Goal: Information Seeking & Learning: Learn about a topic

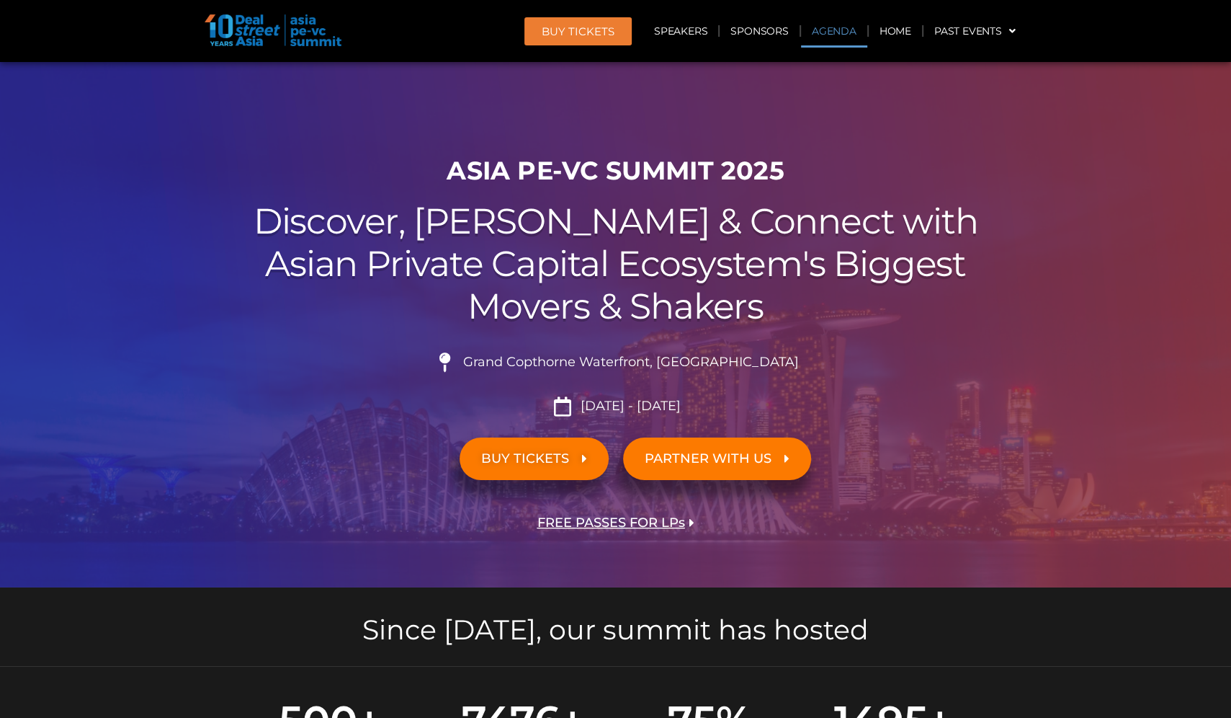
click at [836, 28] on link "Agenda" at bounding box center [834, 30] width 66 height 33
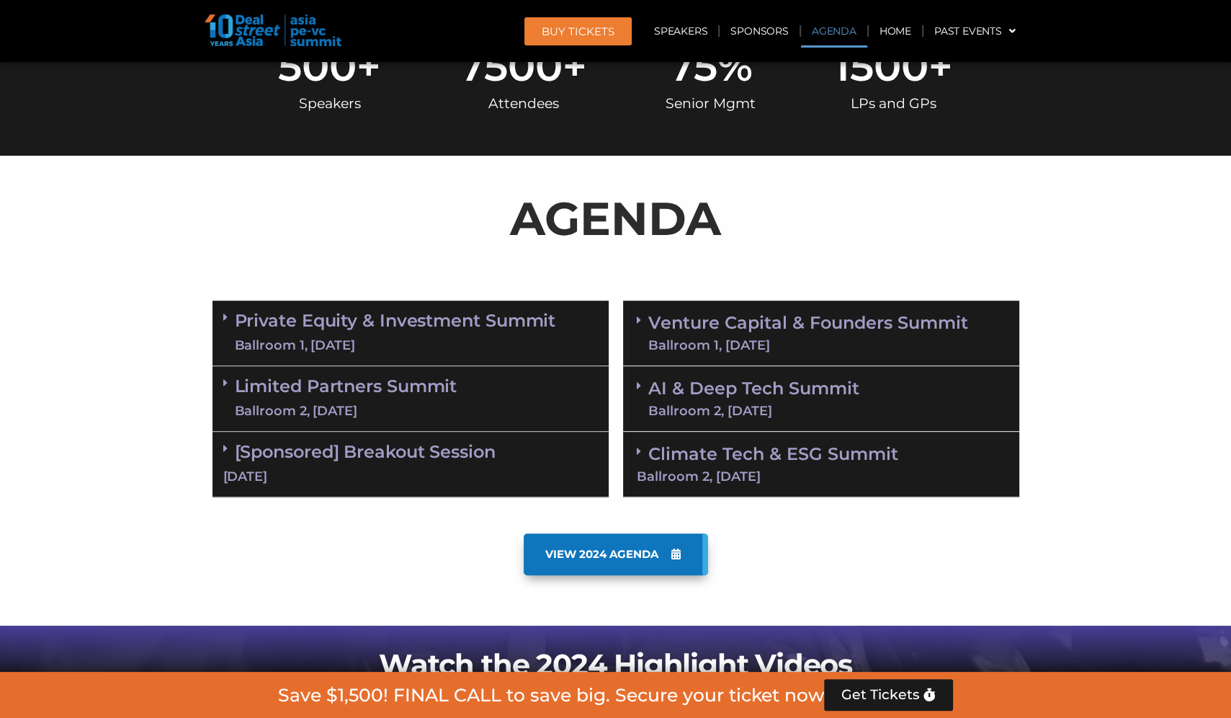
scroll to position [753, 0]
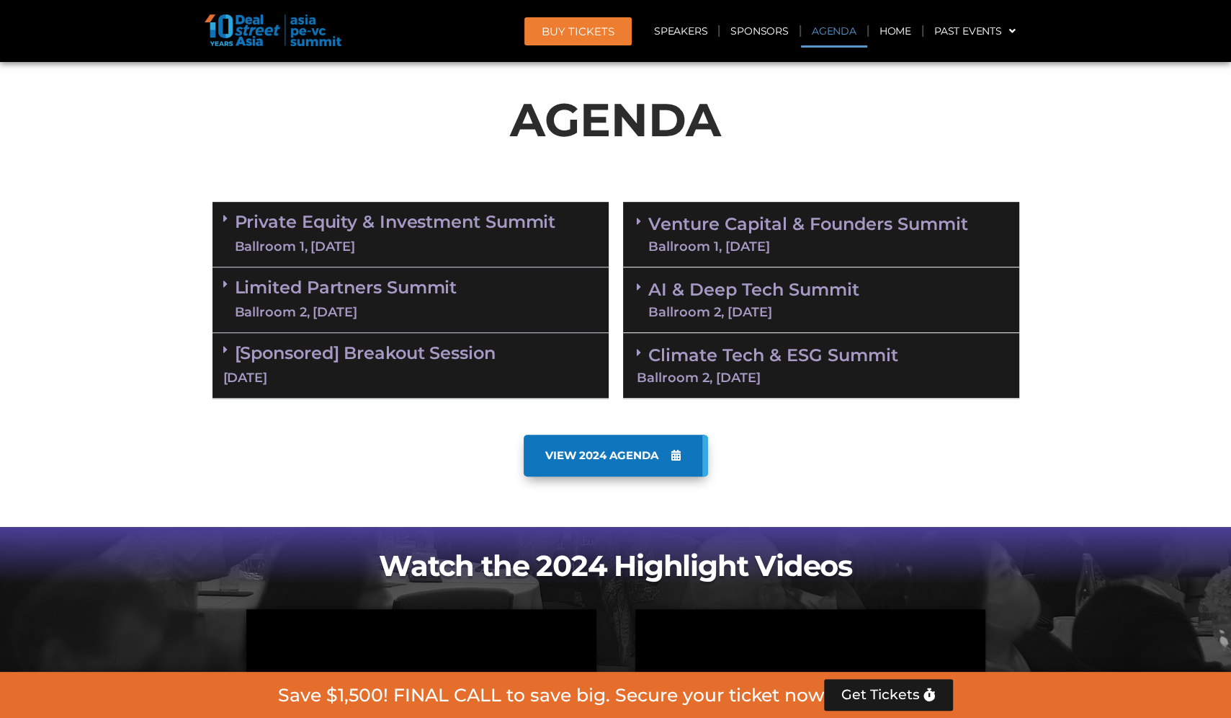
click at [775, 367] on div "Climate Tech & ESG Summit Ballroom 2, [DATE]" at bounding box center [821, 366] width 396 height 66
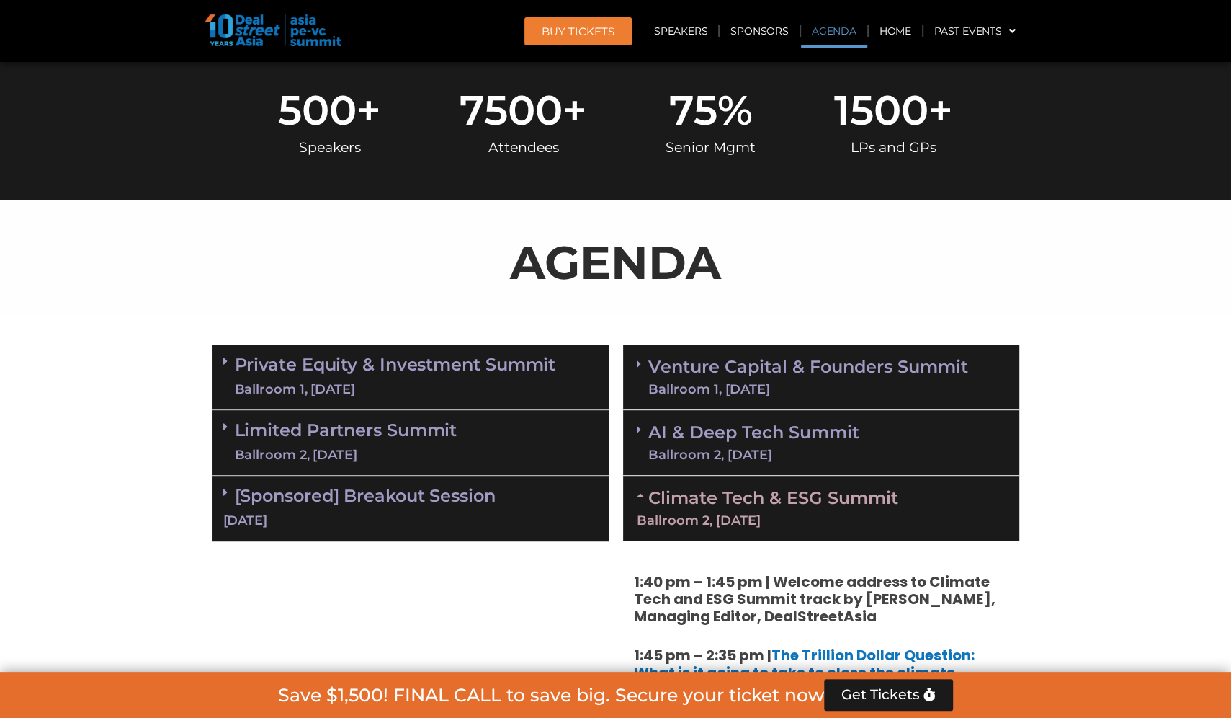
scroll to position [614, 0]
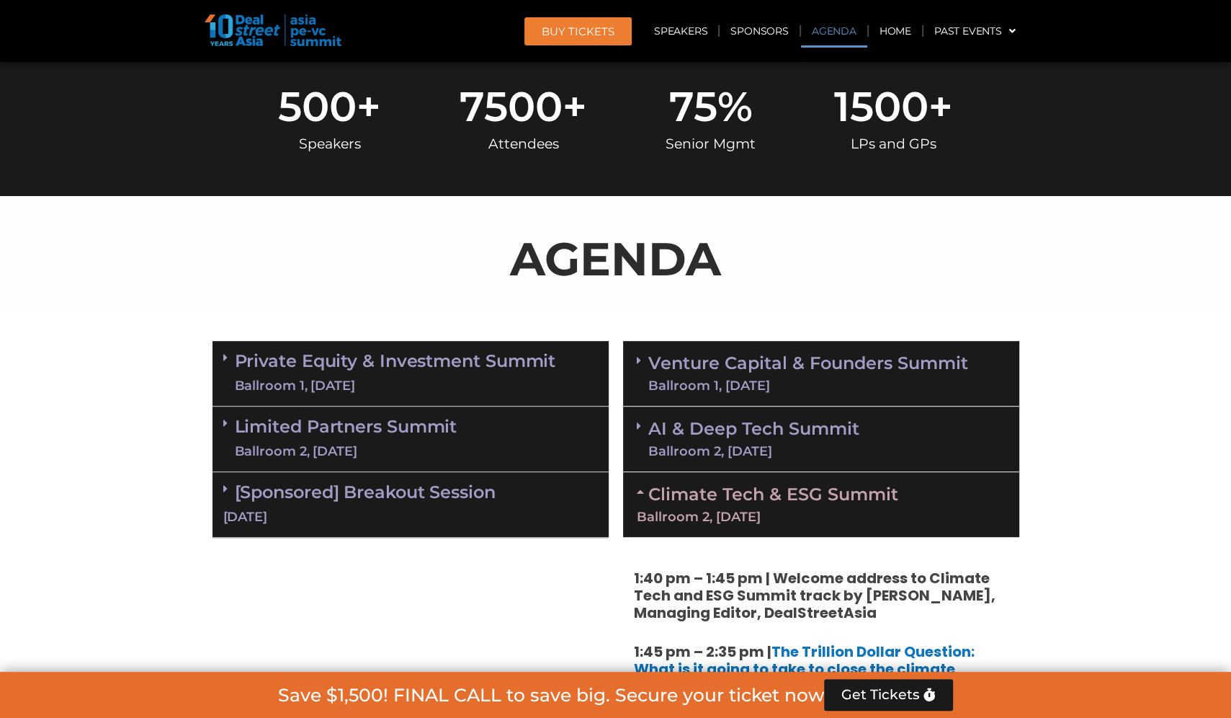
click at [280, 373] on link "Private Equity & Investment Summit Ballroom 1, [DATE]" at bounding box center [395, 373] width 321 height 43
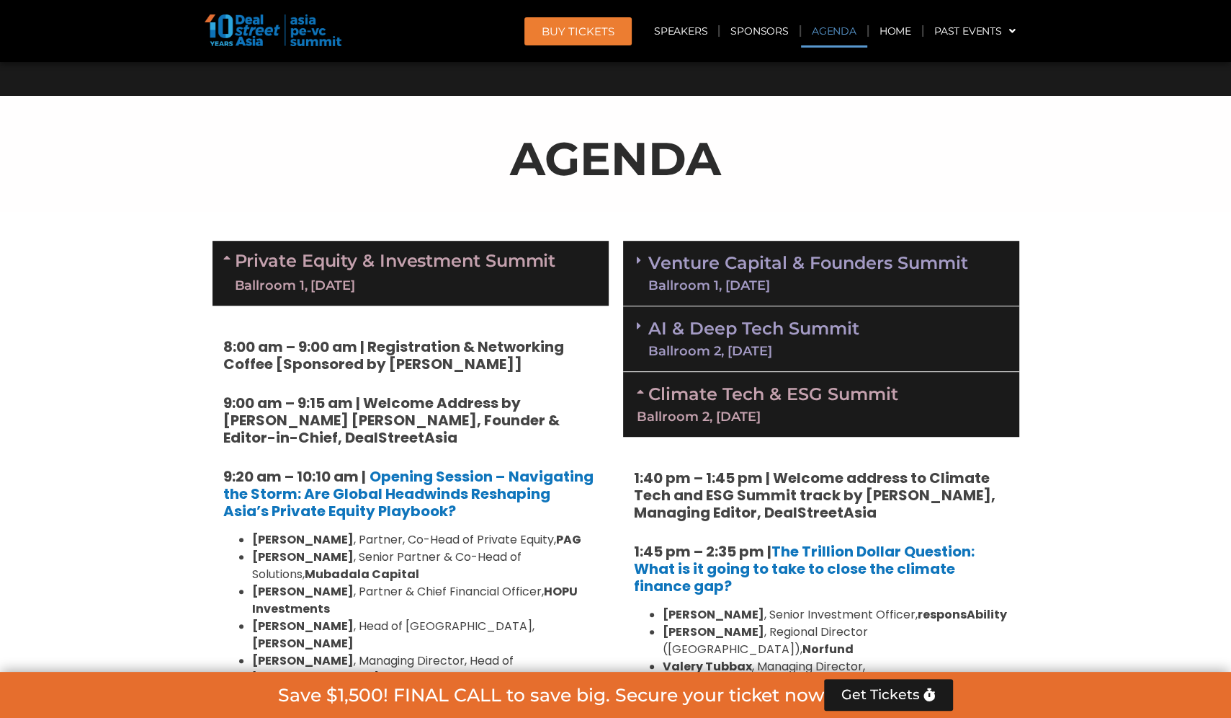
scroll to position [721, 0]
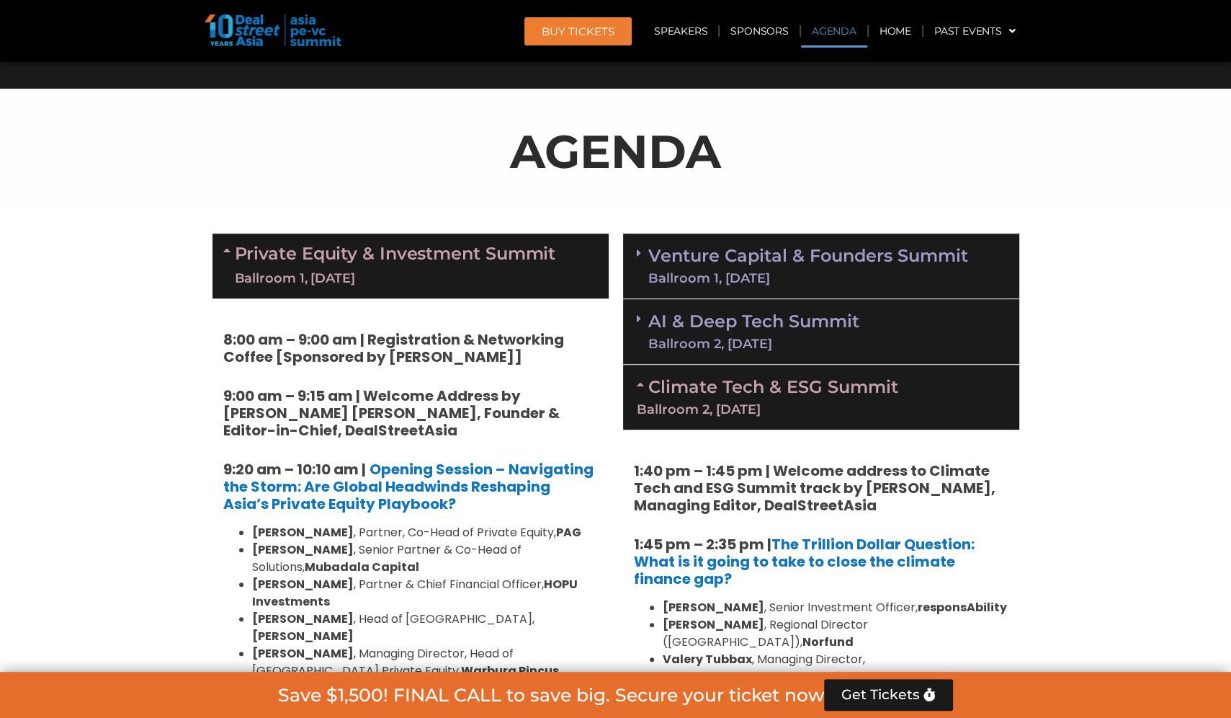
click at [650, 264] on link "Venture Capital & Founders​ Summit Ballroom 1, [DATE]" at bounding box center [809, 265] width 320 height 37
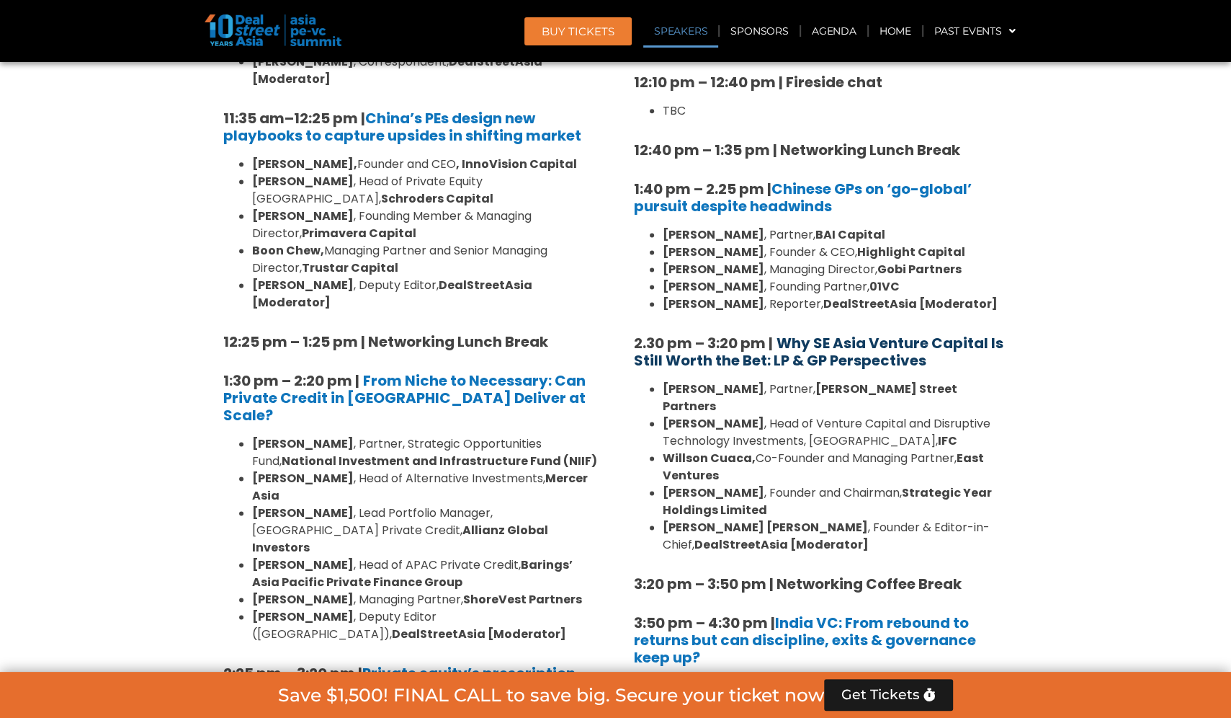
scroll to position [1681, 0]
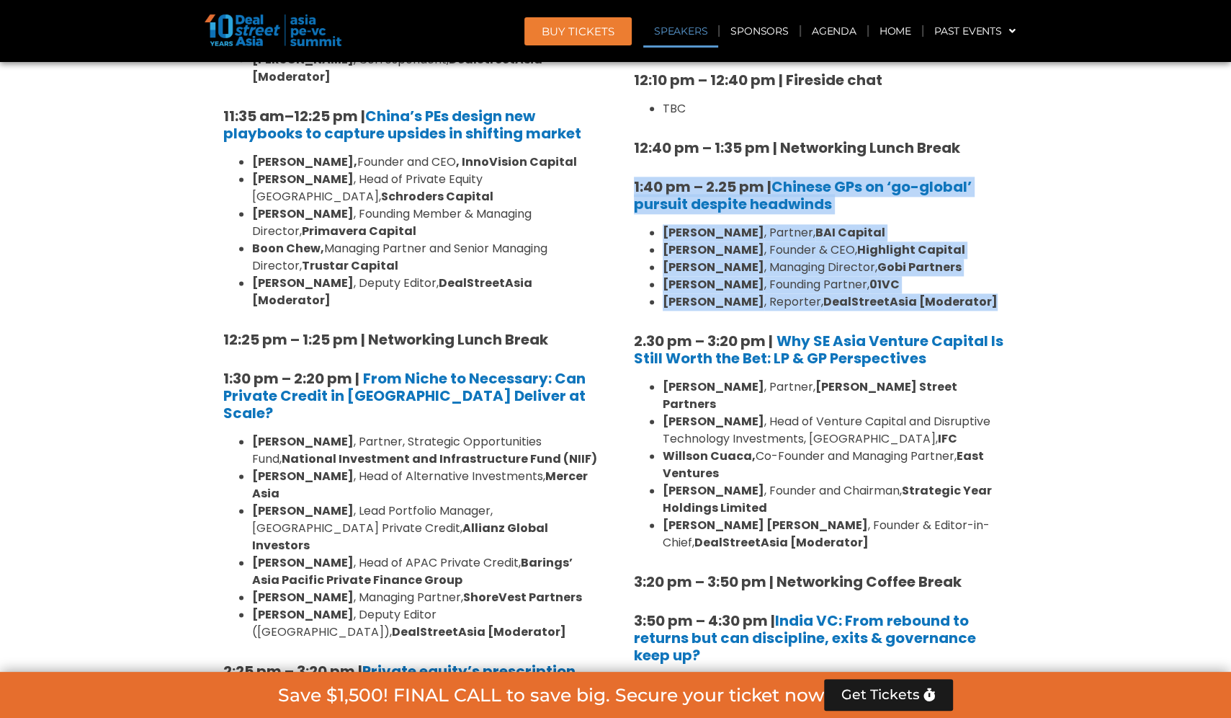
drag, startPoint x: 623, startPoint y: 146, endPoint x: 1004, endPoint y: 267, distance: 399.3
click at [1004, 267] on div "8:00 am – 9:00 am | Registration & Networking Coffee 9:00 am – 9:15 am | Welcom…" at bounding box center [821, 261] width 396 height 1845
copy div "1:40 pm – 2.25 pm | Chinese GPs on ‘go-global’ pursuit despite headwinds [PERSO…"
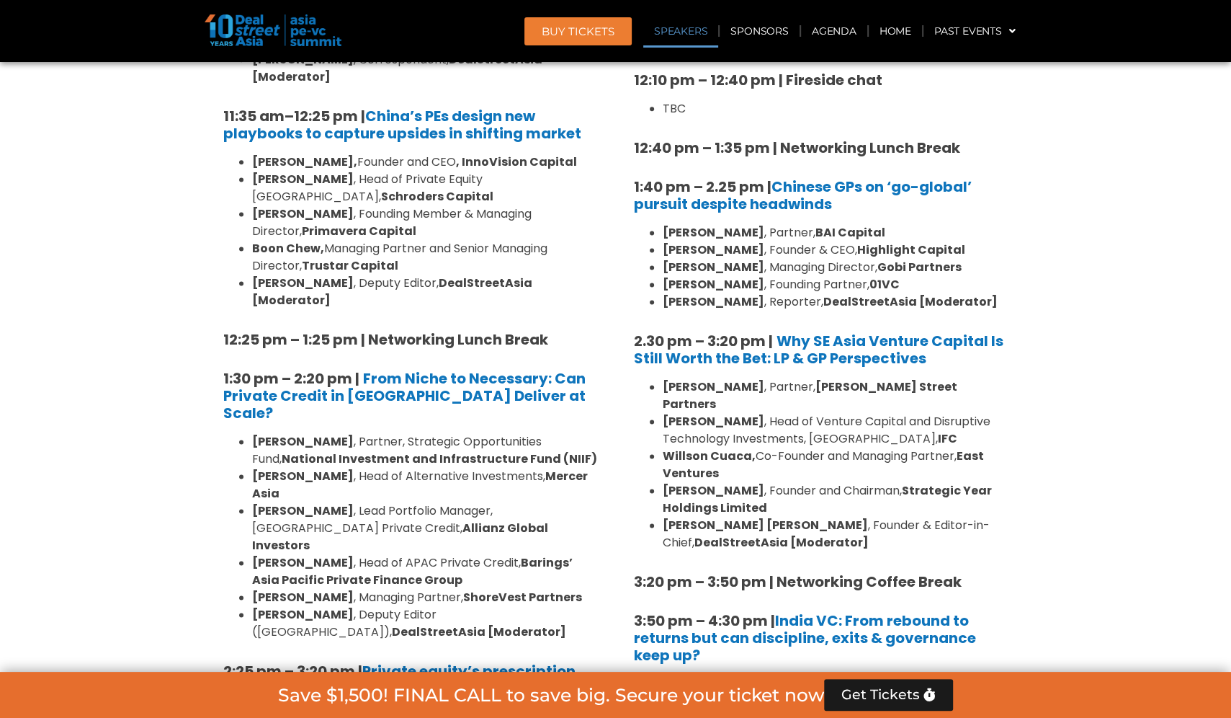
click at [989, 184] on div "8:00 am – 9:00 am | Registration & Networking Coffee 9:00 am – 9:15 am | Welcom…" at bounding box center [821, 266] width 375 height 1790
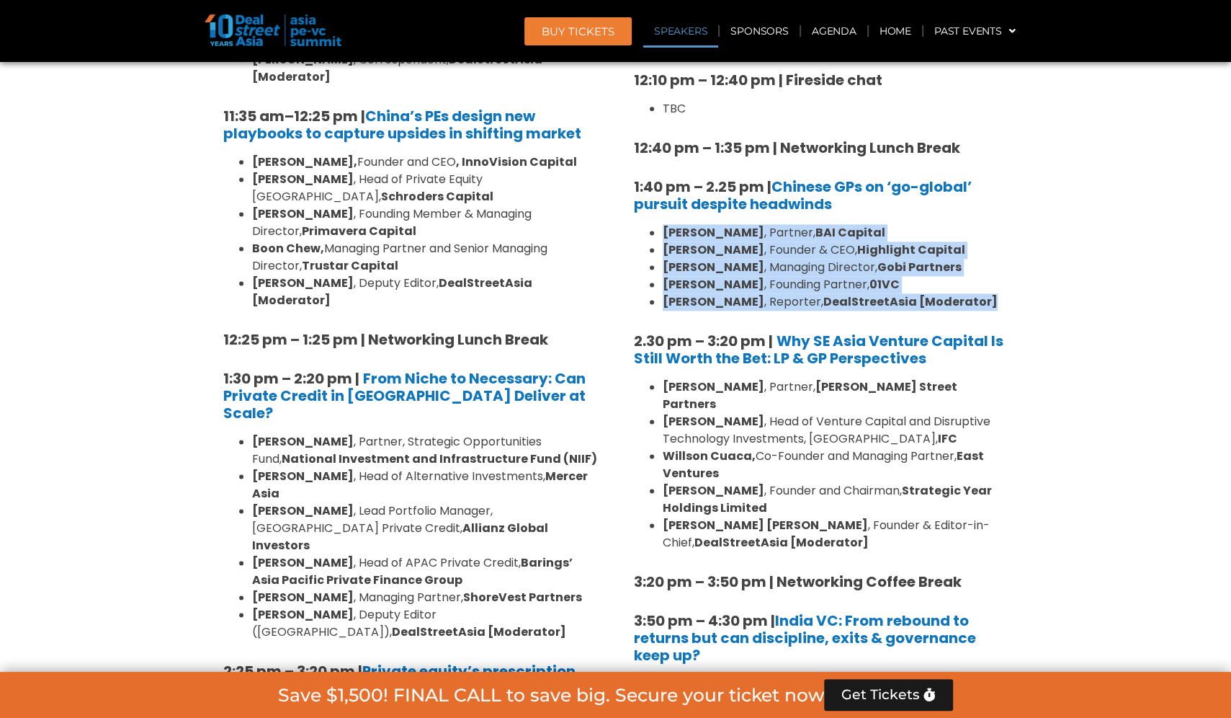
drag, startPoint x: 642, startPoint y: 192, endPoint x: 994, endPoint y: 268, distance: 360.4
click at [994, 268] on ul "[PERSON_NAME] , Partner, BAI Capital [PERSON_NAME] , Founder & CEO, Highlight C…" at bounding box center [821, 267] width 375 height 86
copy ul "[PERSON_NAME] , Partner, BAI Capital [PERSON_NAME] , Founder & CEO, Highlight C…"
click at [923, 259] on li "[PERSON_NAME] , Managing Director, Gobi Partners" at bounding box center [836, 267] width 346 height 17
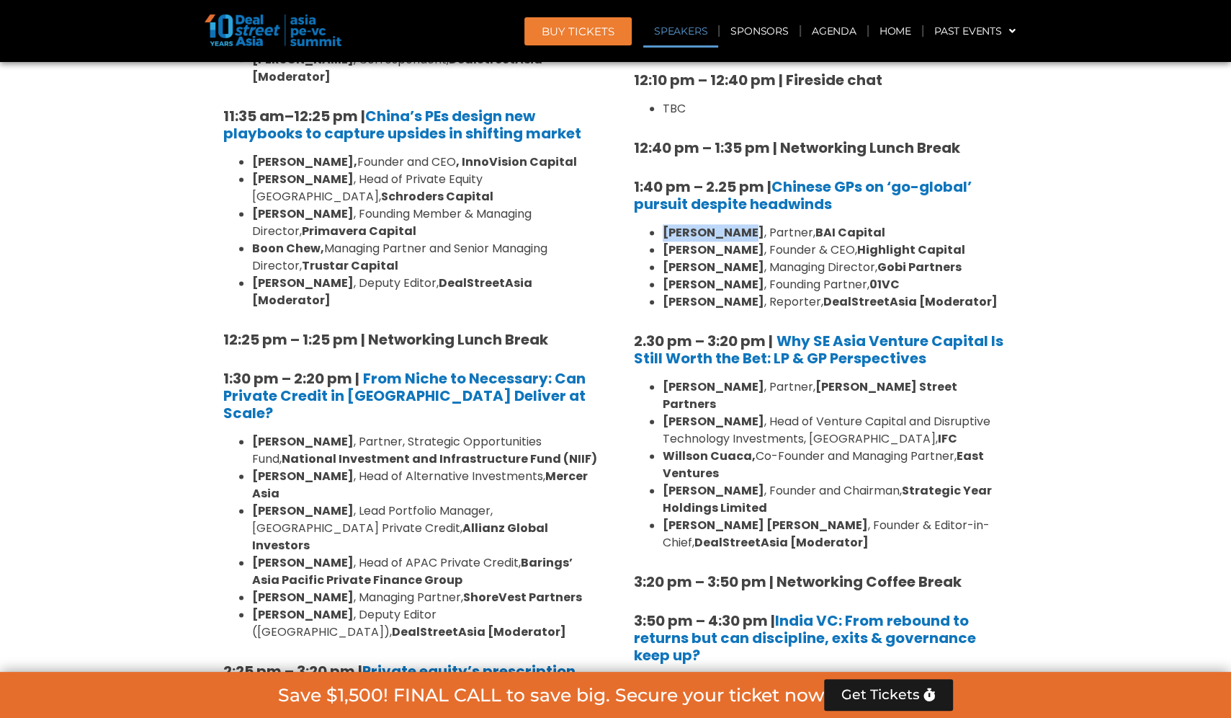
drag, startPoint x: 666, startPoint y: 194, endPoint x: 737, endPoint y: 202, distance: 71.8
click at [739, 224] on strong "[PERSON_NAME]" at bounding box center [714, 232] width 102 height 17
copy strong "[PERSON_NAME]"
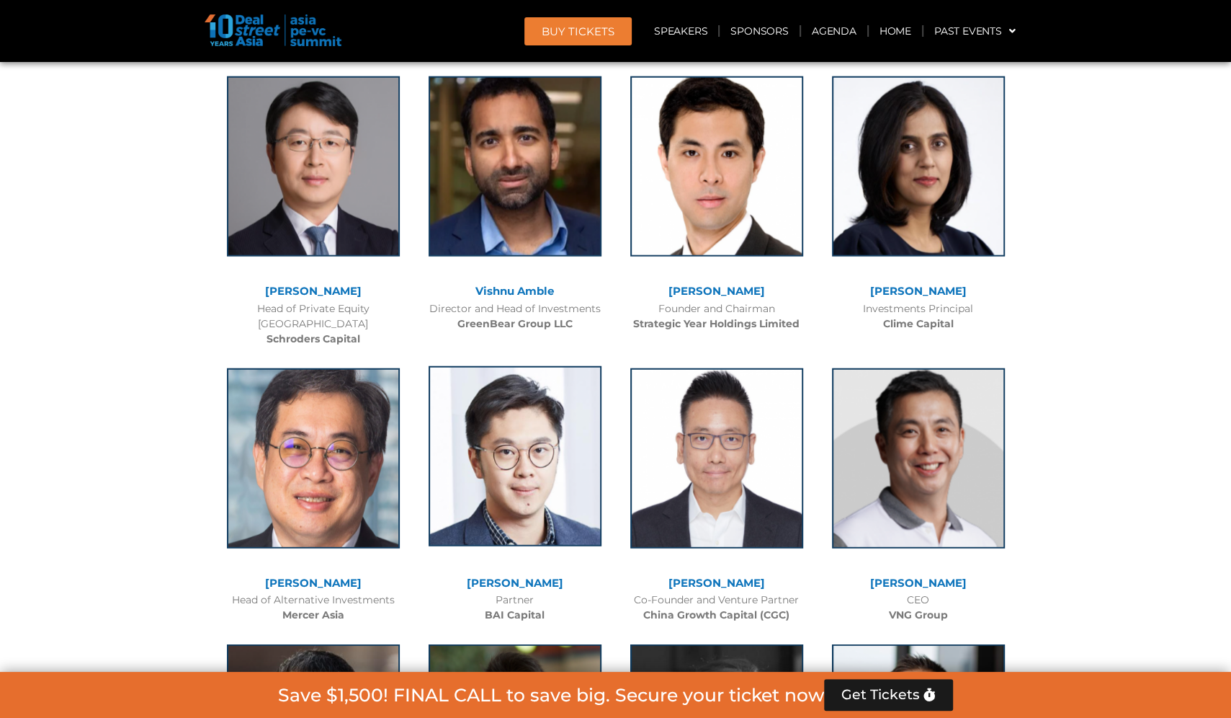
click at [538, 366] on img at bounding box center [515, 456] width 173 height 180
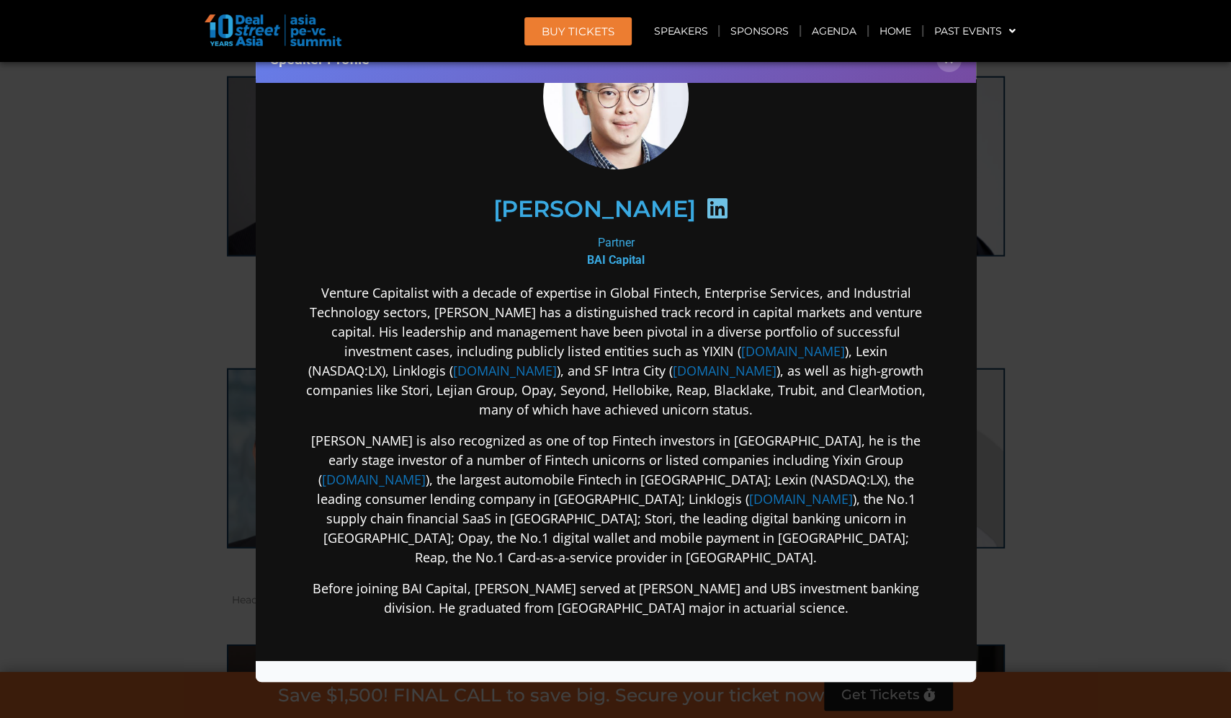
scroll to position [105, 0]
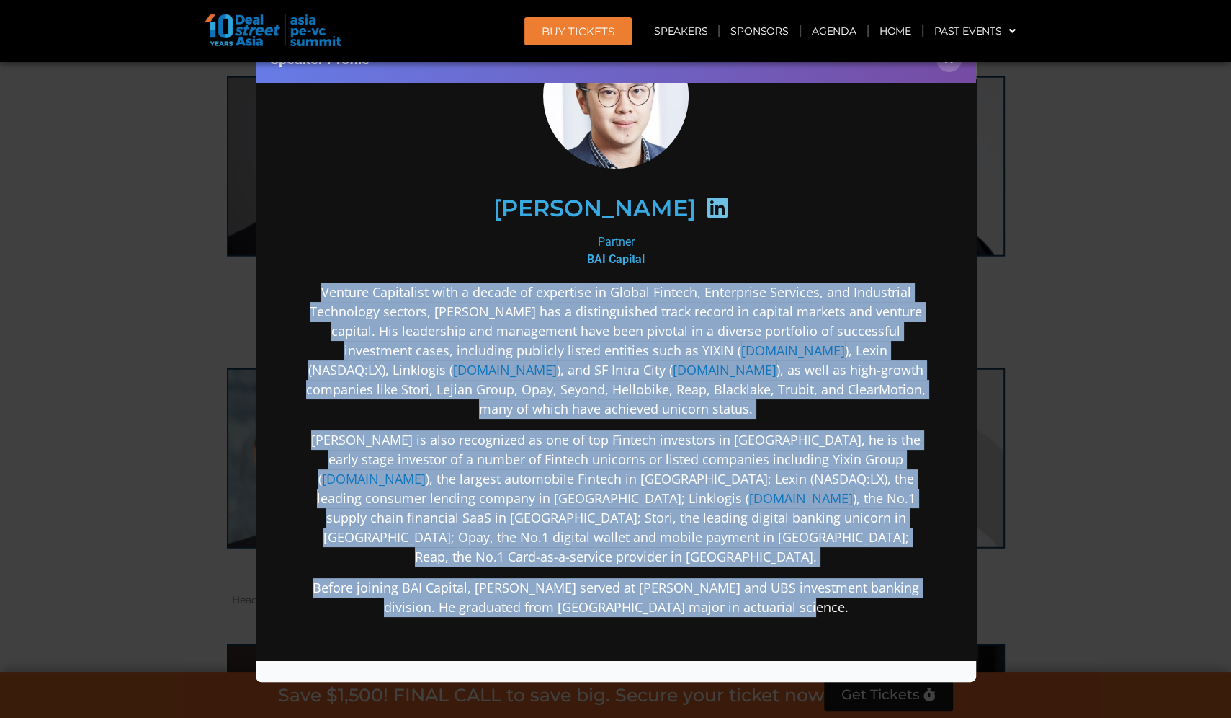
drag, startPoint x: 306, startPoint y: 285, endPoint x: 828, endPoint y: 605, distance: 612.0
click at [829, 606] on div "Venture Capitalist with a decade of expertise in Global Fintech, Enterprise Ser…" at bounding box center [615, 563] width 623 height 562
copy div "Loremip Dolorsitam cons a elitse do eiusmodte in Utlabo Etdolor, Magnaaliqu Eni…"
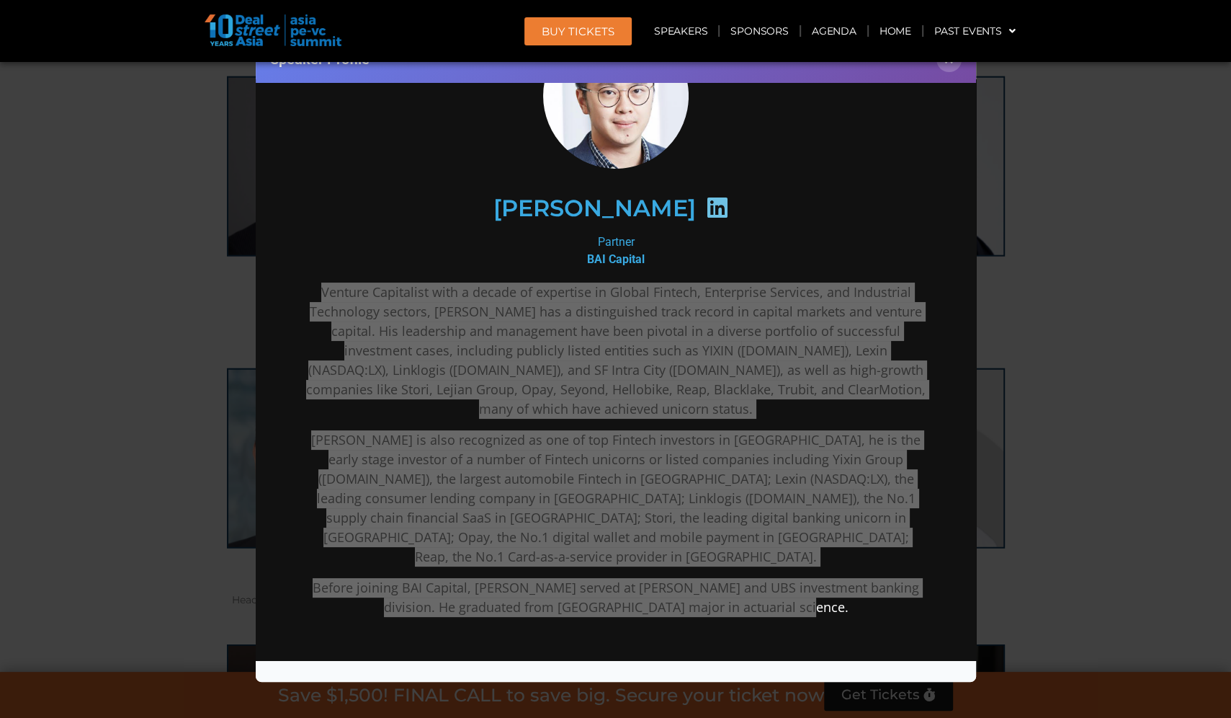
click at [1059, 199] on div "Speaker Profile ×" at bounding box center [615, 359] width 1231 height 718
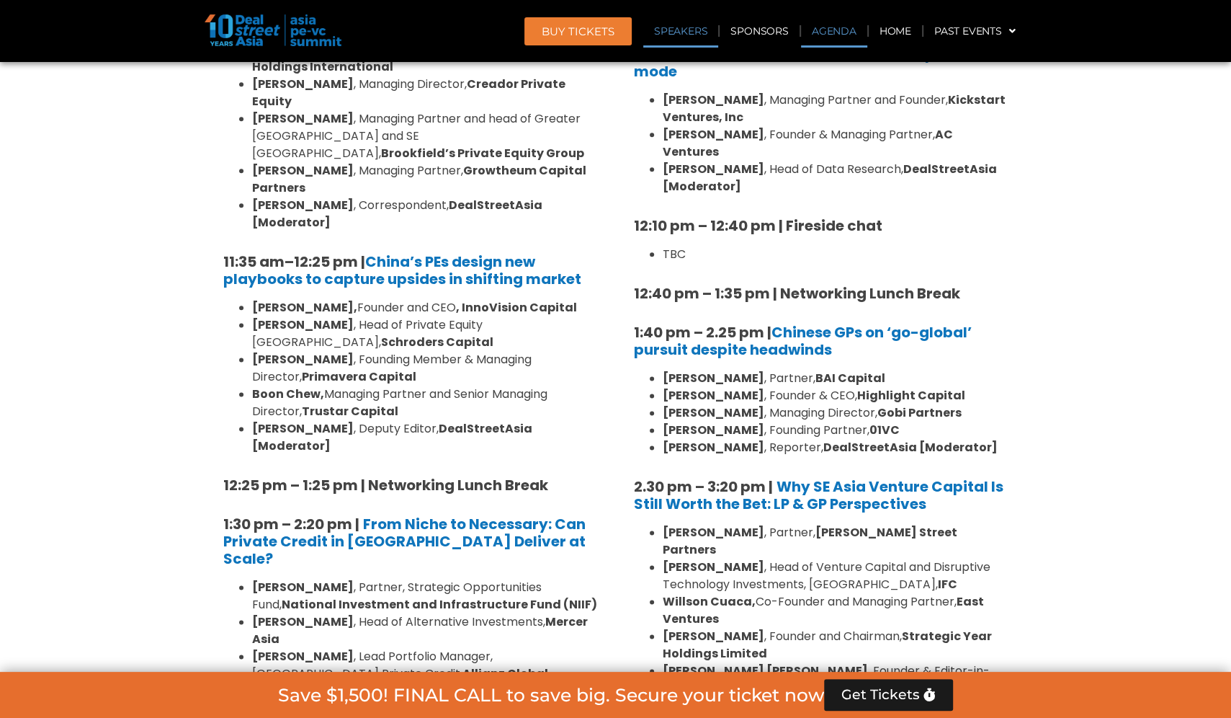
scroll to position [10184, 0]
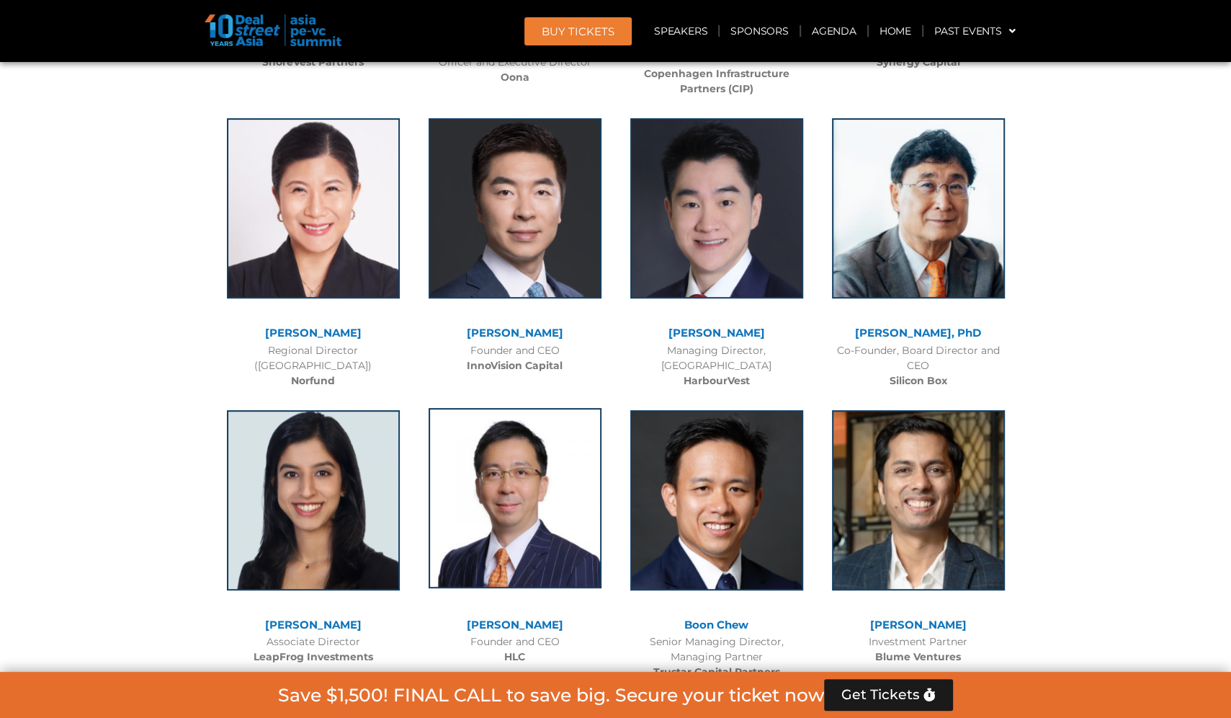
click at [543, 408] on img at bounding box center [515, 498] width 173 height 180
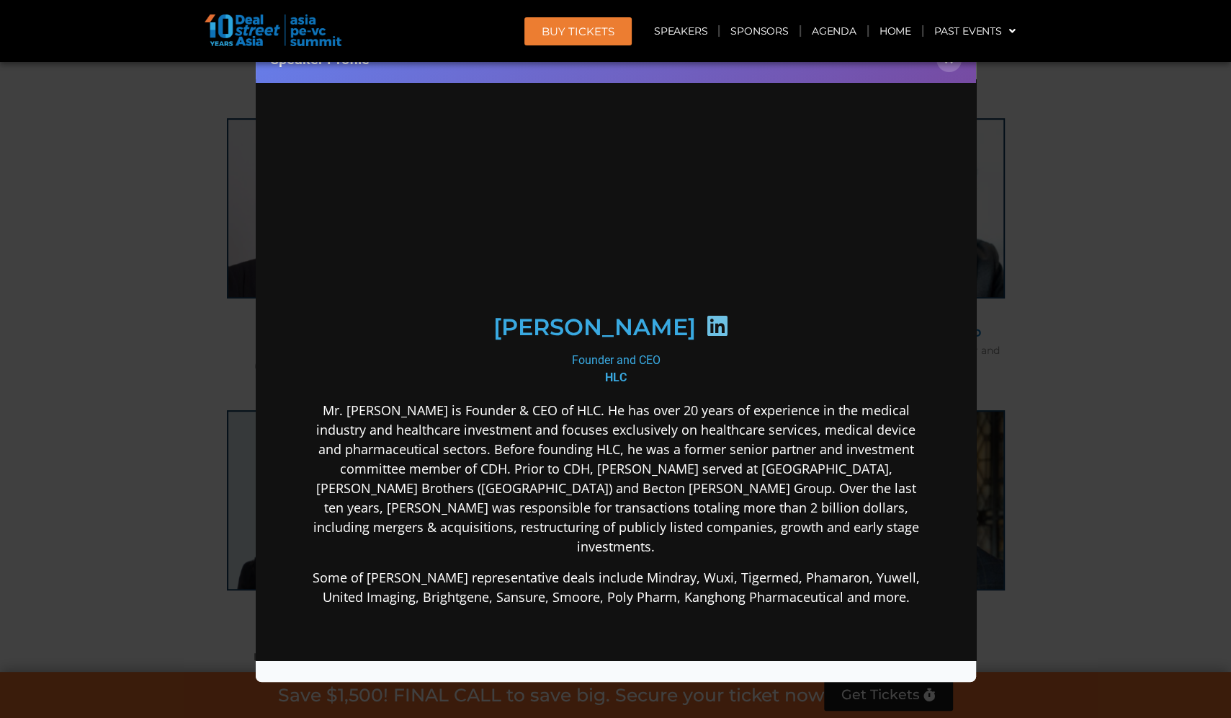
scroll to position [0, 0]
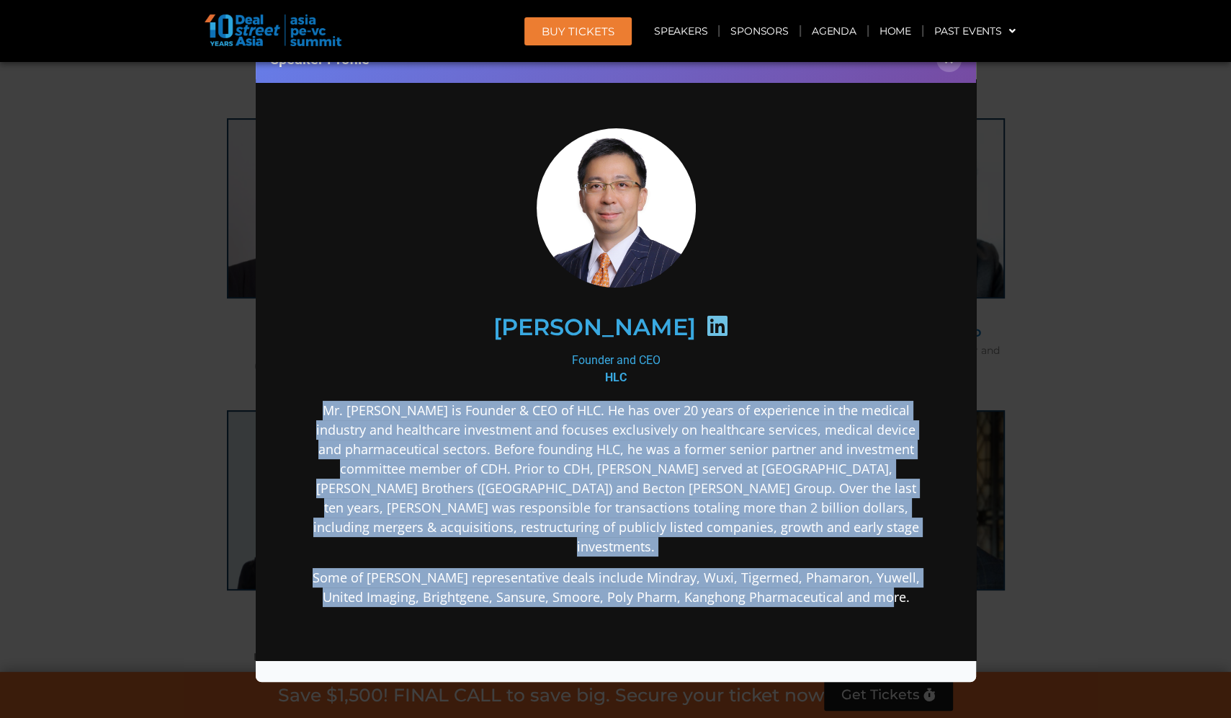
drag, startPoint x: 305, startPoint y: 407, endPoint x: 891, endPoint y: 627, distance: 625.7
click at [891, 627] on div "Mr. [PERSON_NAME] is Founder & CEO of HLC. He has over 20 years of experience i…" at bounding box center [615, 617] width 623 height 434
copy div "Mr. [PERSON_NAME] is Founder & CEO of HLC. He has over 20 years of experience i…"
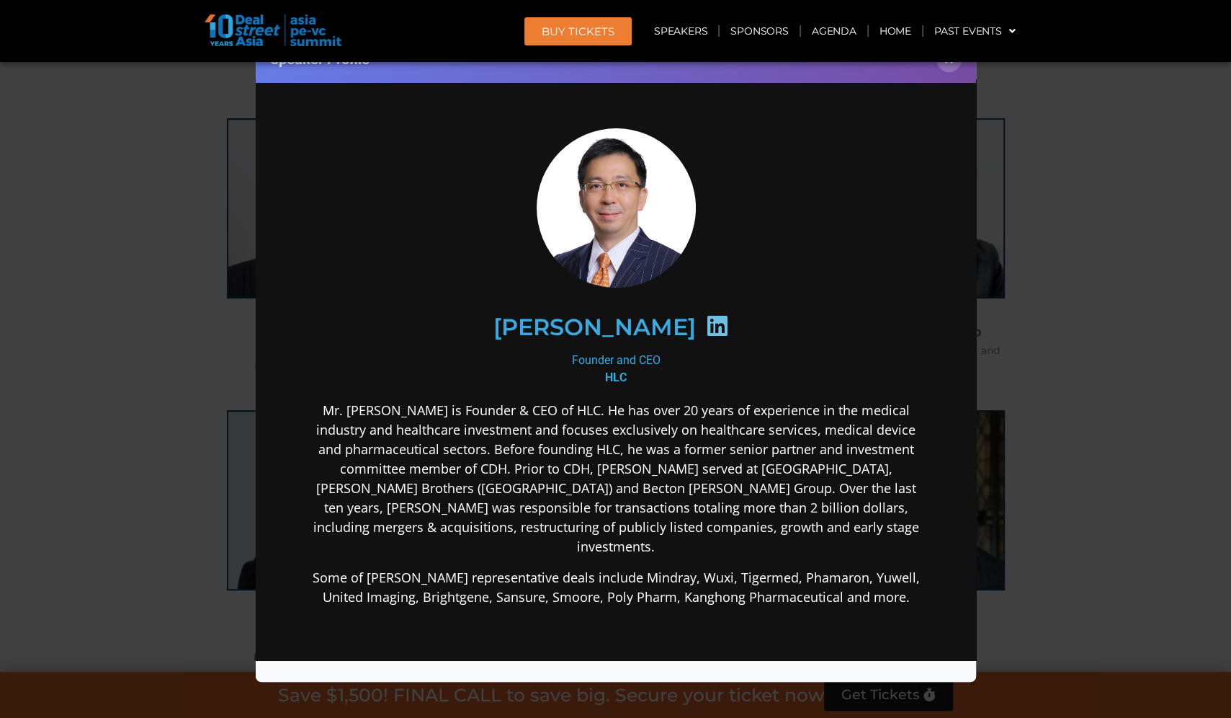
scroll to position [11948, 0]
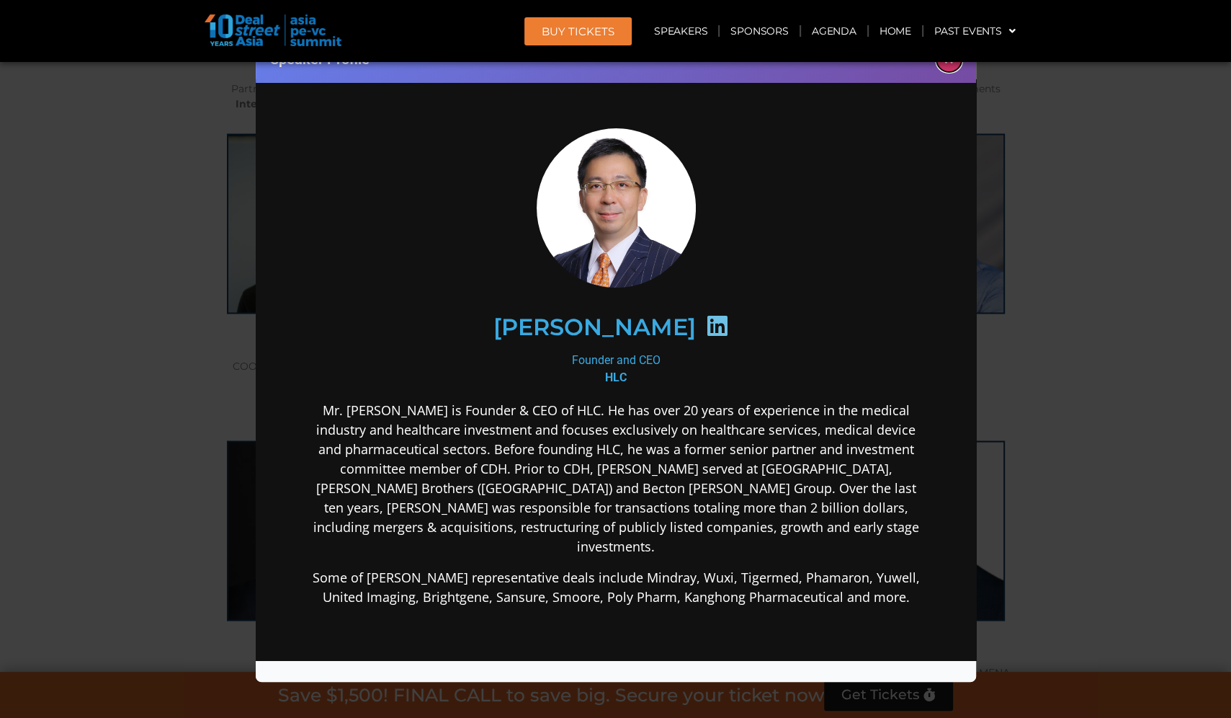
click at [949, 68] on button "×" at bounding box center [949, 59] width 25 height 25
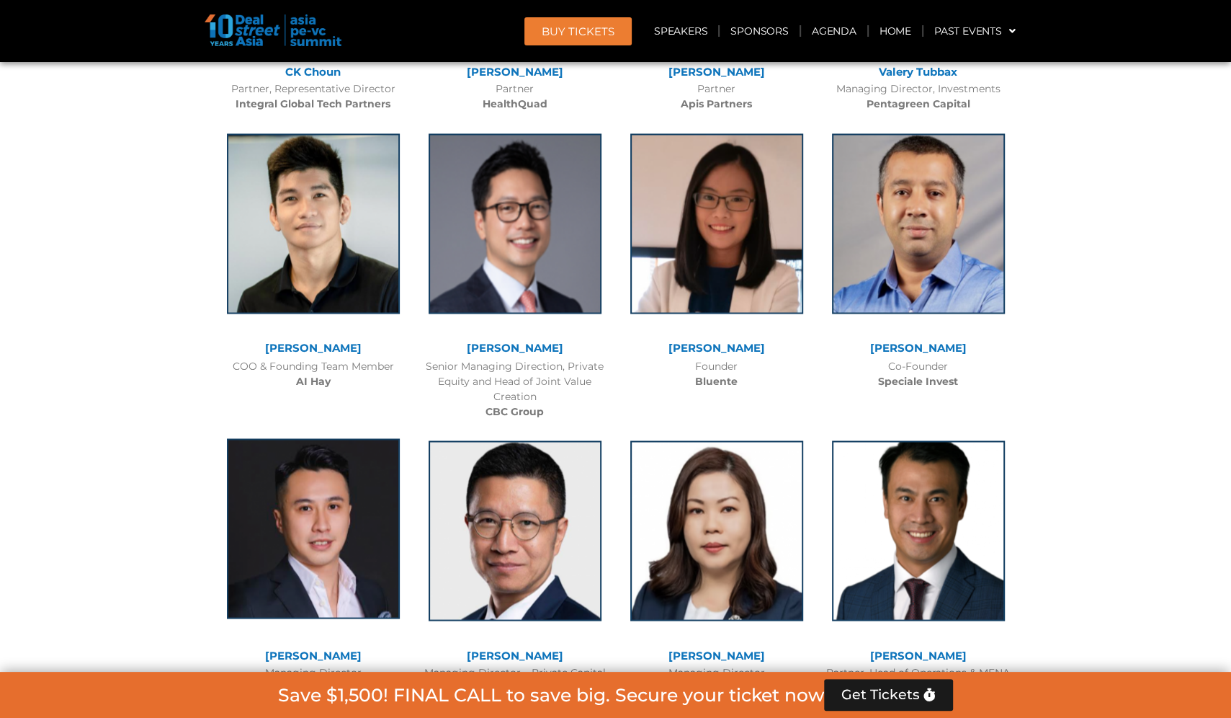
click at [360, 438] on img at bounding box center [313, 528] width 173 height 180
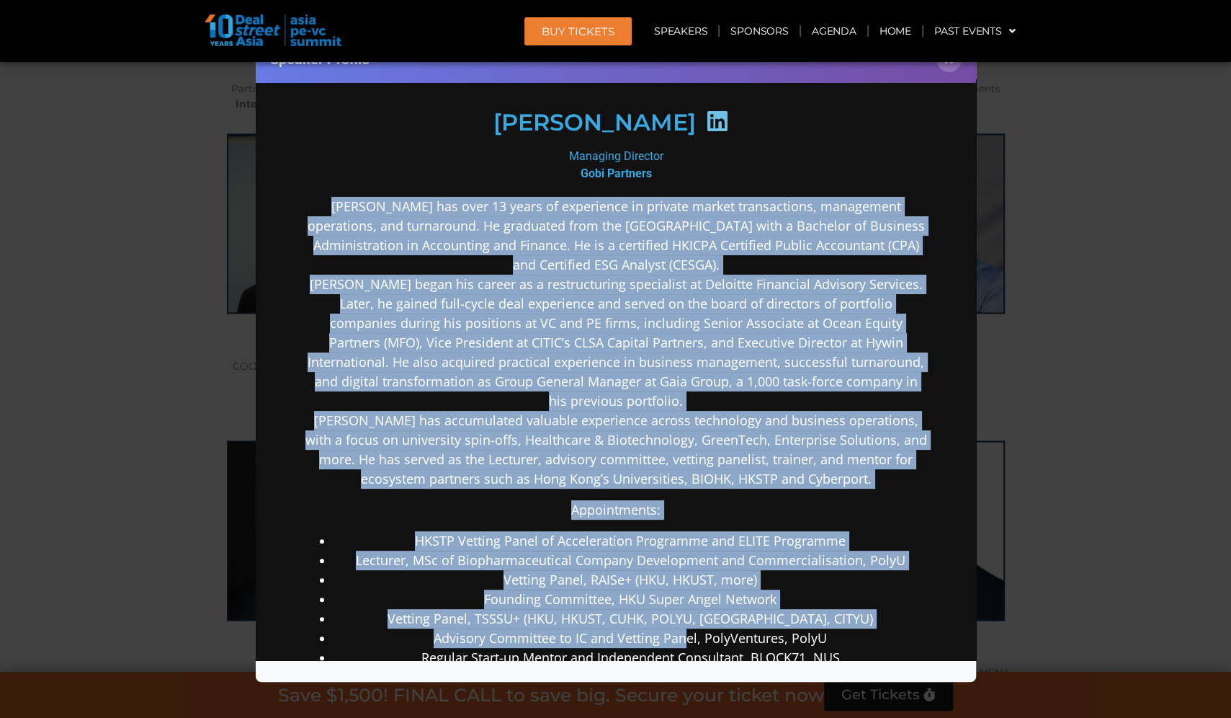
scroll to position [516, 0]
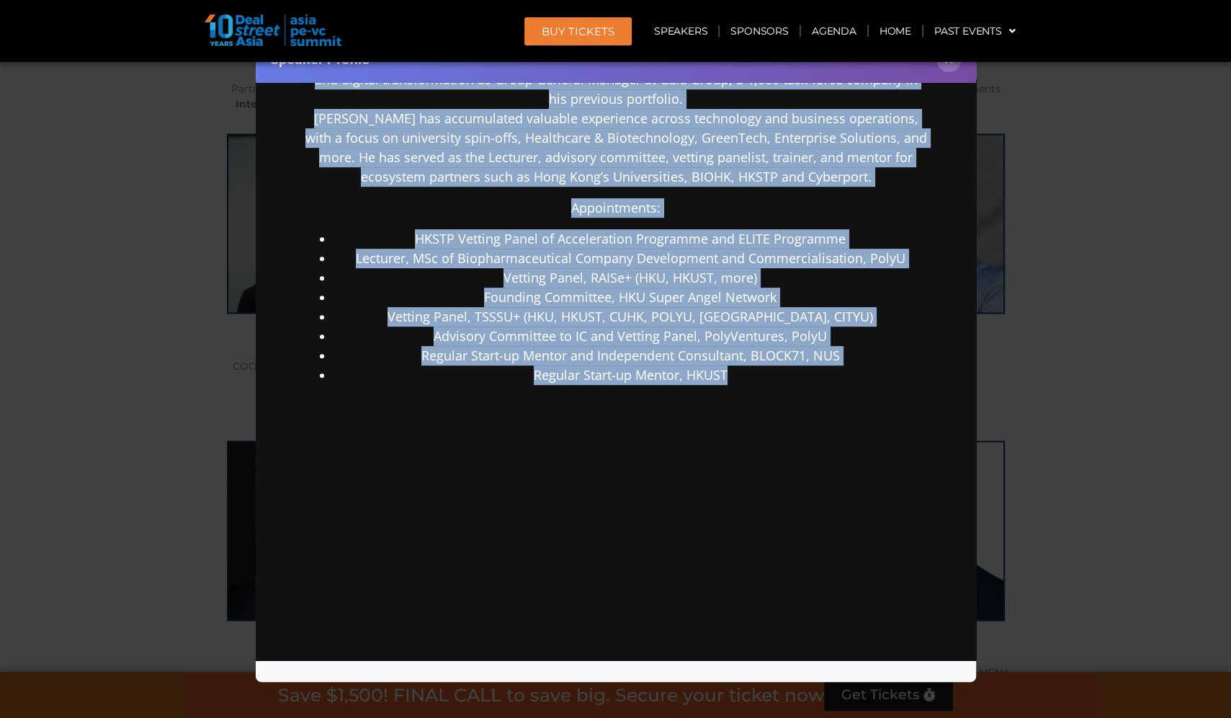
drag, startPoint x: 313, startPoint y: 205, endPoint x: 1011, endPoint y: 796, distance: 914.6
click at [755, 661] on html "[PERSON_NAME] Managing Director Gobi Partners [PERSON_NAME] has over 13 years o…" at bounding box center [615, 112] width 721 height 1099
copy div "Lore ips dolo 50 sitam co adipiscing el seddoei tempor incididuntut, laboreetdo…"
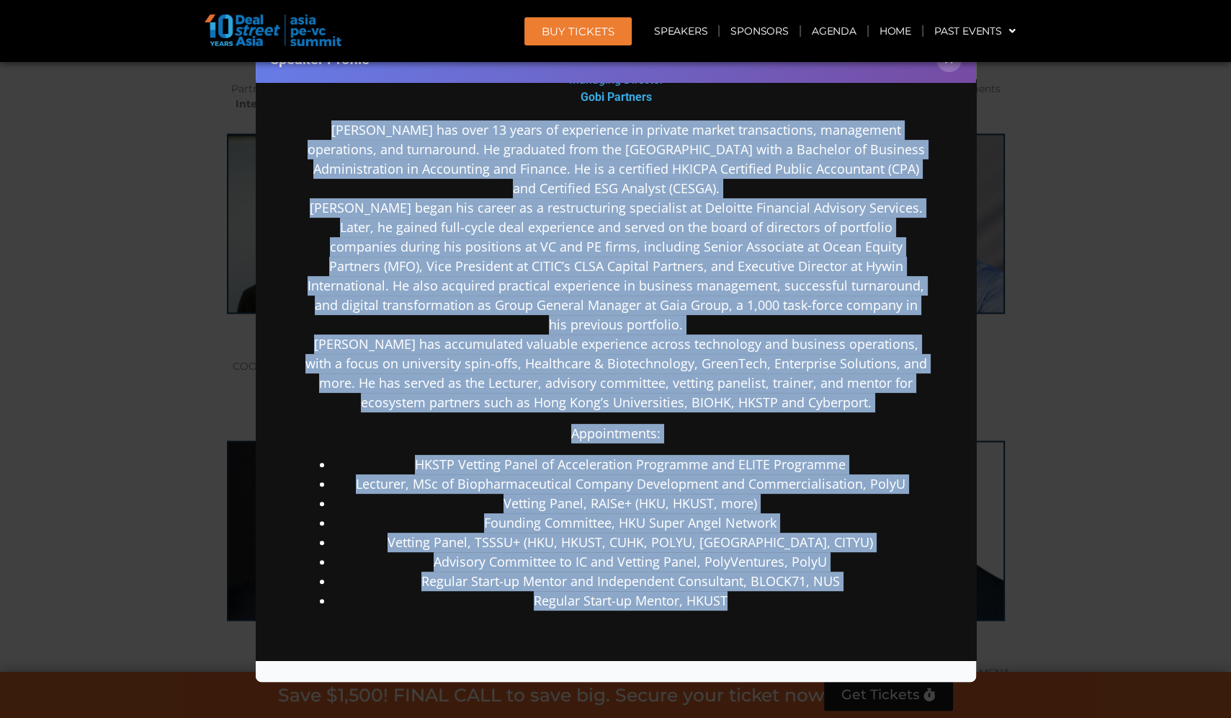
scroll to position [316, 0]
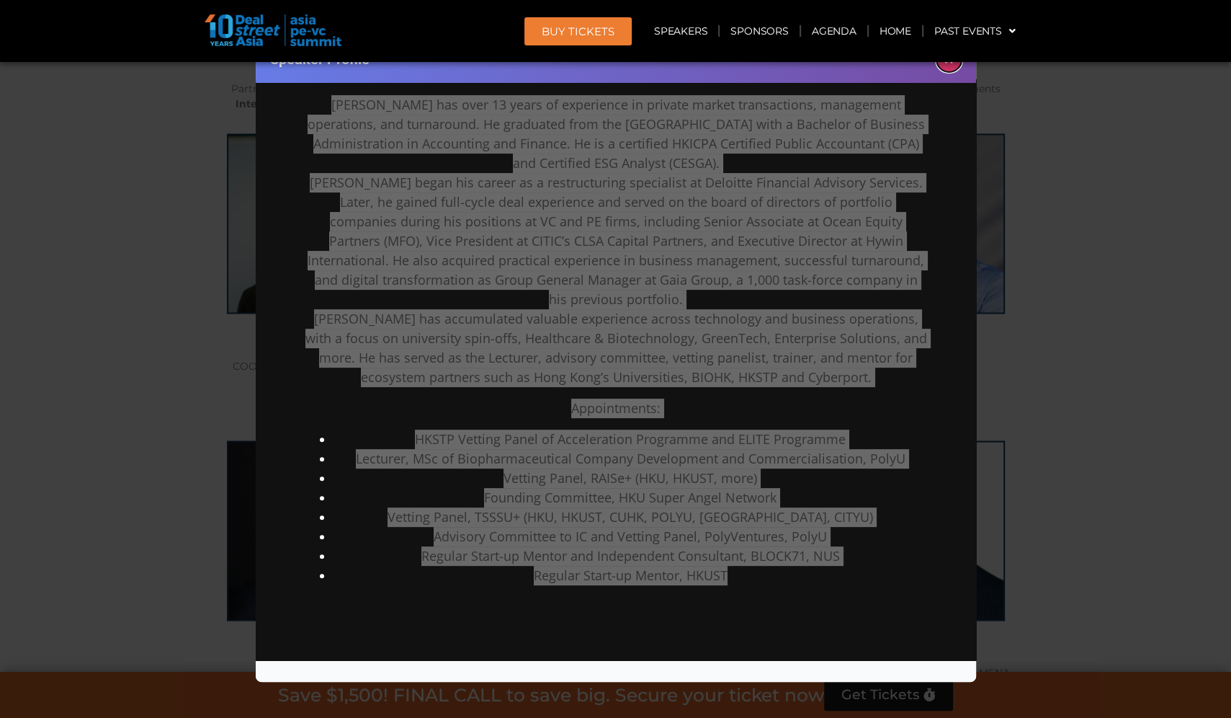
click at [950, 71] on button "×" at bounding box center [949, 59] width 25 height 25
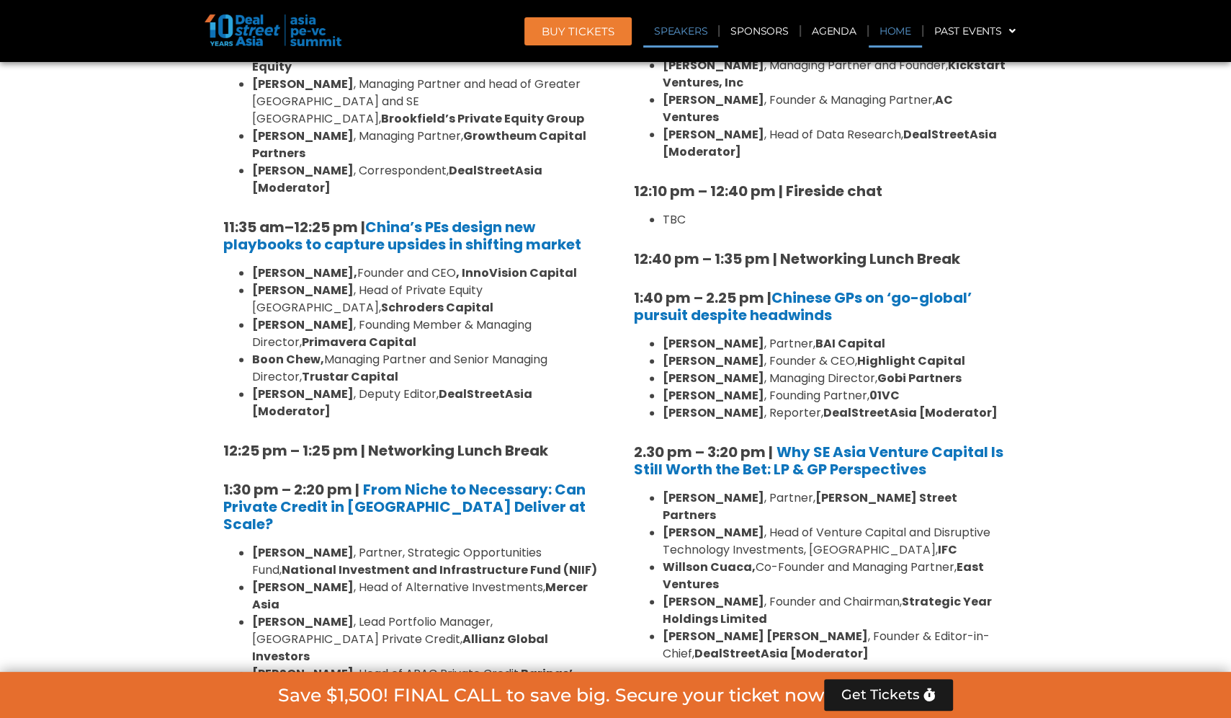
scroll to position [10782, 0]
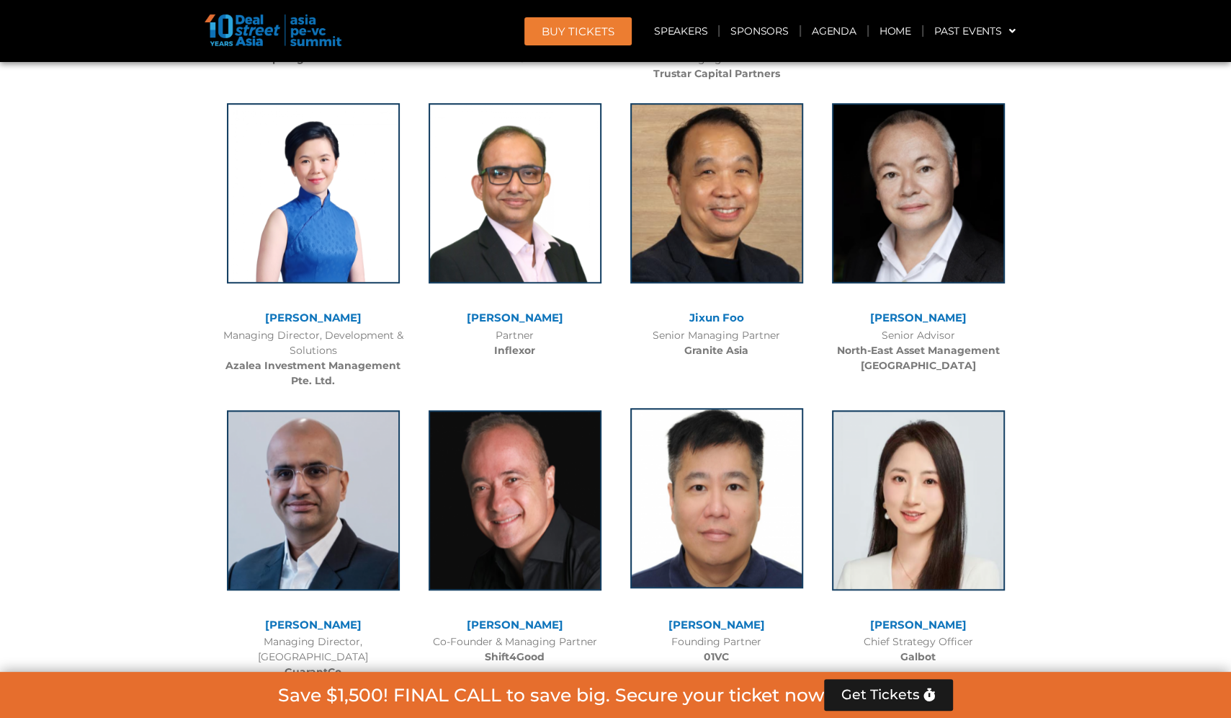
click at [713, 408] on img at bounding box center [716, 498] width 173 height 180
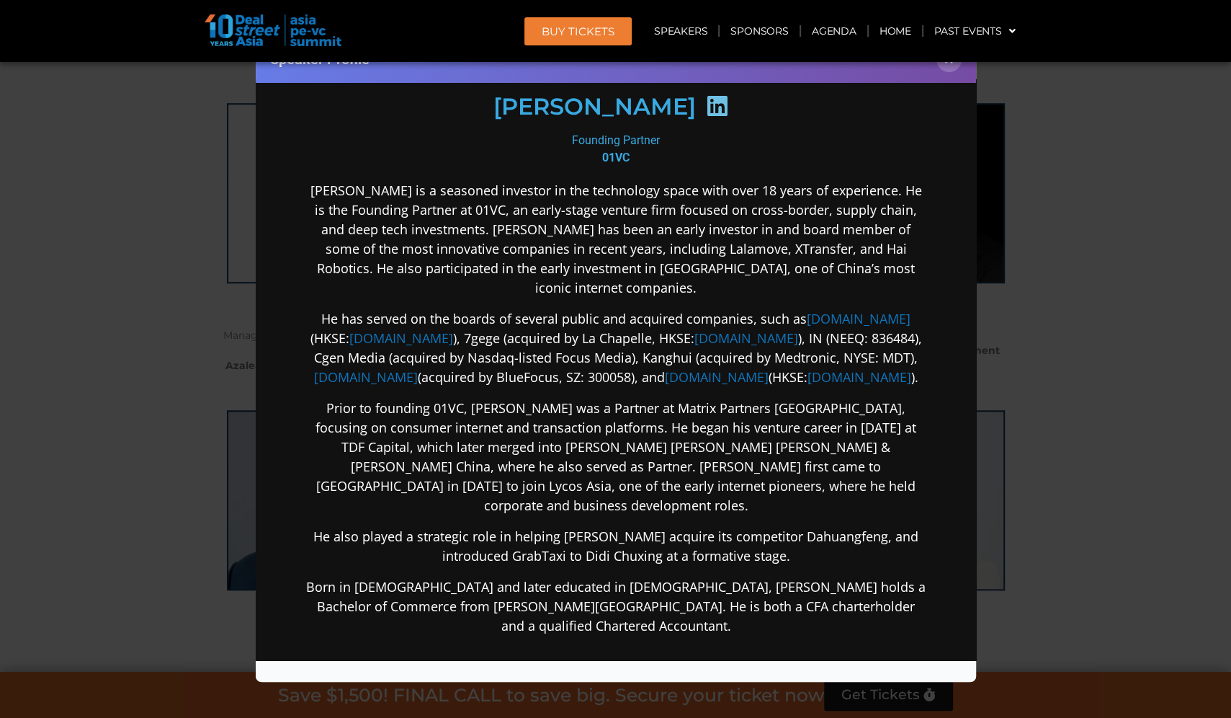
scroll to position [217, 0]
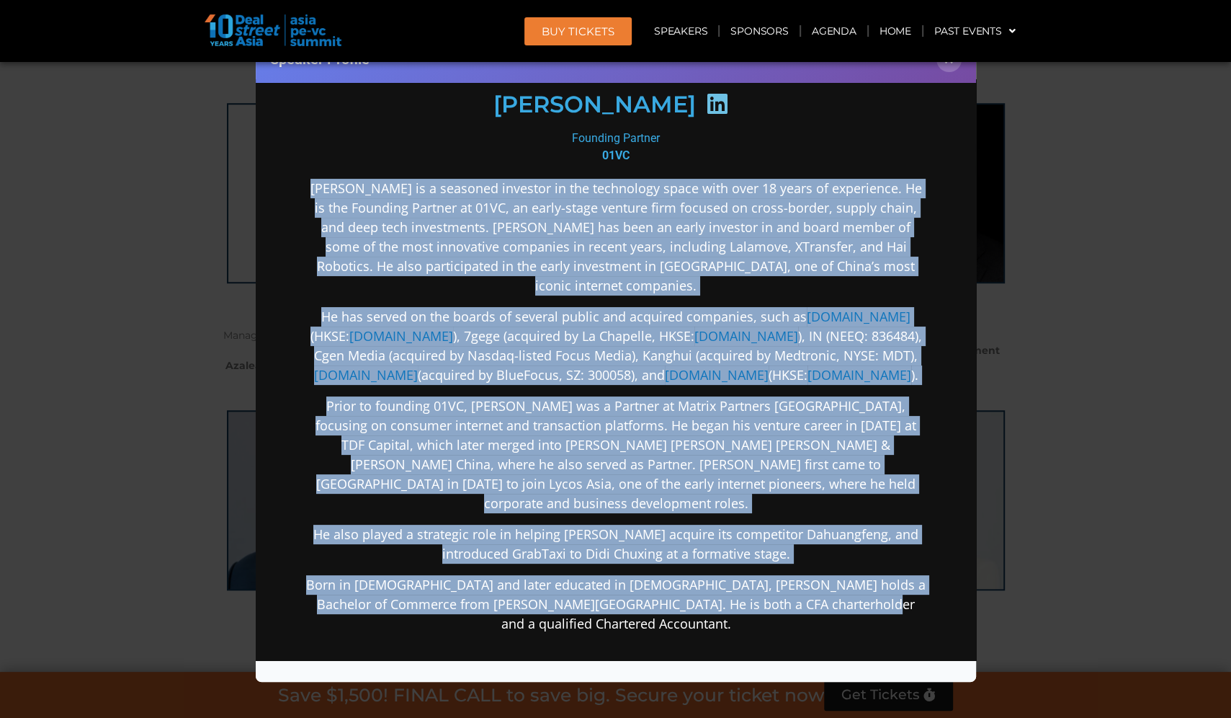
drag, startPoint x: 316, startPoint y: 183, endPoint x: 834, endPoint y: 575, distance: 649.1
click at [834, 575] on div "[PERSON_NAME] is a seasoned investor in the technology space with over 18 years…" at bounding box center [615, 519] width 623 height 682
copy div "Lor Ips do s ametcons adipisci el sed doeiusmodt incid utla etdo 99 magna al en…"
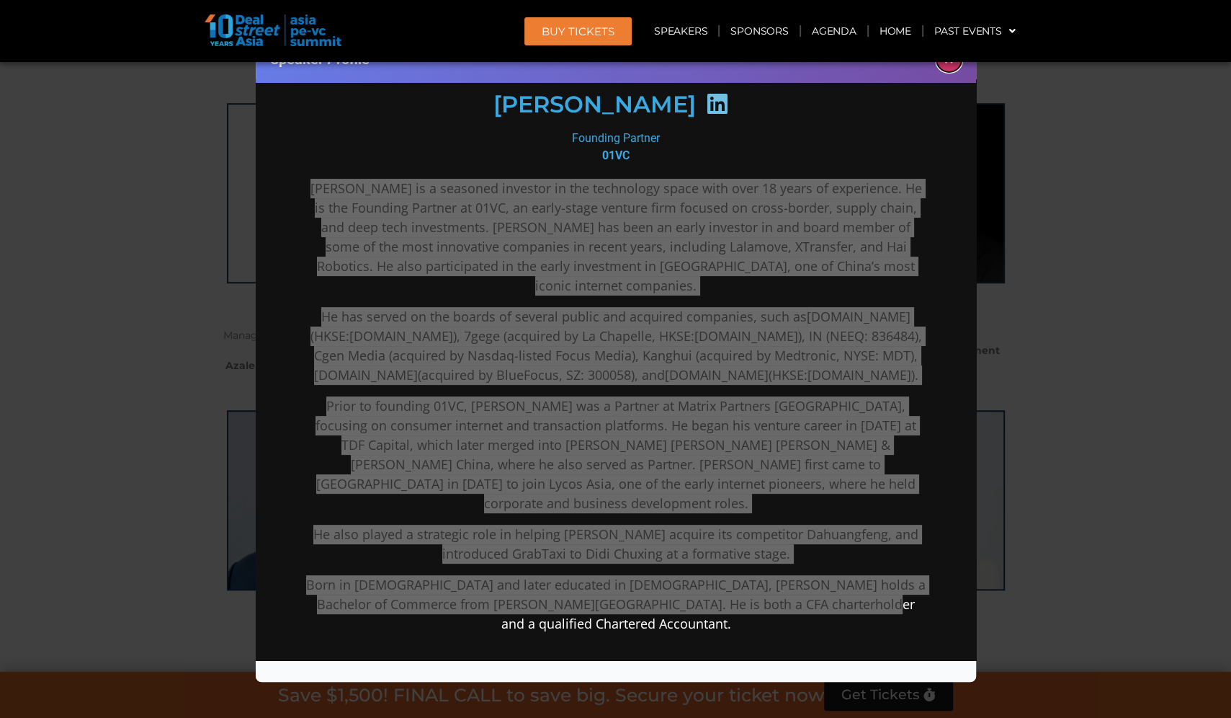
click at [954, 65] on button "×" at bounding box center [949, 59] width 25 height 25
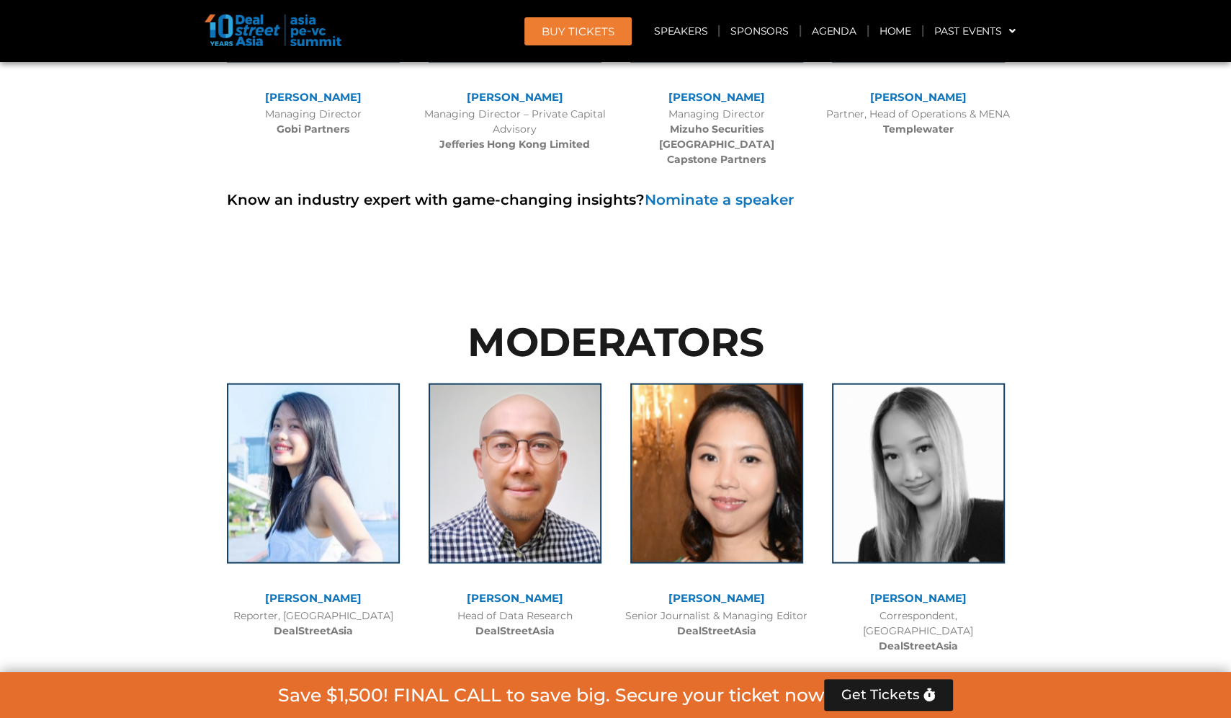
scroll to position [12497, 0]
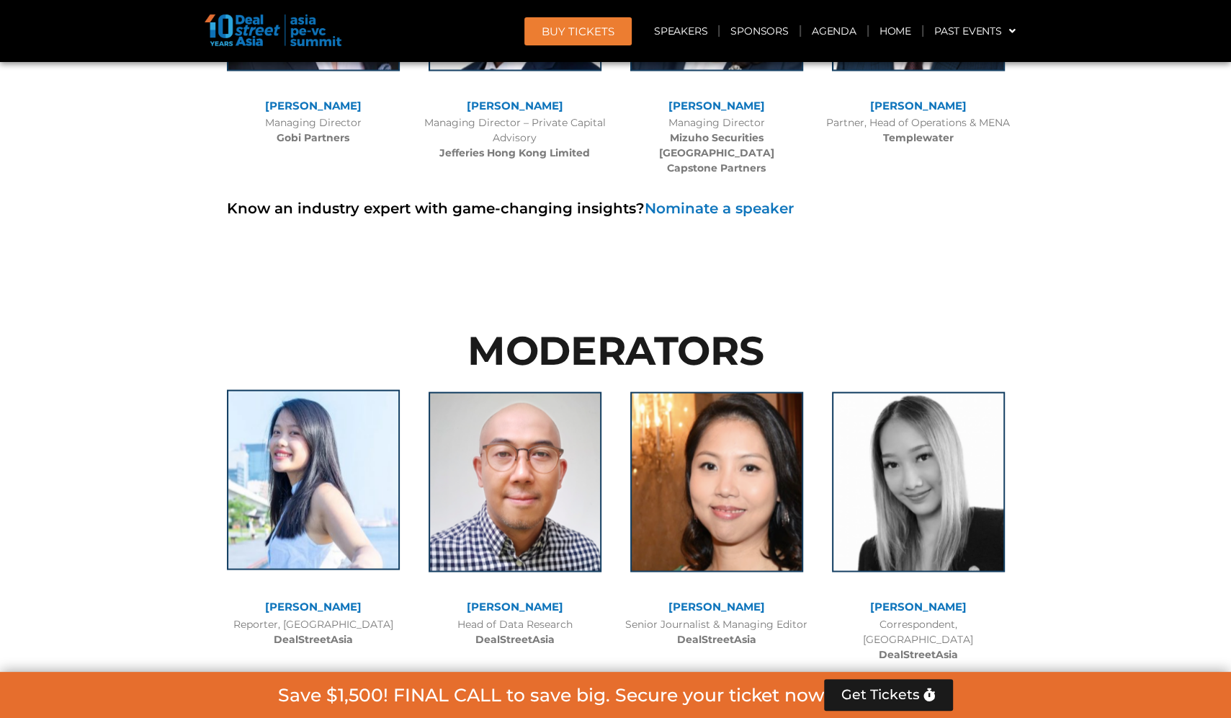
click at [293, 390] on img at bounding box center [313, 480] width 173 height 180
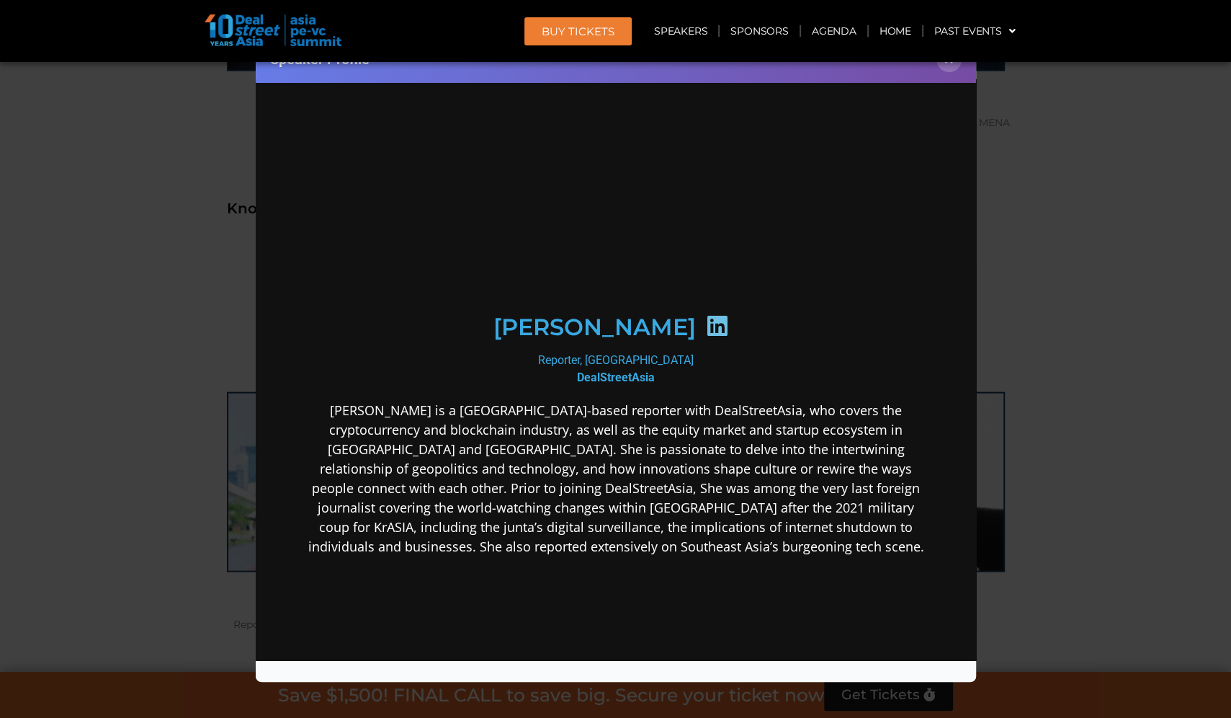
scroll to position [0, 0]
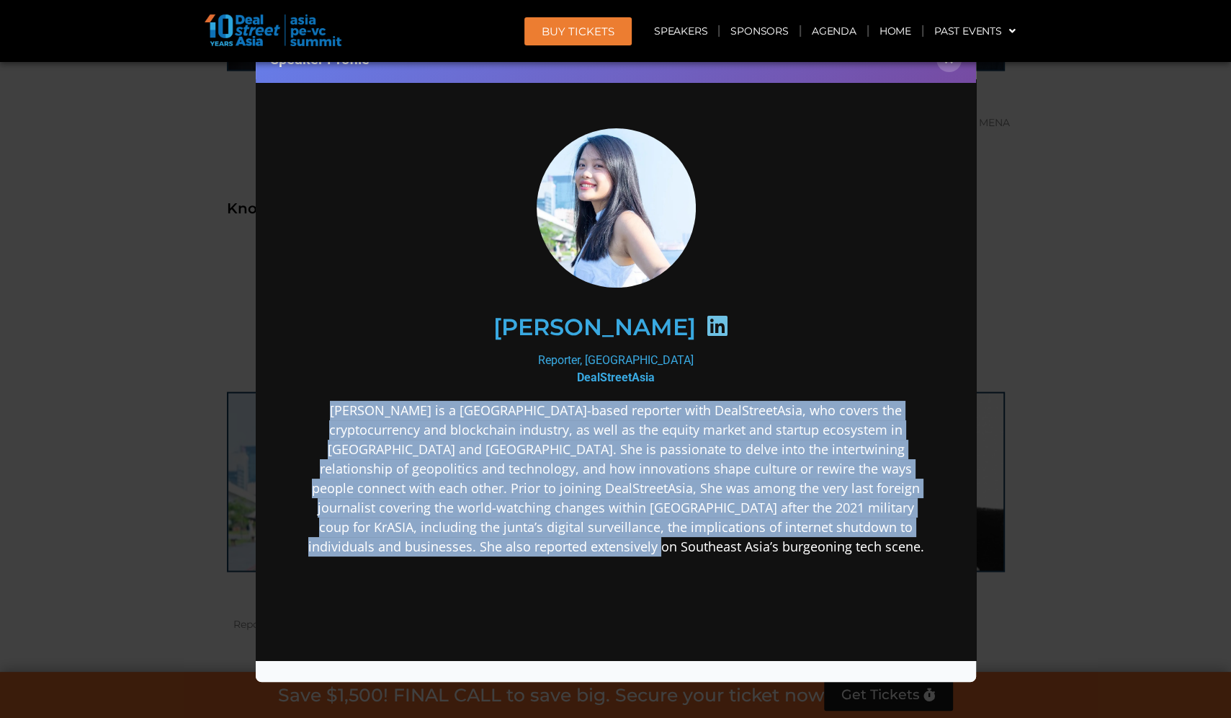
drag, startPoint x: 321, startPoint y: 407, endPoint x: 795, endPoint y: 569, distance: 501.1
click at [794, 569] on div "[PERSON_NAME] is a [GEOGRAPHIC_DATA]-based reporter with DealStreetAsia, who co…" at bounding box center [615, 591] width 623 height 383
copy p "[PERSON_NAME] is a [GEOGRAPHIC_DATA]-based reporter with DealStreetAsia, who co…"
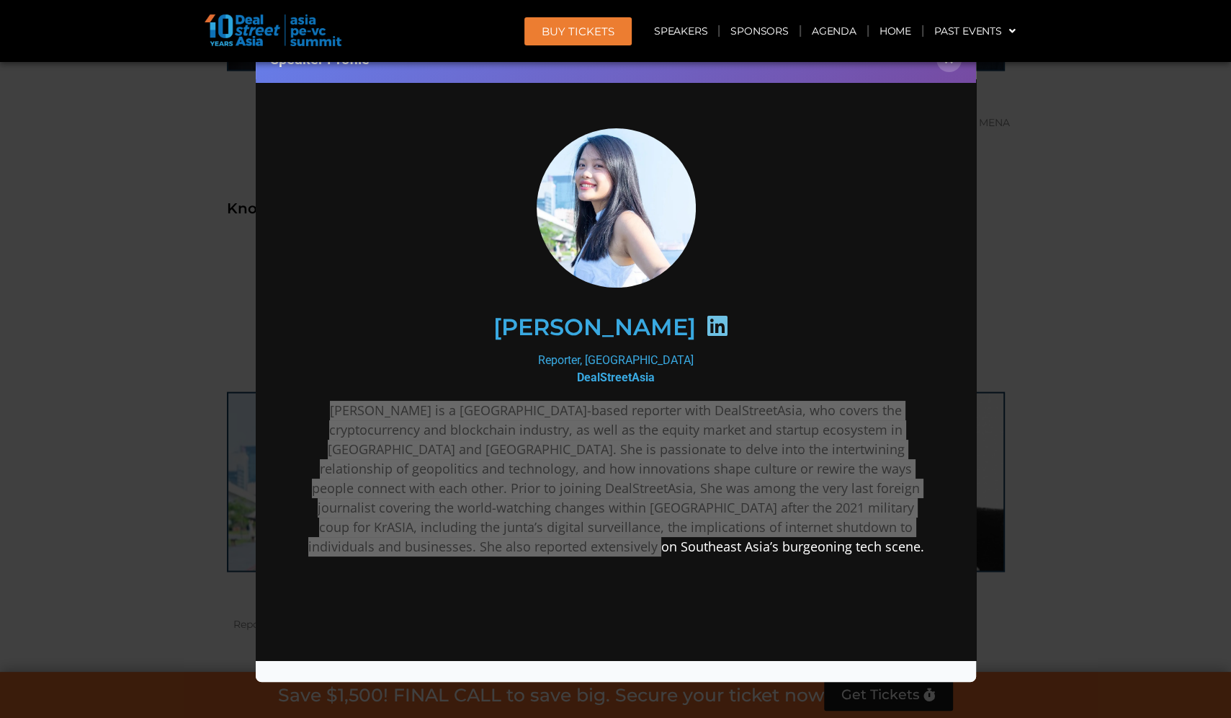
click at [955, 71] on div "Speaker Profile ×" at bounding box center [616, 59] width 721 height 47
click at [950, 66] on button "×" at bounding box center [949, 59] width 25 height 25
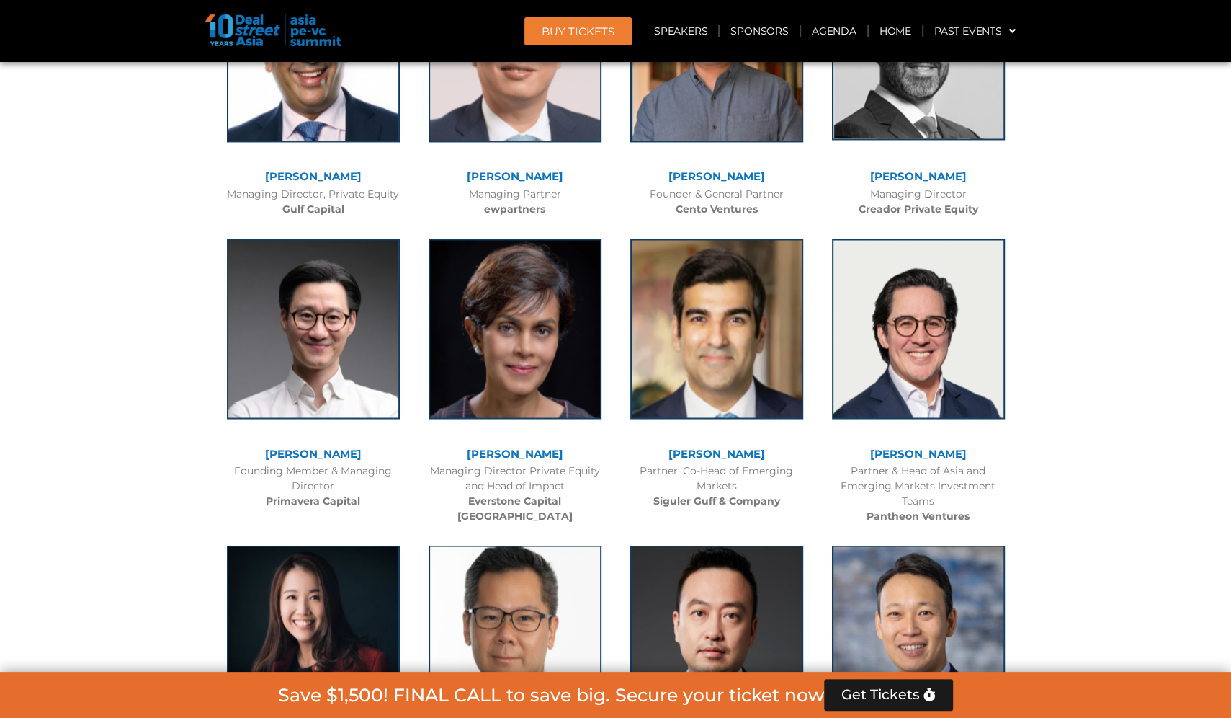
scroll to position [6866, 0]
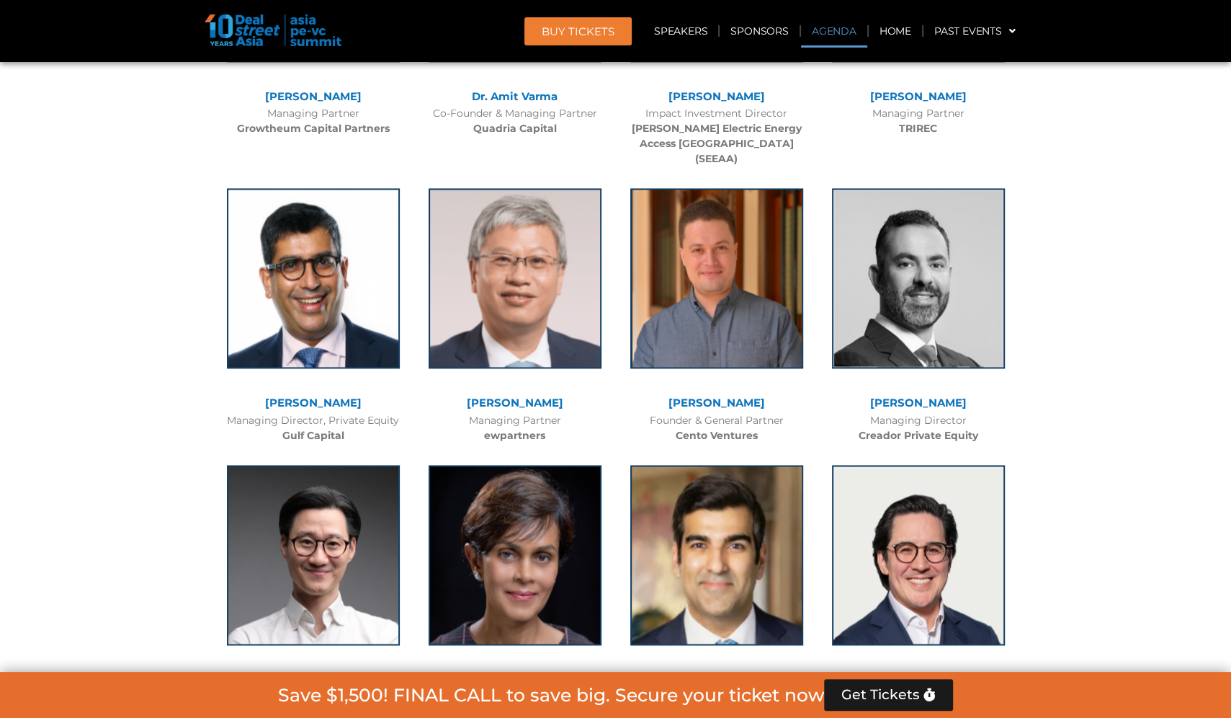
click at [829, 32] on link "Agenda" at bounding box center [834, 30] width 66 height 33
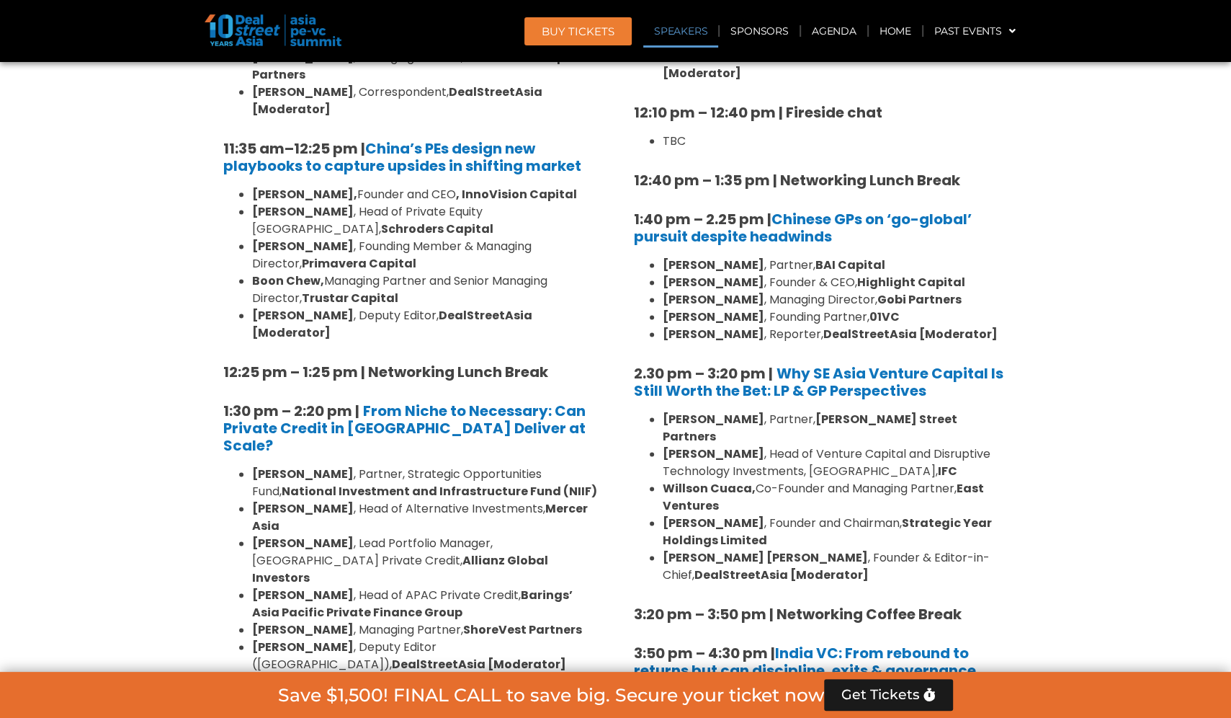
scroll to position [1695, 0]
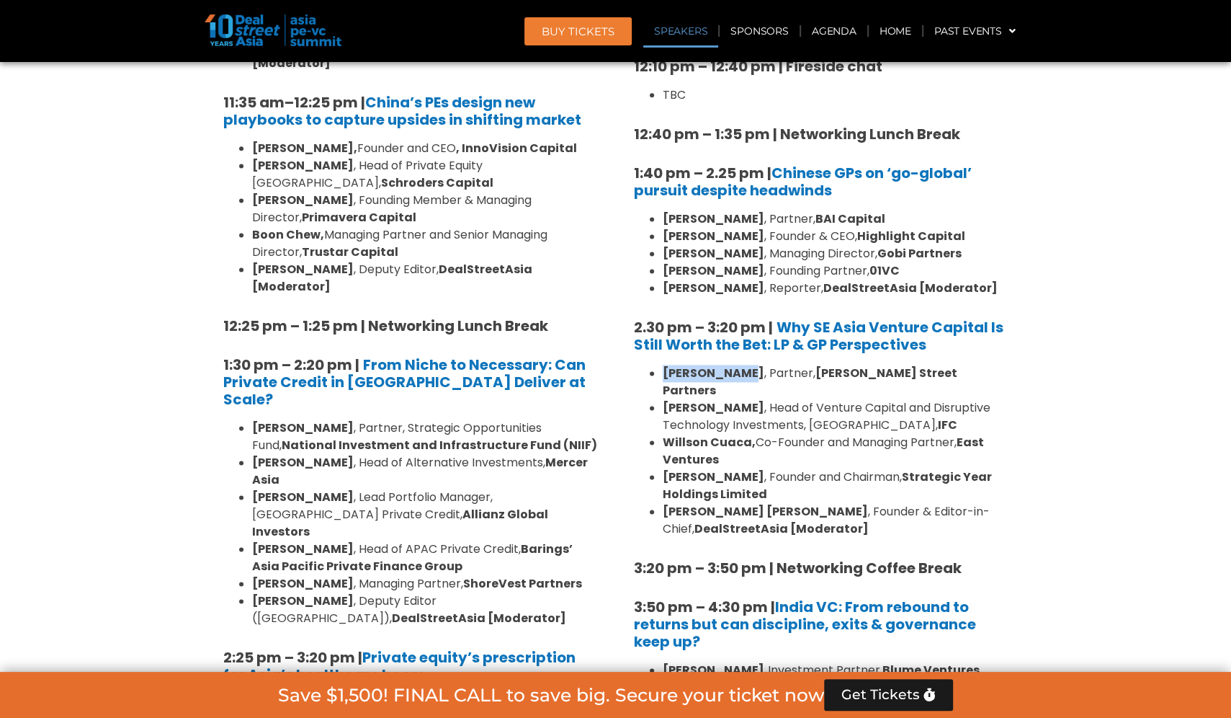
drag, startPoint x: 663, startPoint y: 337, endPoint x: 732, endPoint y: 340, distance: 69.3
click at [732, 365] on b "[PERSON_NAME]" at bounding box center [714, 373] width 102 height 17
copy b "[PERSON_NAME]"
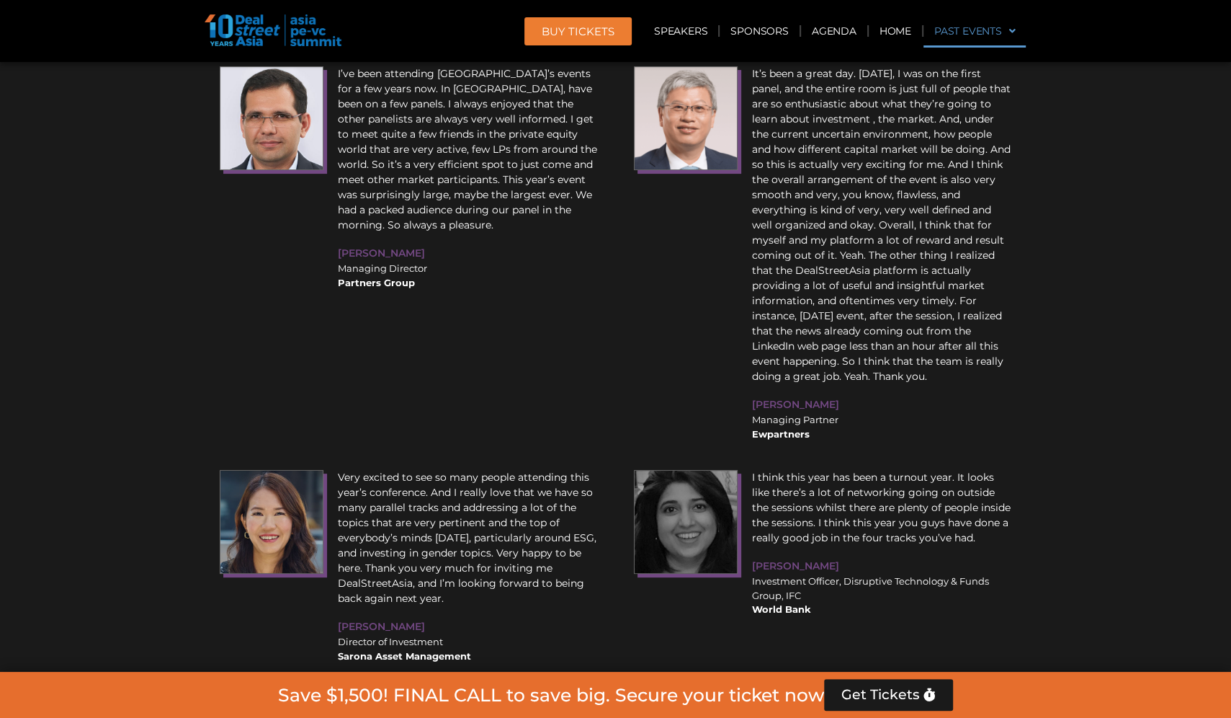
scroll to position [5842, 0]
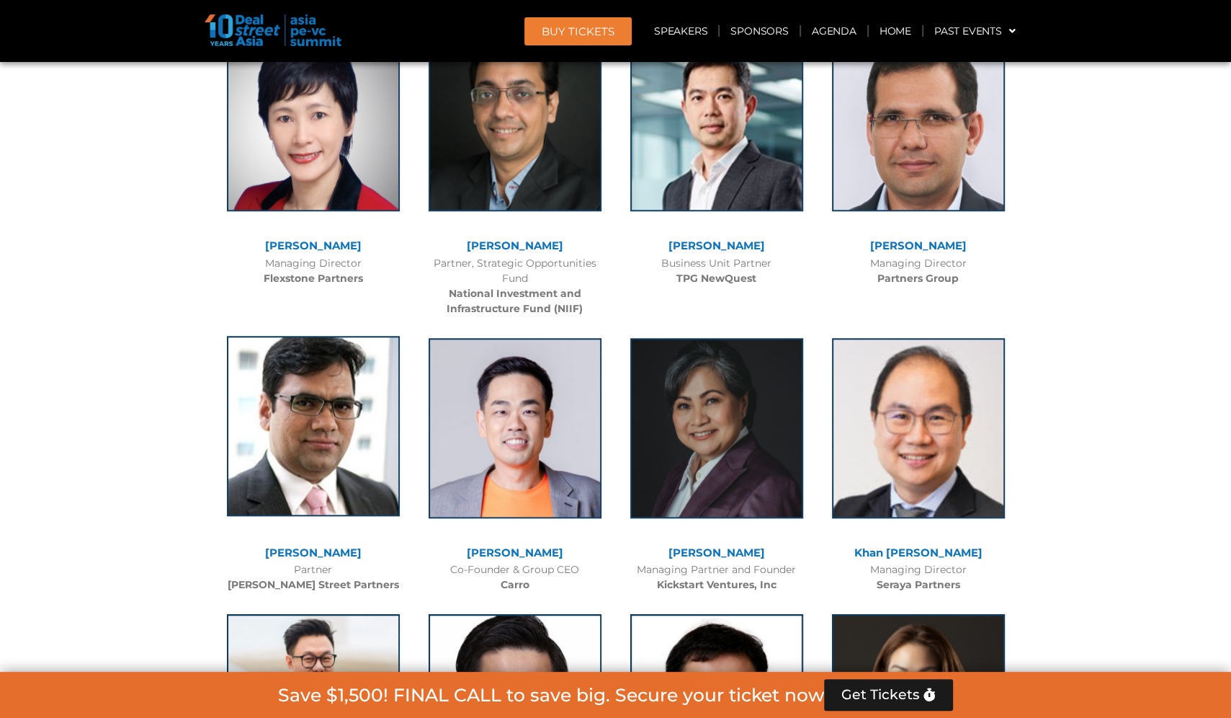
click at [317, 336] on img at bounding box center [313, 426] width 173 height 180
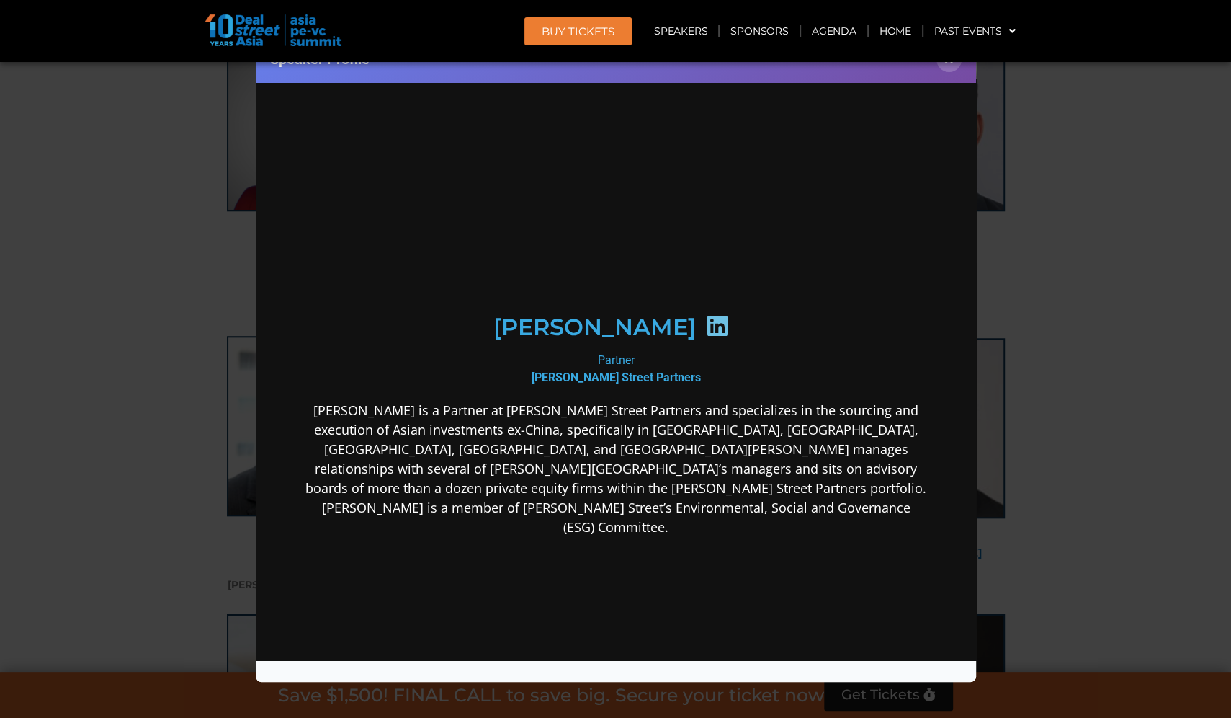
scroll to position [0, 0]
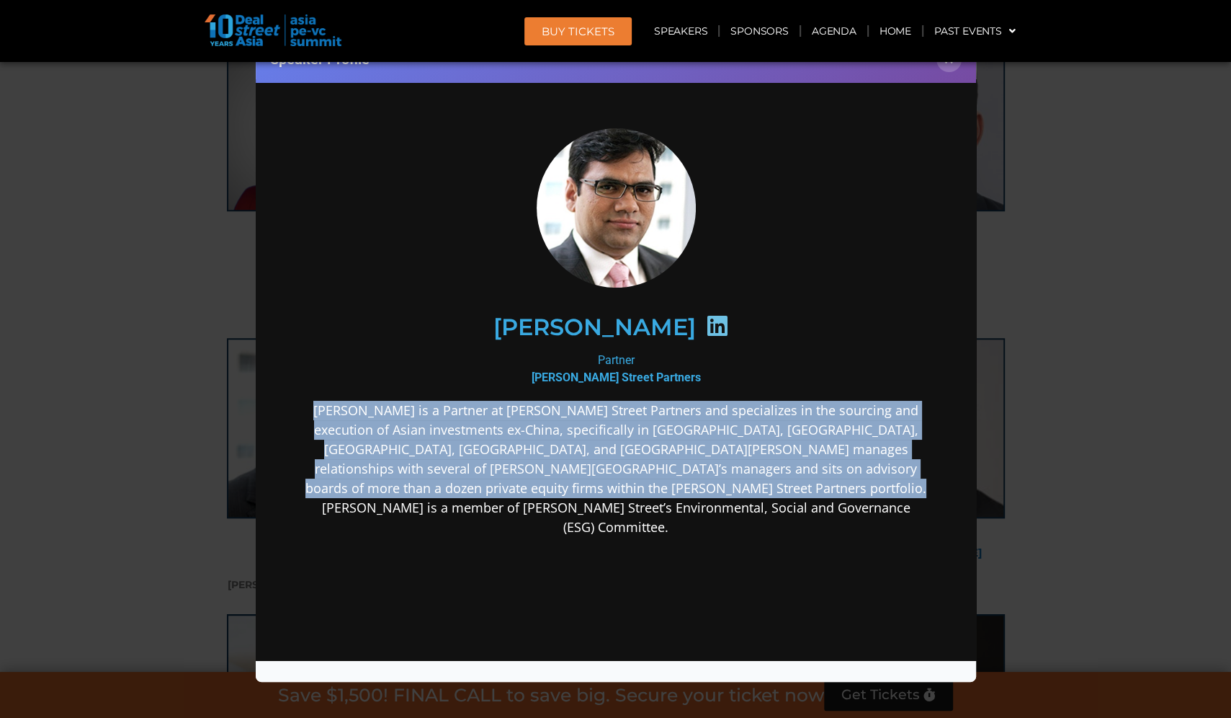
drag, startPoint x: 300, startPoint y: 404, endPoint x: 1258, endPoint y: 597, distance: 977.1
click at [976, 518] on html "[PERSON_NAME] Partner [PERSON_NAME] Street Partners [PERSON_NAME] is a Partner …" at bounding box center [615, 446] width 721 height 735
copy p "[PERSON_NAME] is a Partner at [PERSON_NAME] Street Partners and specializes in …"
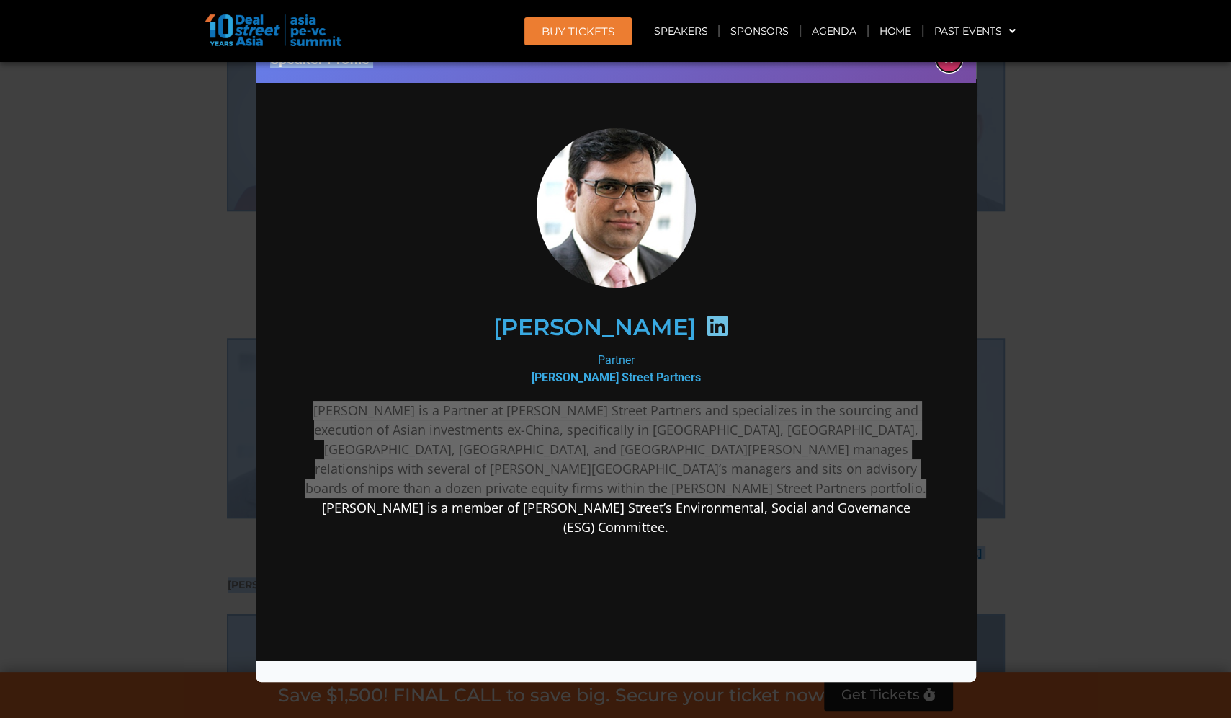
click at [949, 69] on button "×" at bounding box center [949, 59] width 25 height 25
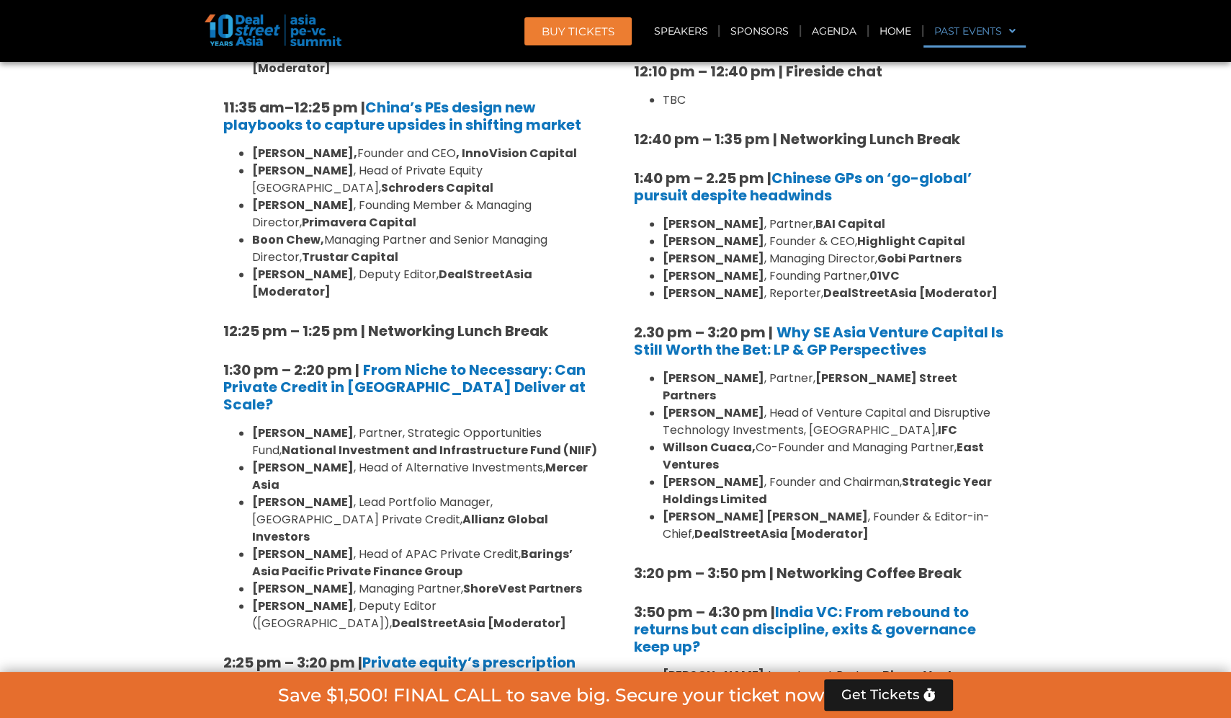
scroll to position [4615, 0]
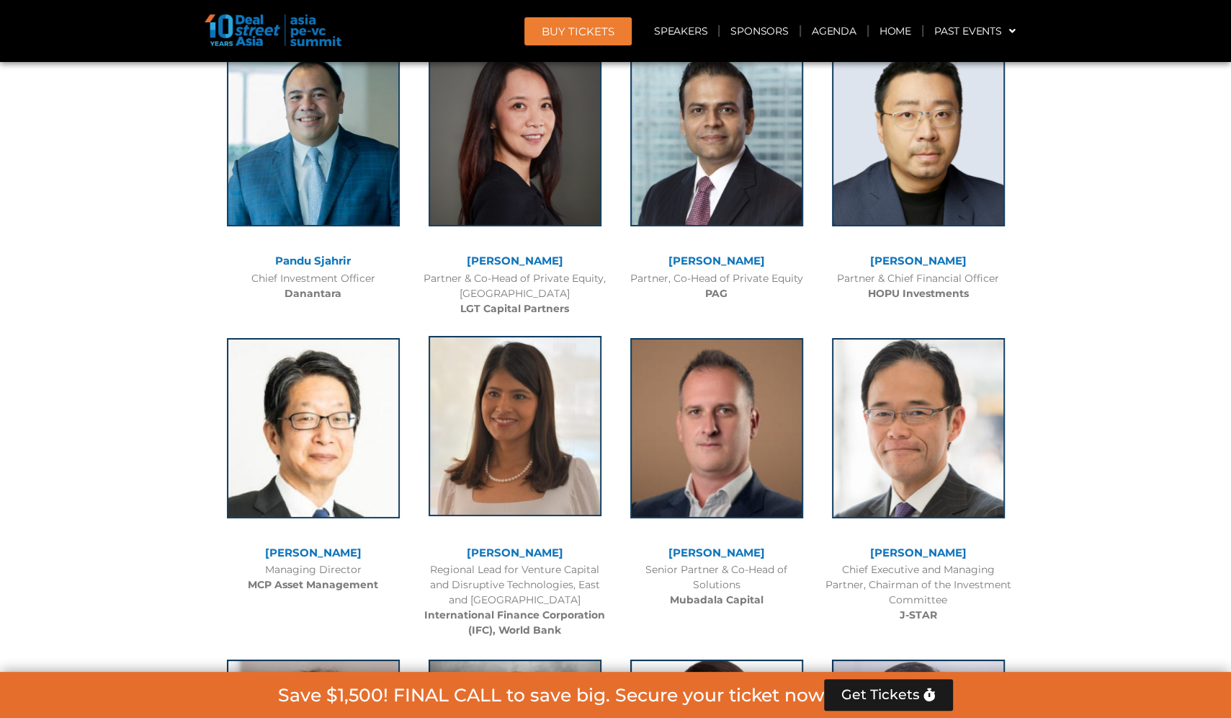
click at [509, 336] on img at bounding box center [515, 426] width 173 height 180
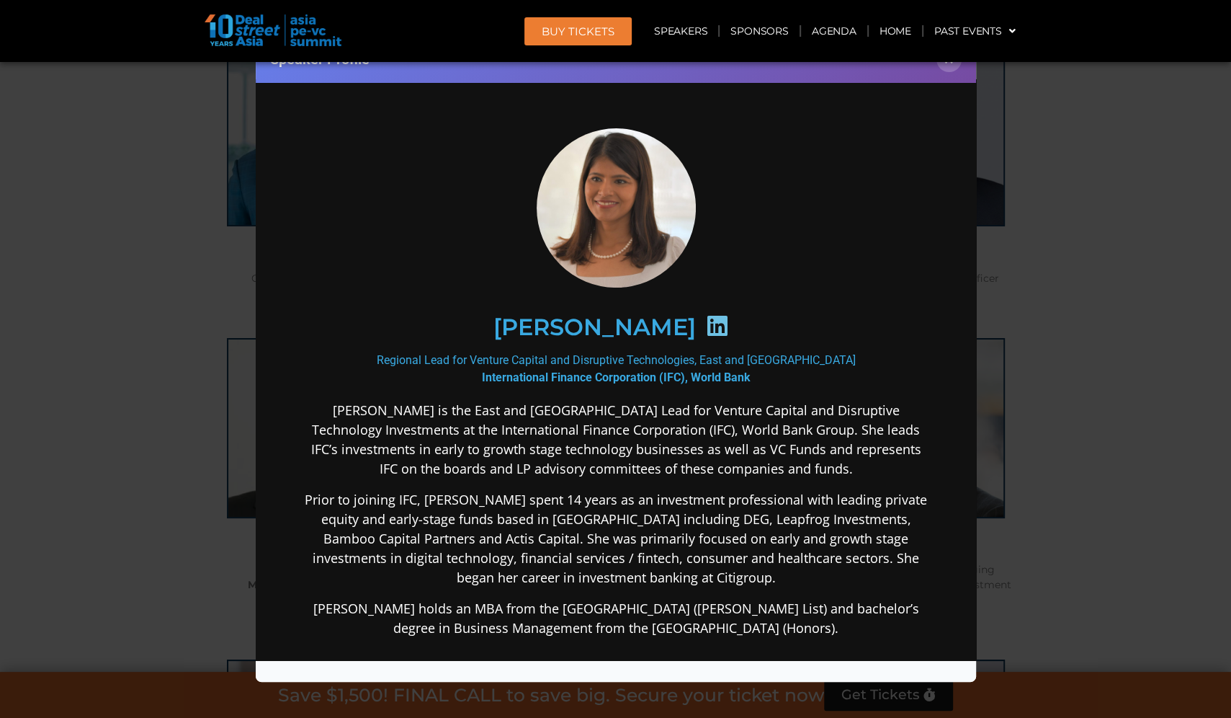
scroll to position [254, 0]
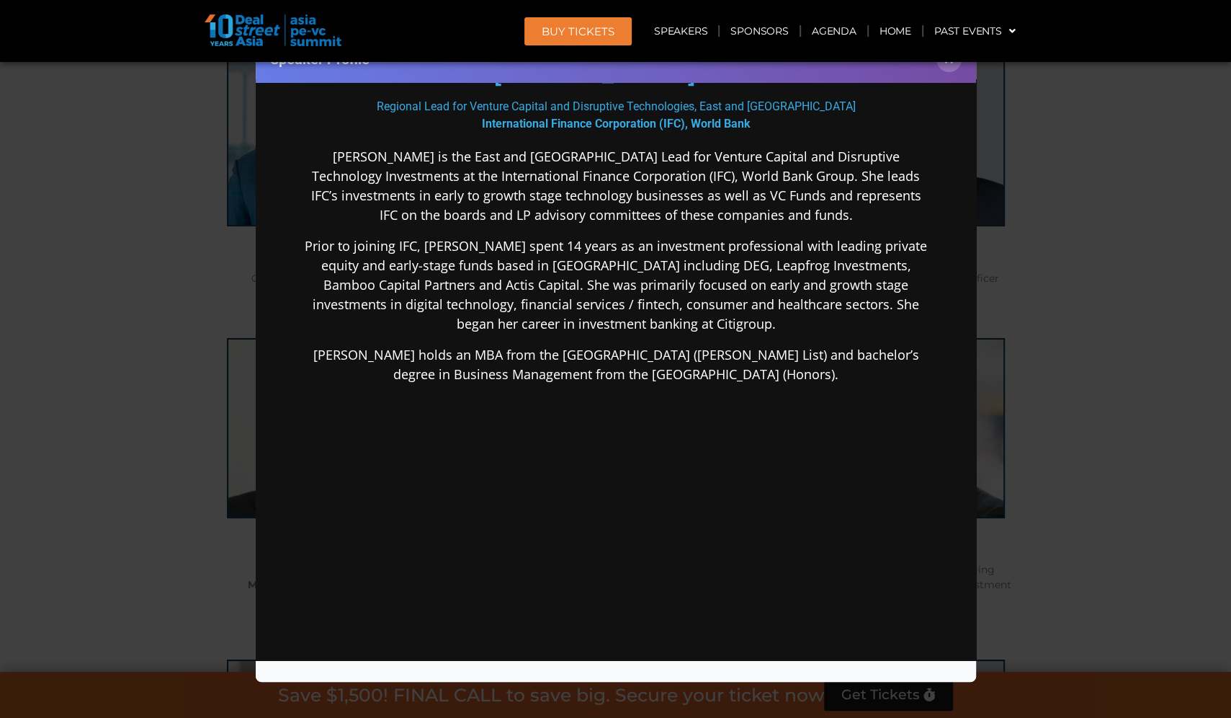
drag, startPoint x: 309, startPoint y: 410, endPoint x: 870, endPoint y: 449, distance: 561.9
click at [873, 445] on div "[PERSON_NAME] is the East and [GEOGRAPHIC_DATA] Lead for Venture Capital and Di…" at bounding box center [615, 378] width 623 height 465
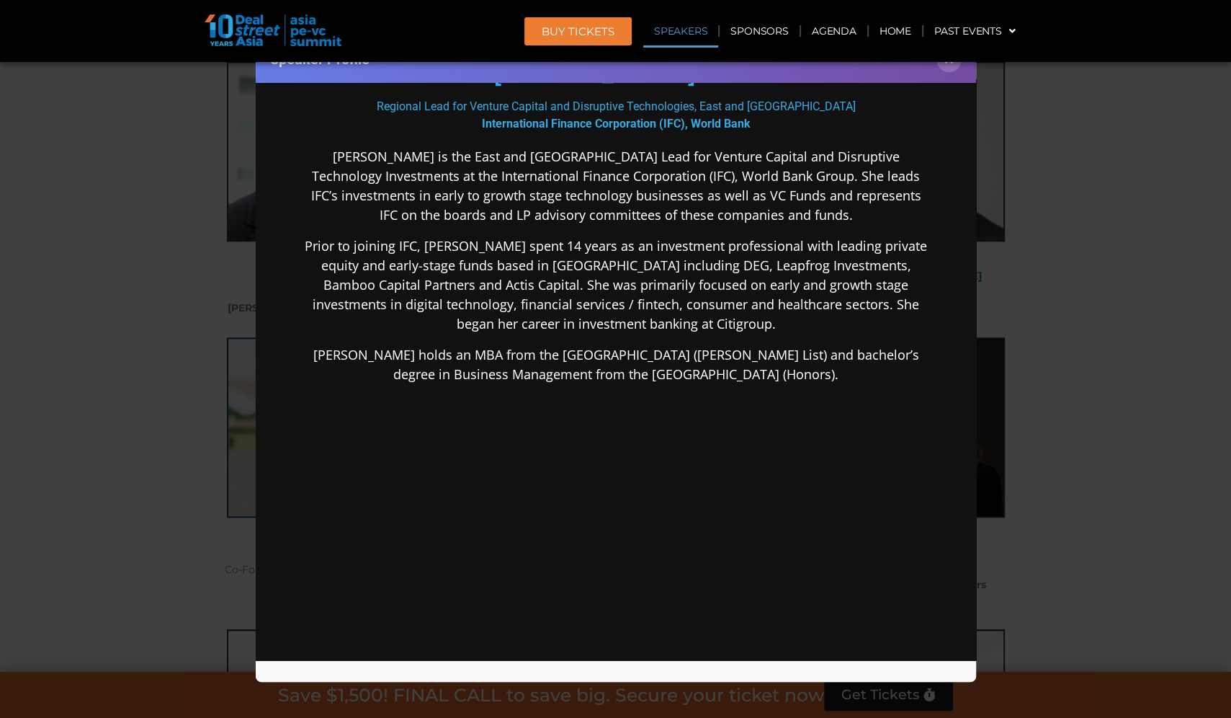
scroll to position [1724, 0]
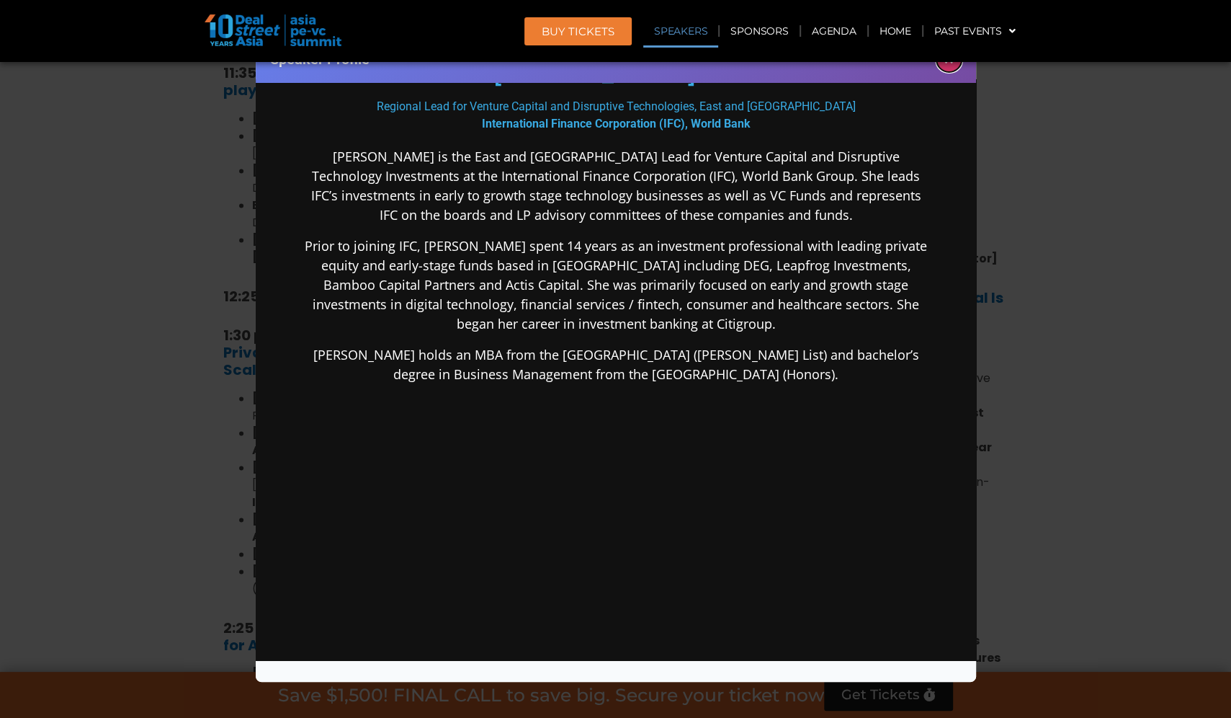
click at [952, 62] on button "×" at bounding box center [949, 59] width 25 height 25
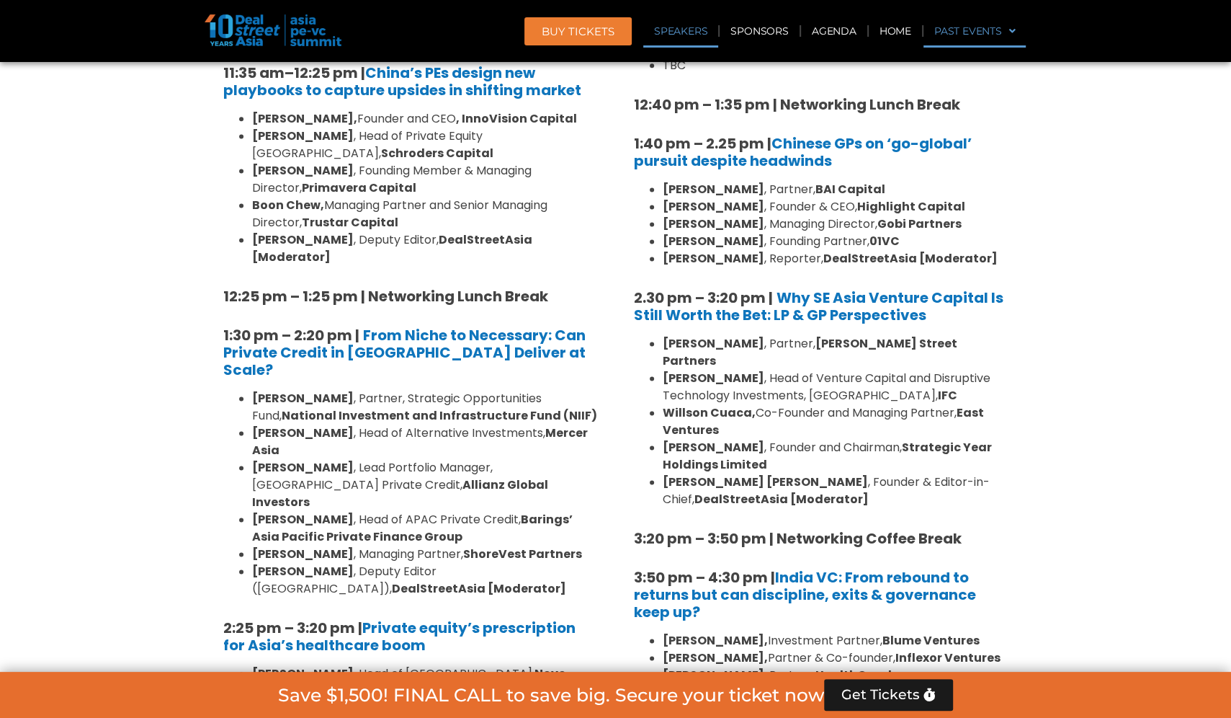
scroll to position [6118, 0]
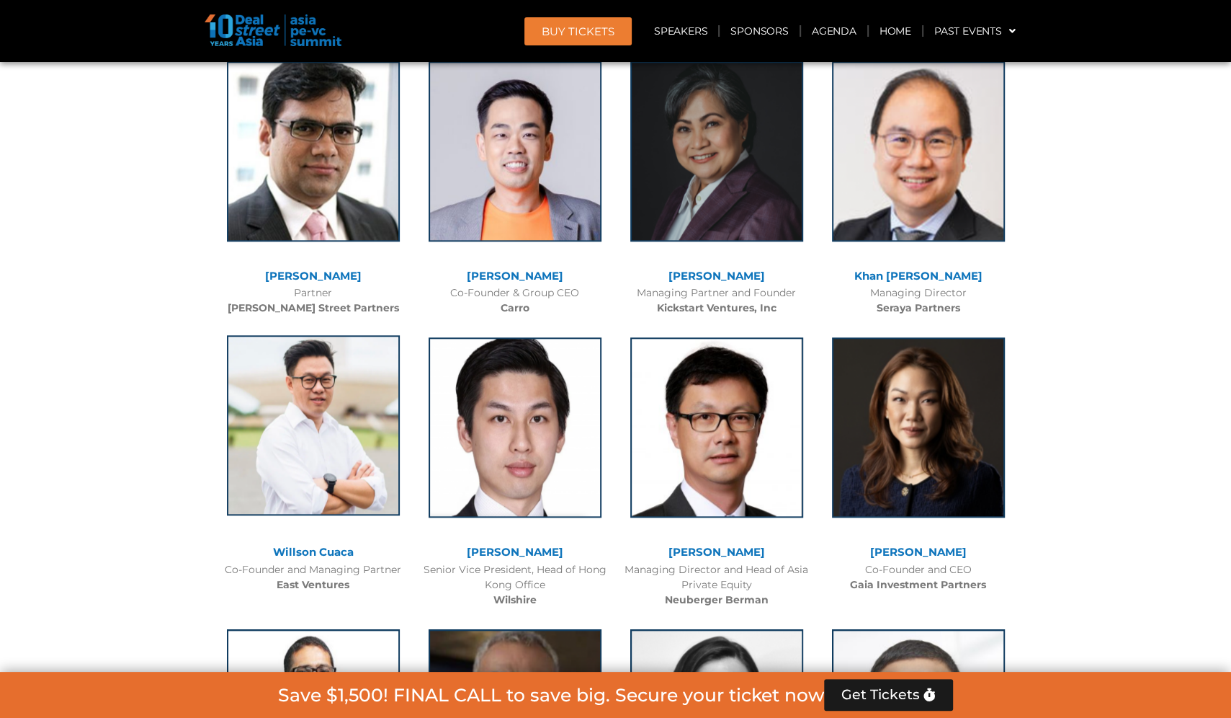
click at [310, 335] on img at bounding box center [313, 425] width 173 height 180
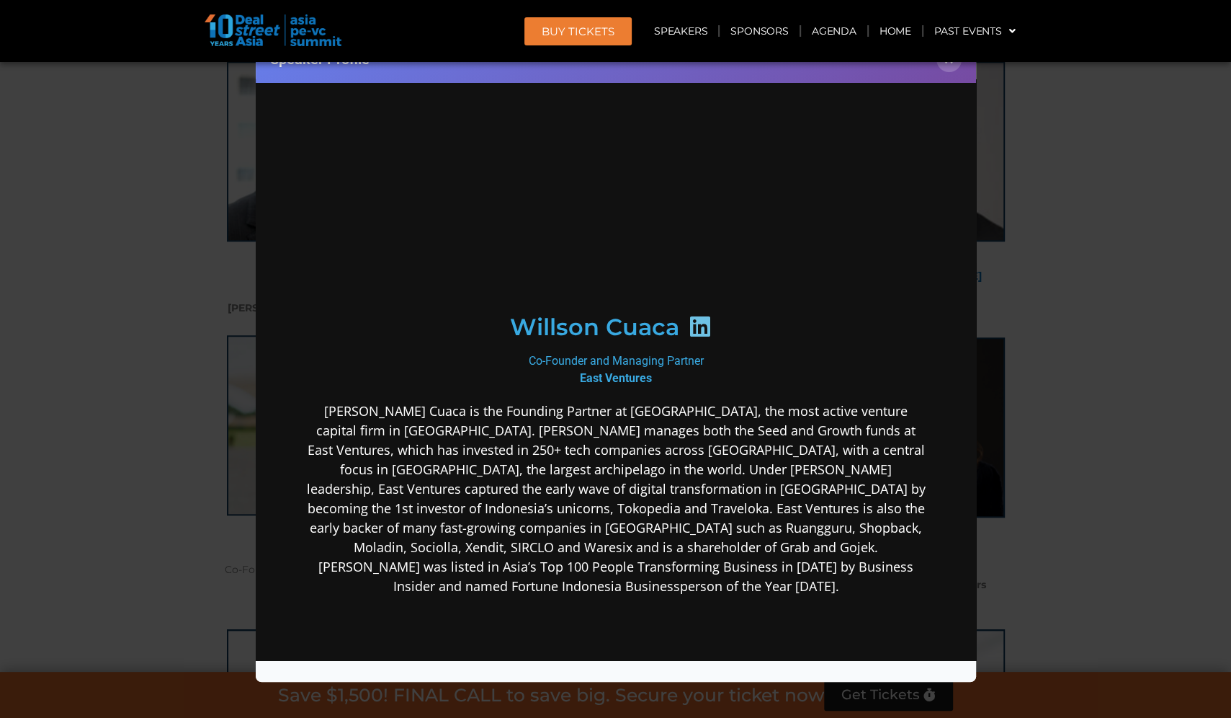
scroll to position [0, 0]
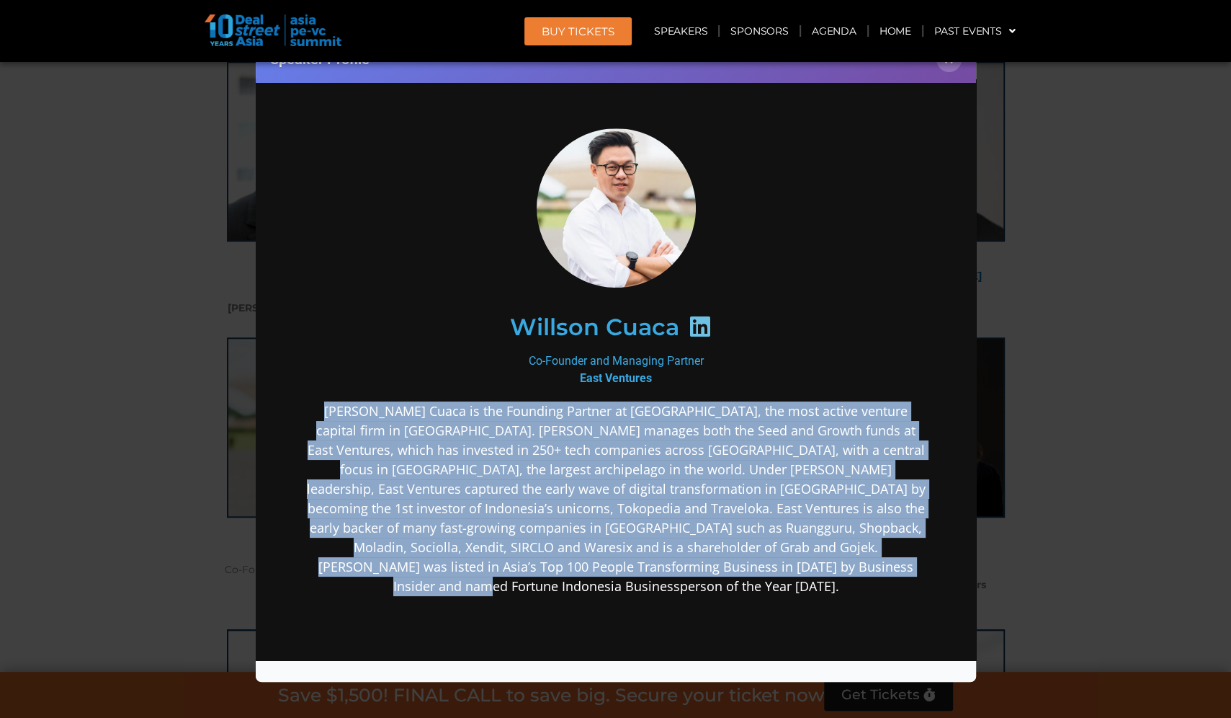
drag, startPoint x: 328, startPoint y: 404, endPoint x: 873, endPoint y: 587, distance: 574.7
click at [873, 587] on div "[PERSON_NAME] Cuaca is the Founding Partner at [GEOGRAPHIC_DATA], the most acti…" at bounding box center [615, 612] width 623 height 422
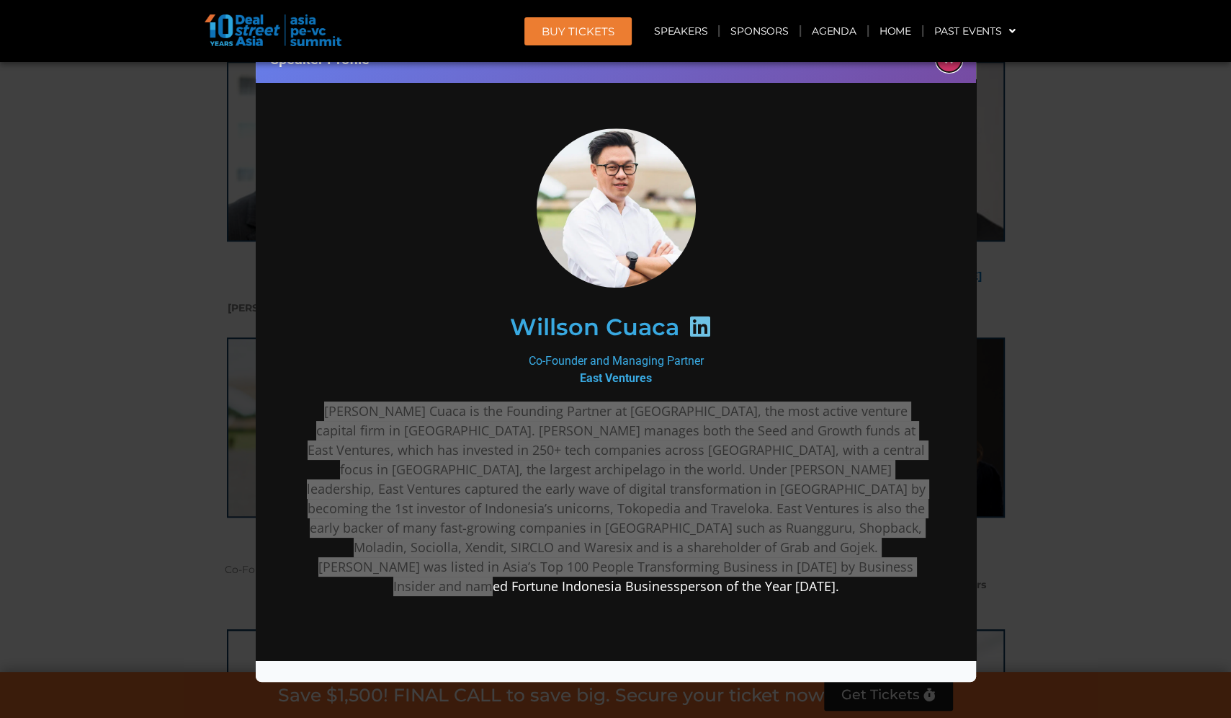
click at [950, 63] on button "×" at bounding box center [949, 59] width 25 height 25
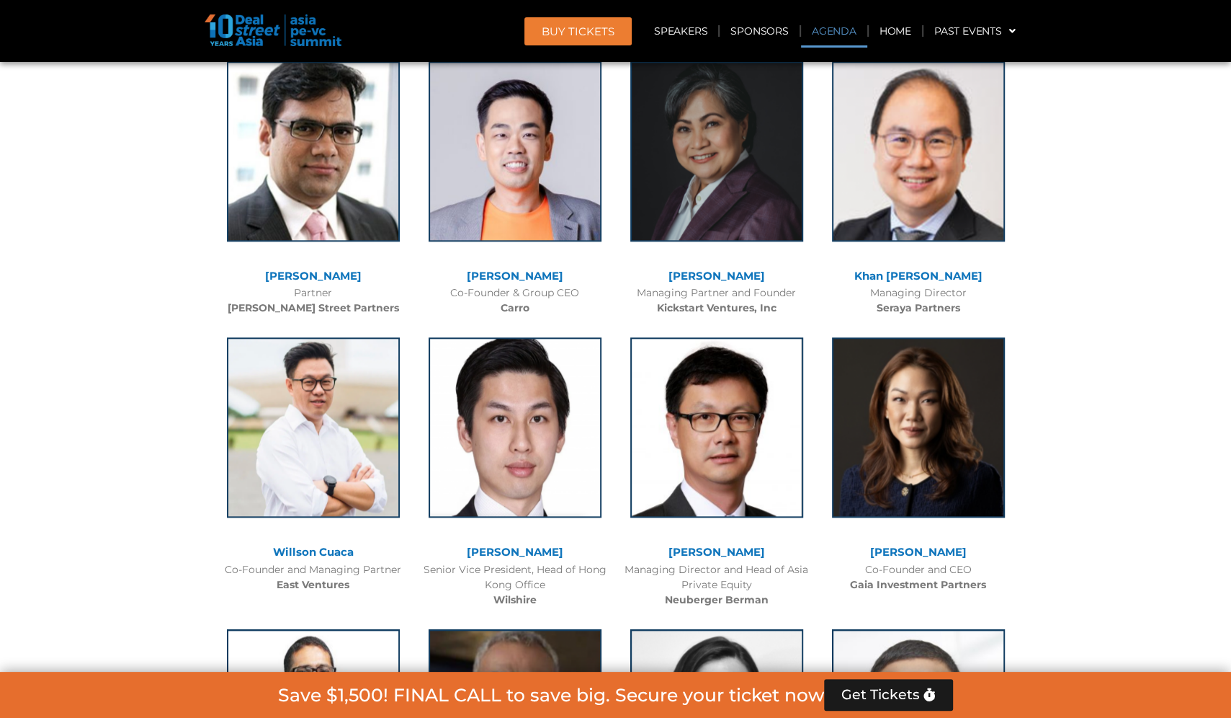
scroll to position [7882, 0]
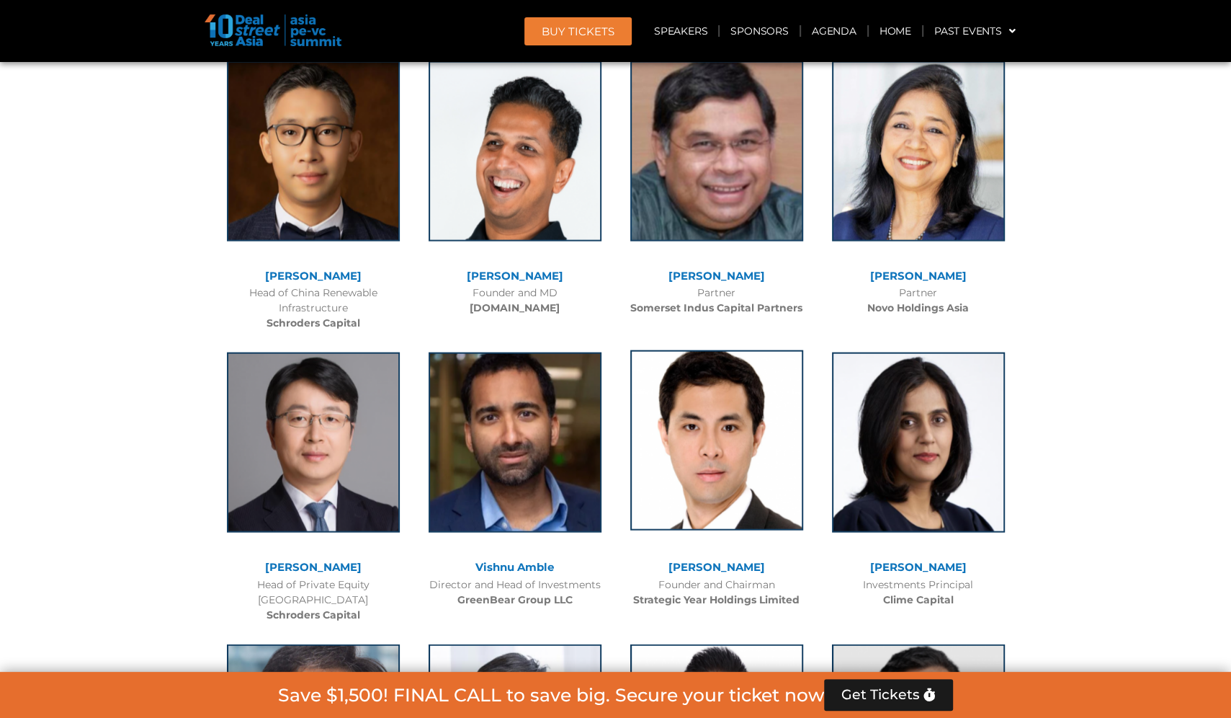
click at [718, 350] on img at bounding box center [716, 440] width 173 height 180
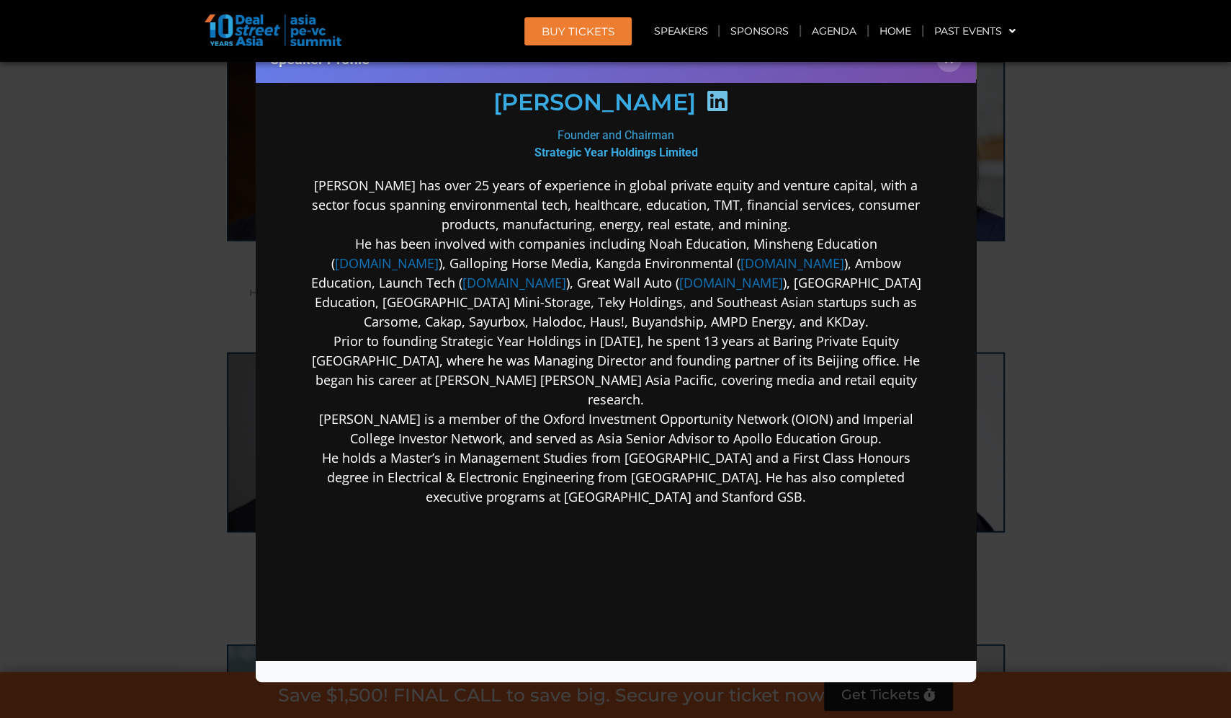
scroll to position [340, 0]
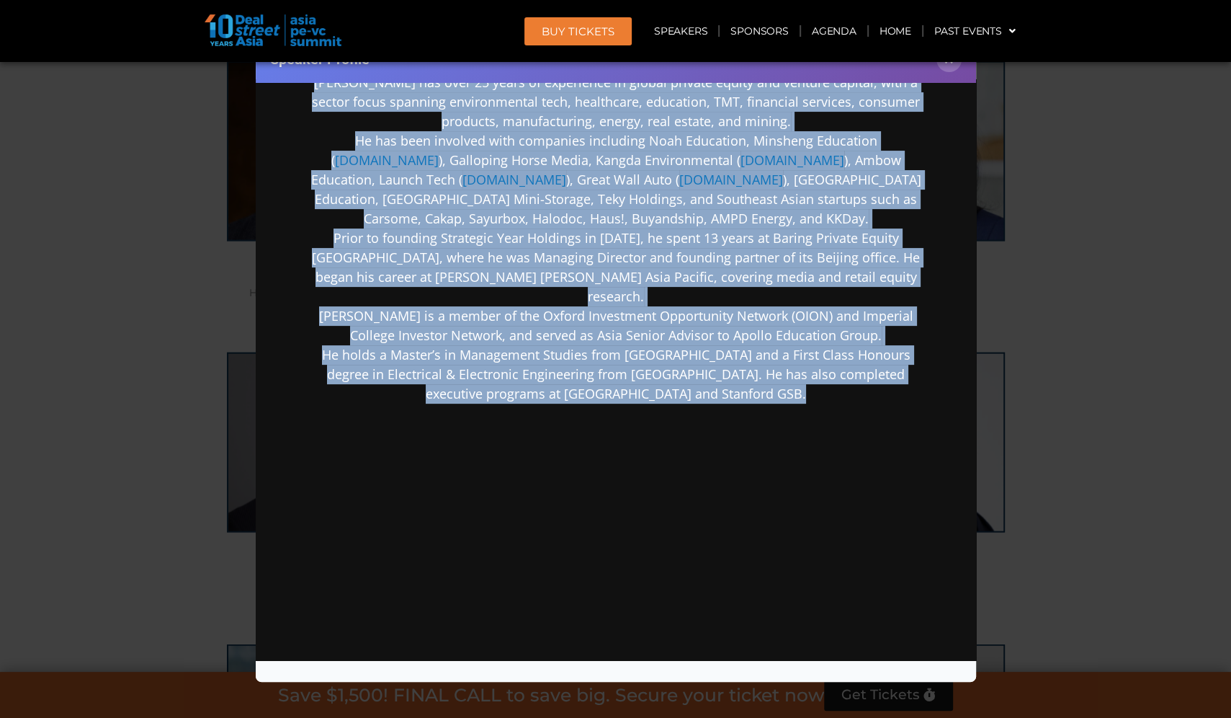
drag, startPoint x: 300, startPoint y: 419, endPoint x: 1021, endPoint y: 788, distance: 809.8
click at [766, 680] on html "[PERSON_NAME] Founder and Chairman Strategic Year Holdings Limited [PERSON_NAME…" at bounding box center [615, 209] width 721 height 942
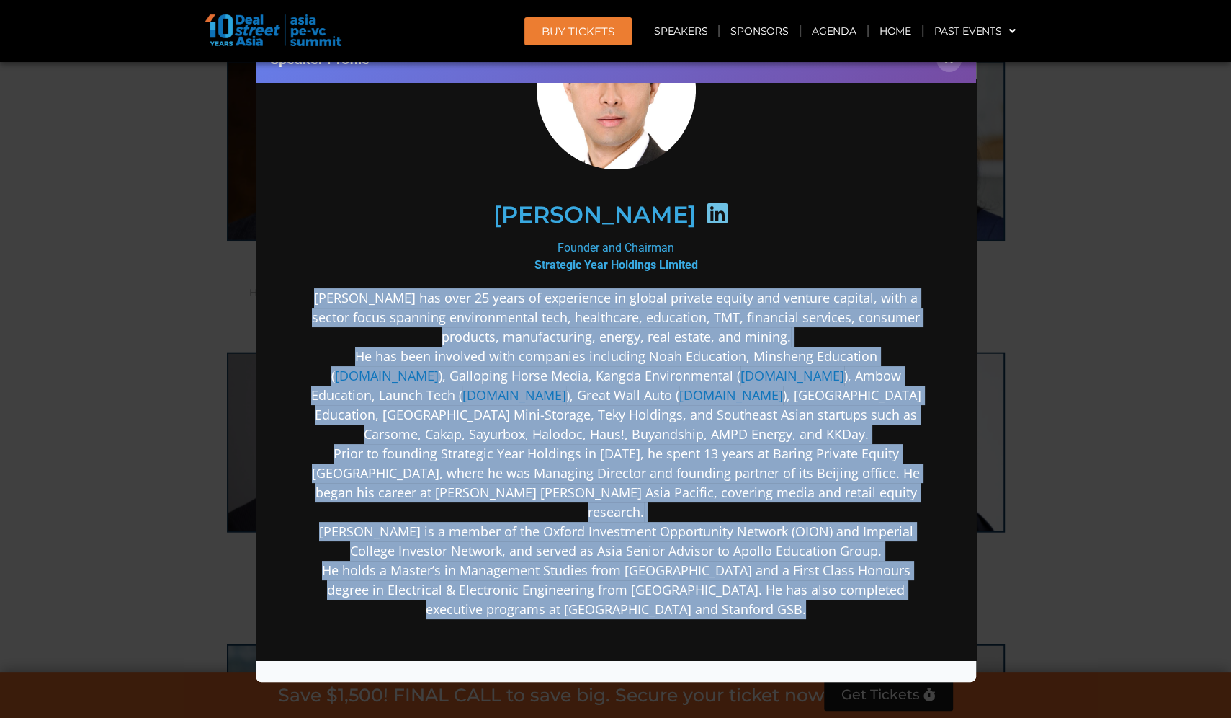
scroll to position [31, 0]
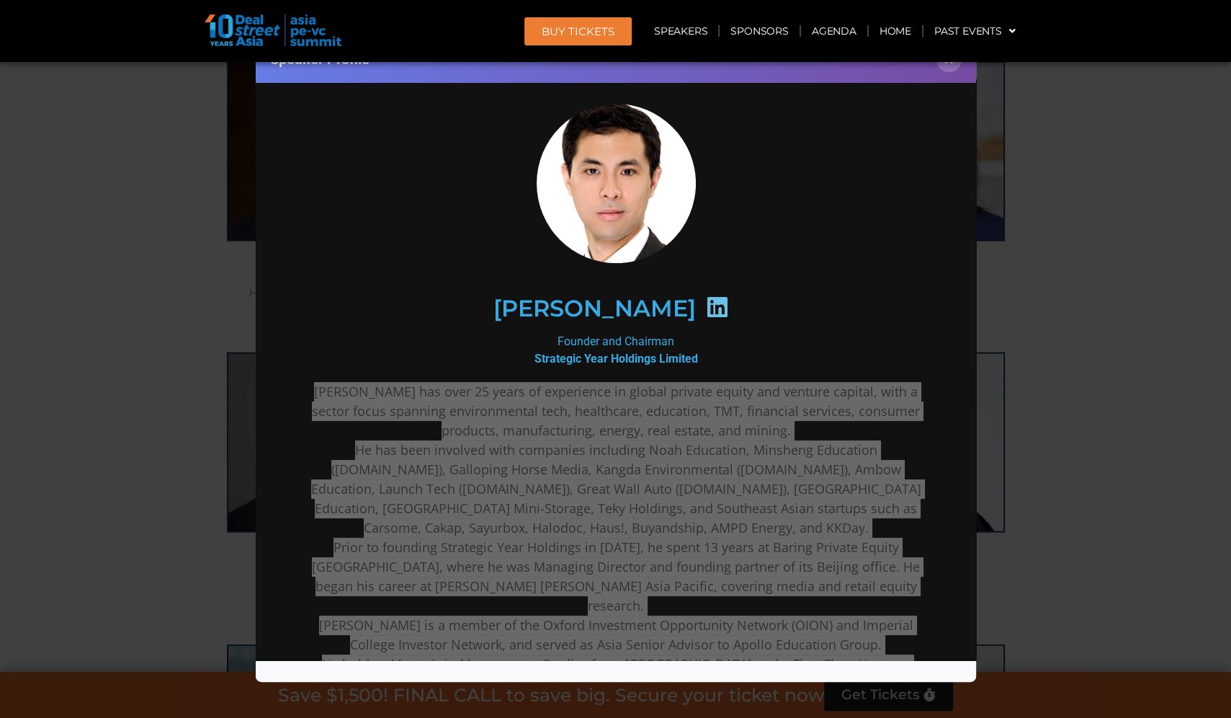
click at [1097, 345] on div "Speaker Profile ×" at bounding box center [615, 359] width 1231 height 718
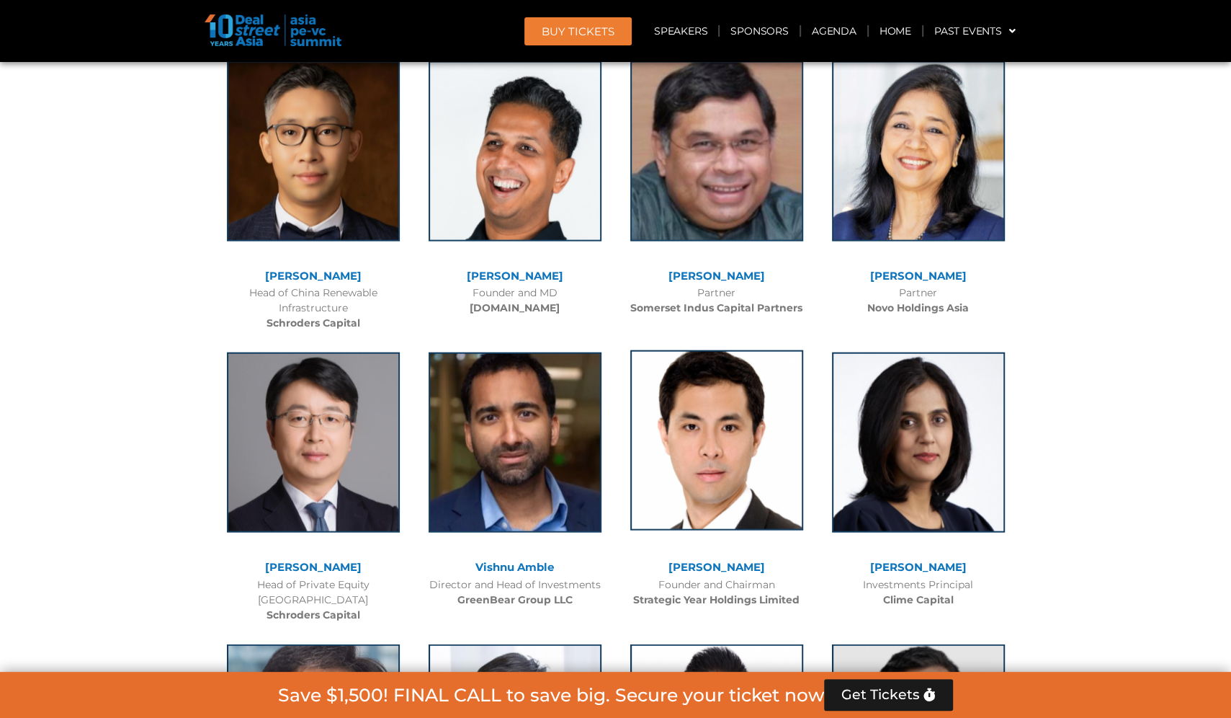
click at [716, 350] on img at bounding box center [716, 440] width 173 height 180
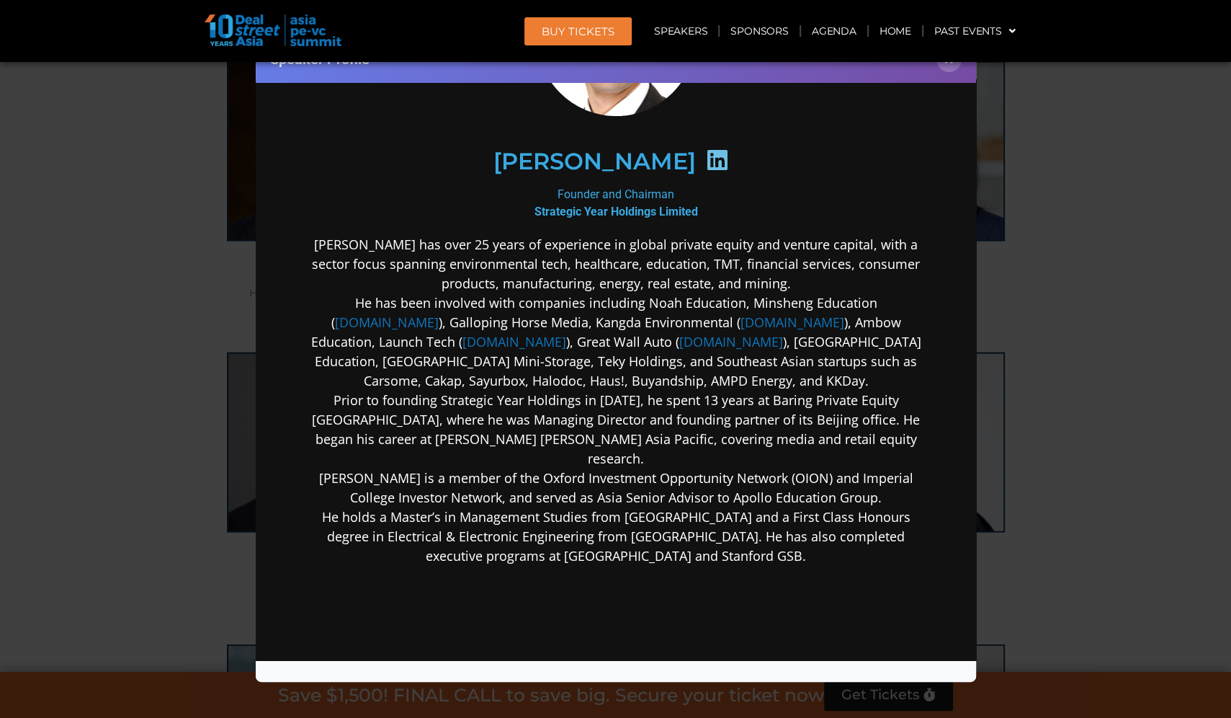
scroll to position [0, 0]
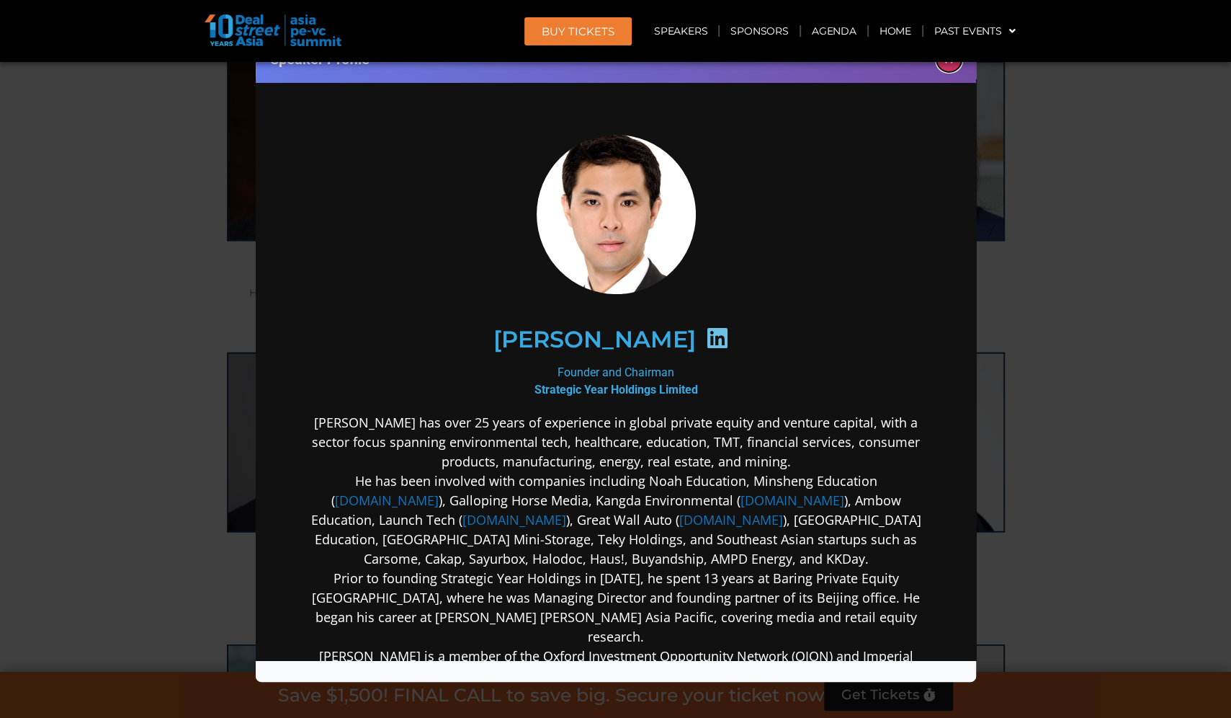
click at [948, 68] on button "×" at bounding box center [949, 59] width 25 height 25
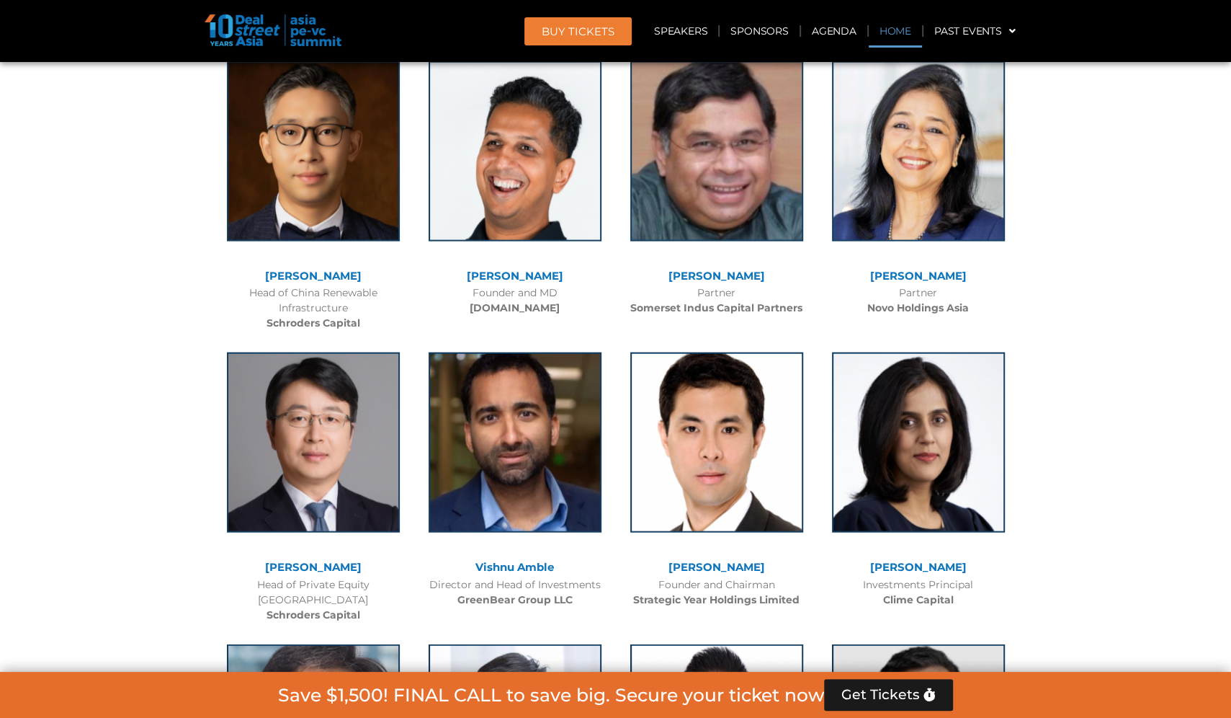
scroll to position [12987, 0]
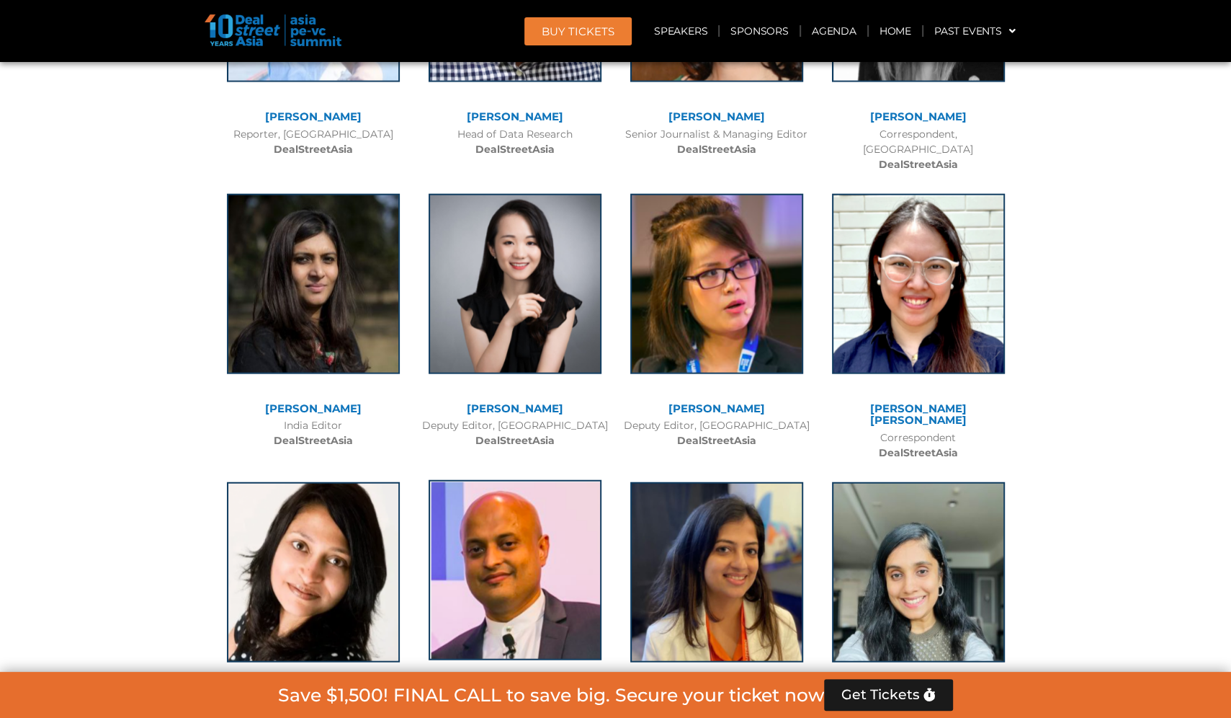
click at [563, 480] on img at bounding box center [515, 570] width 173 height 180
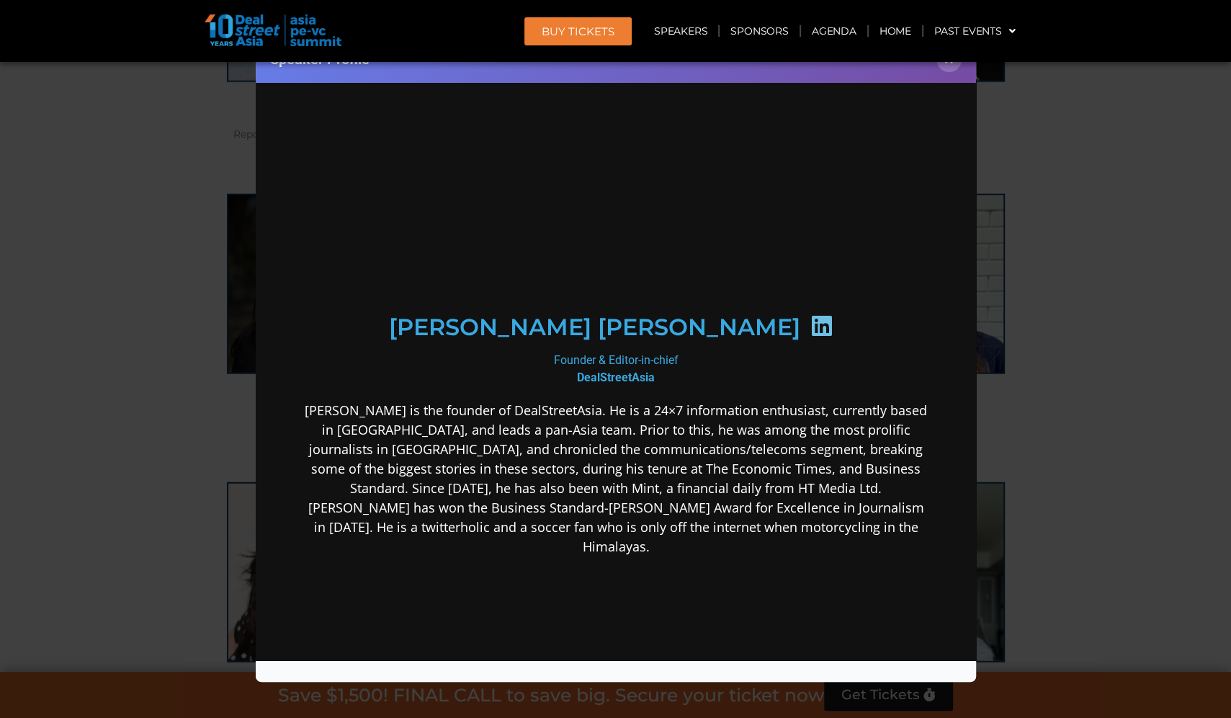
scroll to position [0, 0]
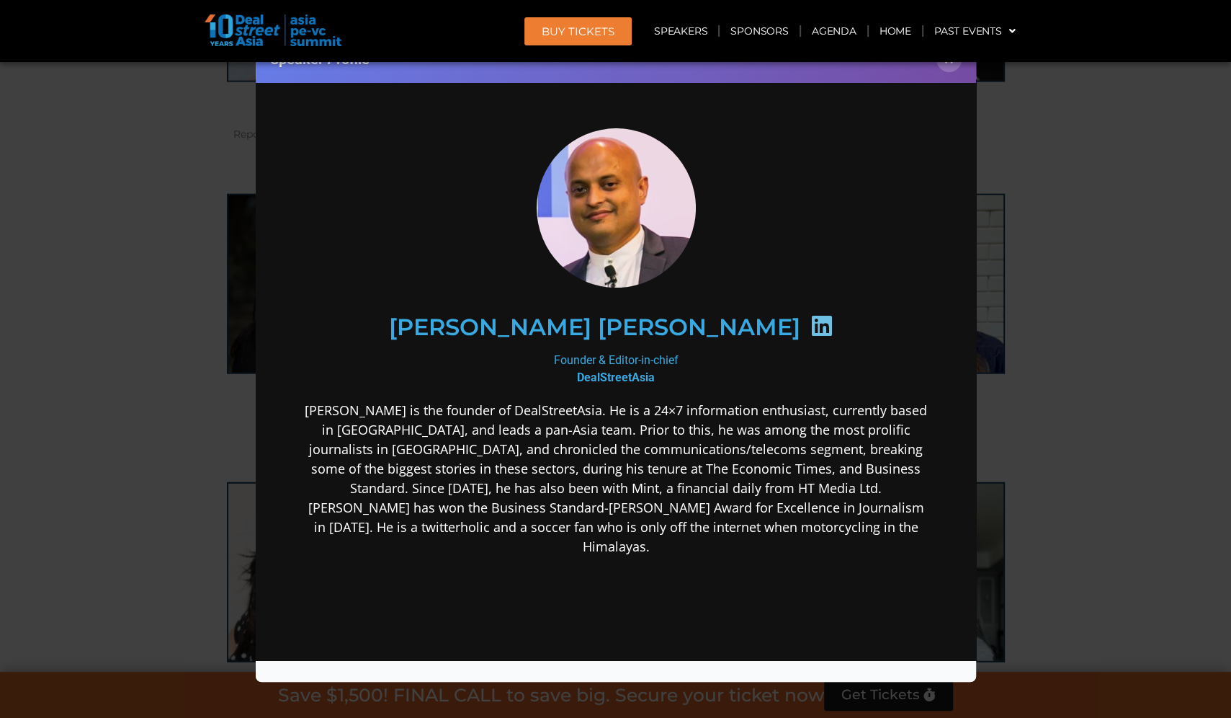
drag, startPoint x: 285, startPoint y: 401, endPoint x: 812, endPoint y: 553, distance: 549.1
click at [814, 553] on div "[PERSON_NAME] [PERSON_NAME] Founder & Editor-in-chief DealStreetAsia [PERSON_NA…" at bounding box center [615, 455] width 692 height 725
click at [812, 553] on div "[PERSON_NAME] is the founder of DealStreetAsia. He is a 24×7 information enthus…" at bounding box center [615, 591] width 623 height 383
click at [326, 411] on p "[PERSON_NAME] is the founder of DealStreetAsia. He is a 24×7 information enthus…" at bounding box center [615, 478] width 623 height 156
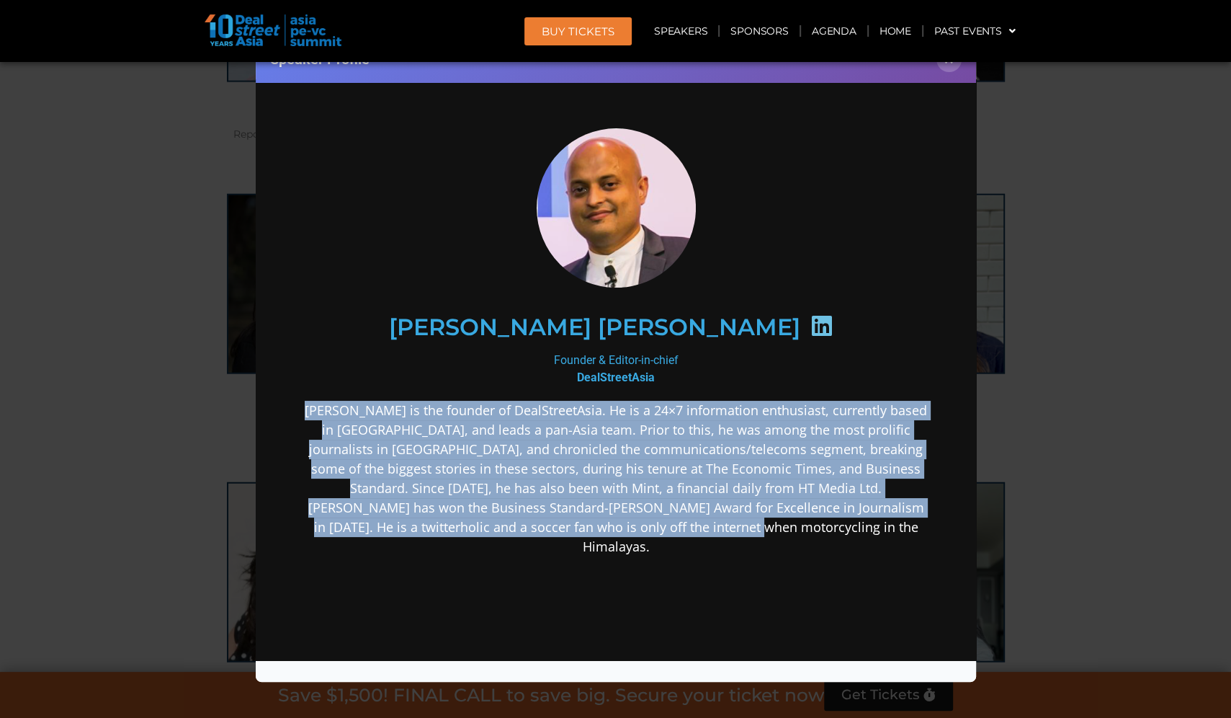
drag, startPoint x: 304, startPoint y: 409, endPoint x: 766, endPoint y: 534, distance: 478.6
click at [766, 534] on p "[PERSON_NAME] is the founder of DealStreetAsia. He is a 24×7 information enthus…" at bounding box center [615, 478] width 623 height 156
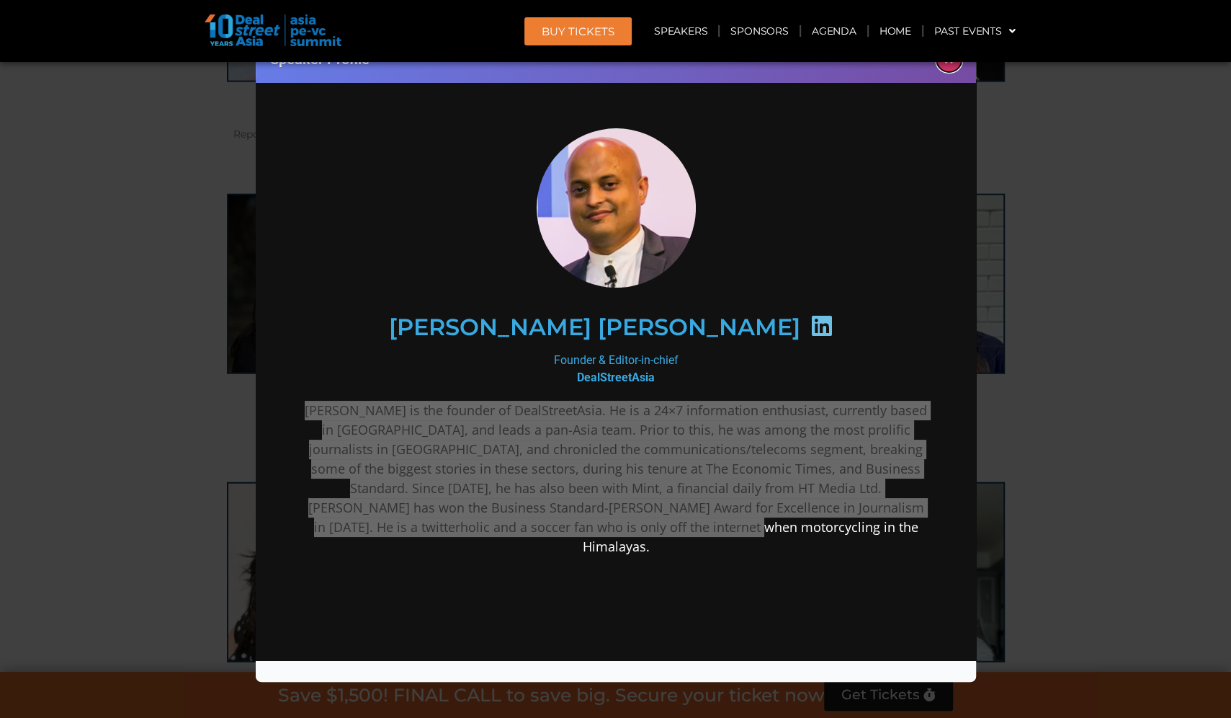
click at [954, 69] on button "×" at bounding box center [949, 59] width 25 height 25
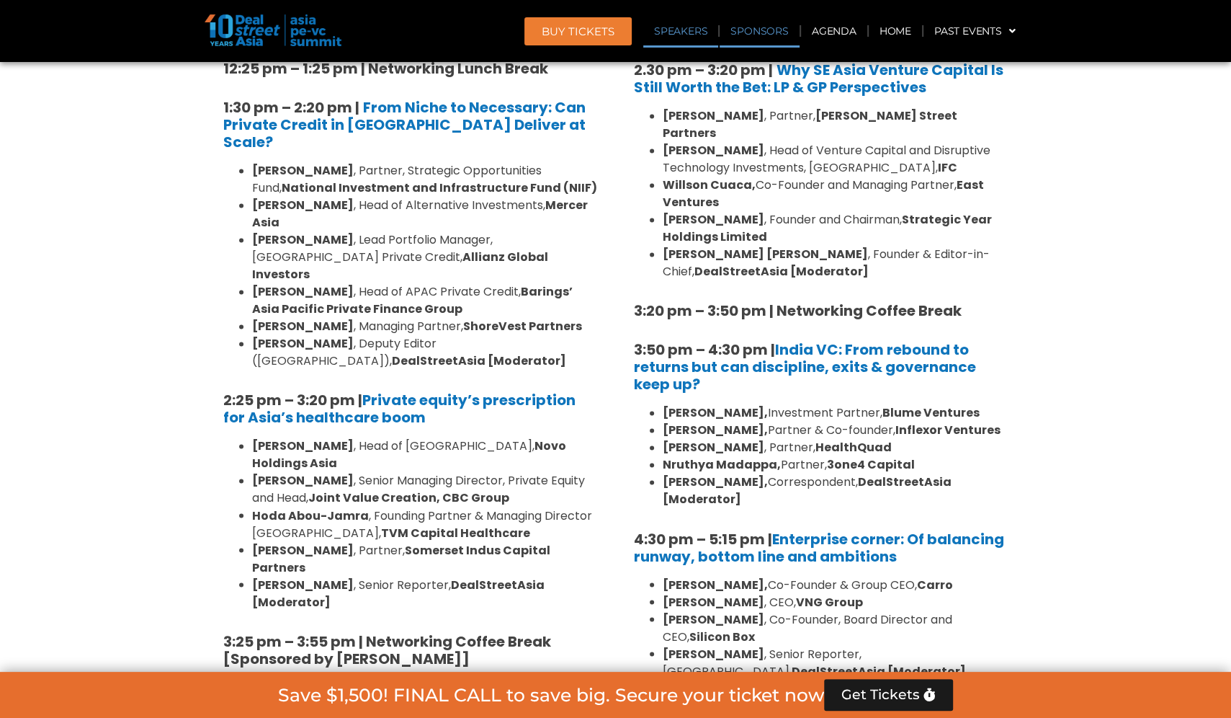
scroll to position [10184, 0]
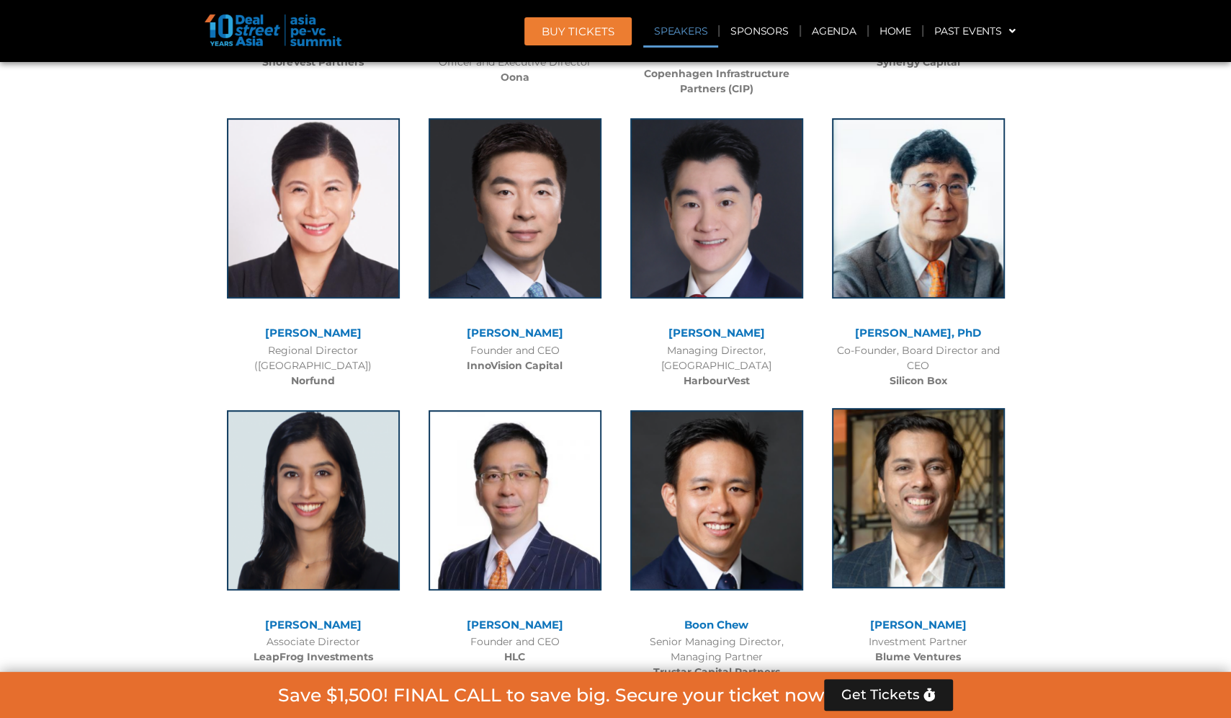
click at [901, 408] on img at bounding box center [918, 498] width 173 height 180
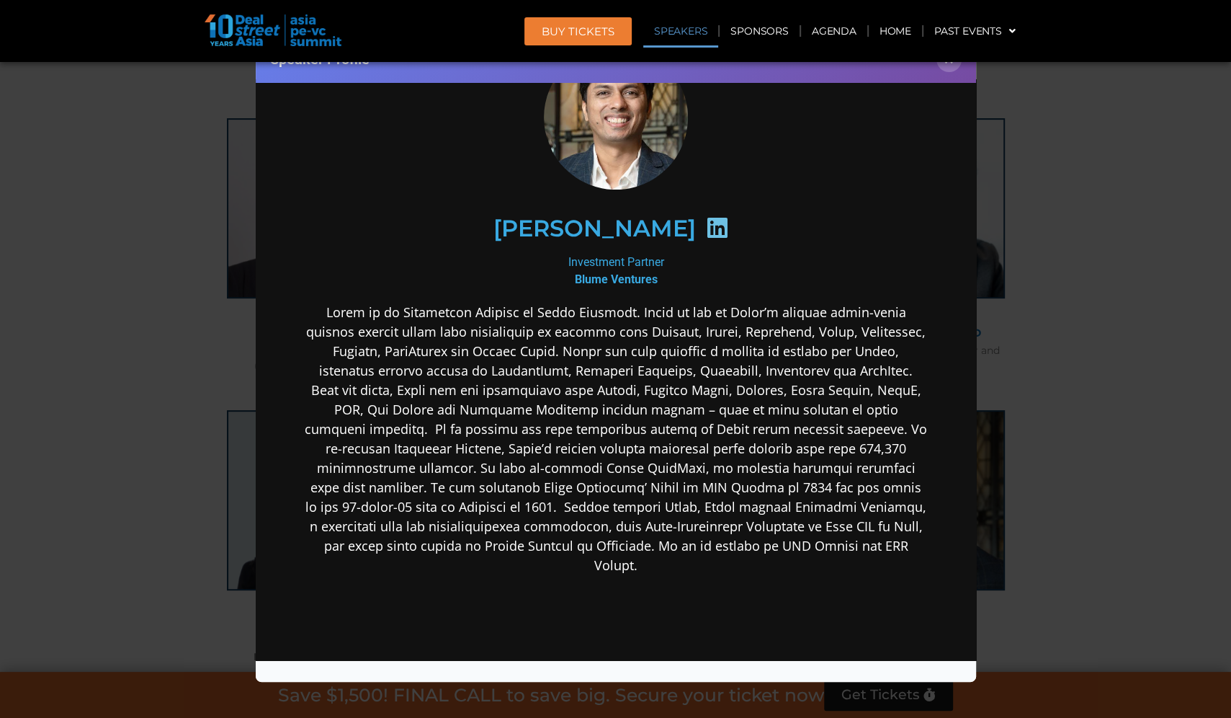
scroll to position [91, 0]
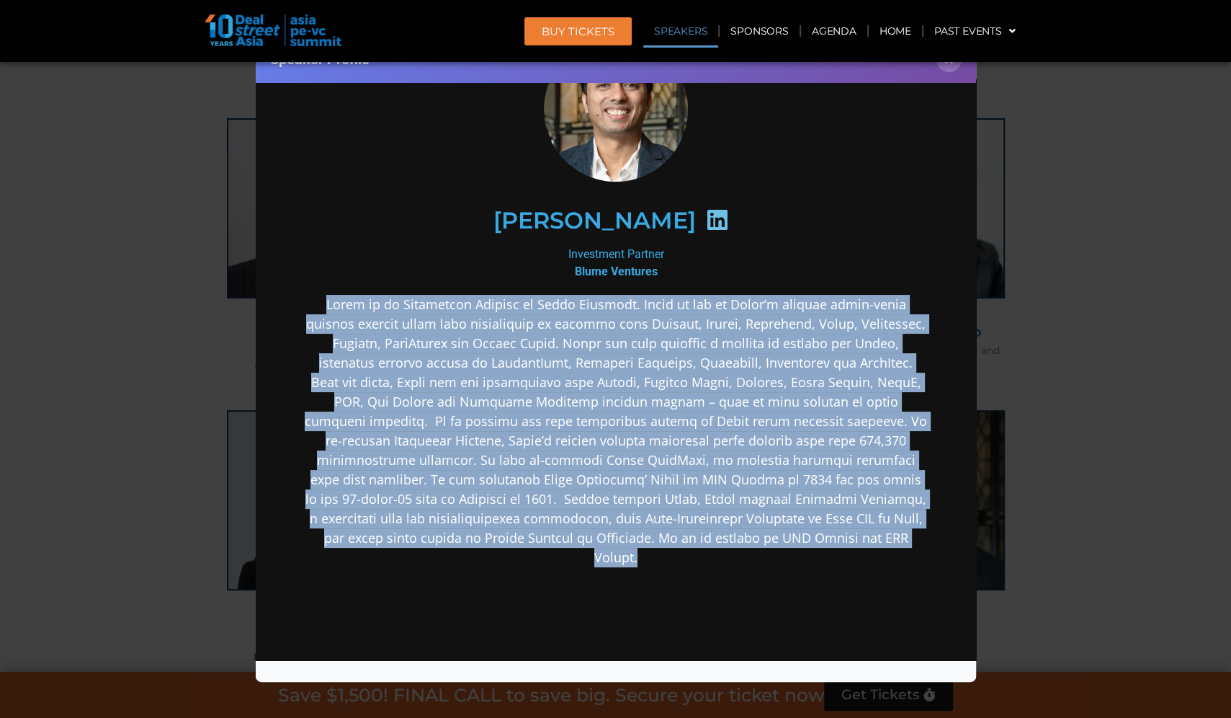
drag, startPoint x: 306, startPoint y: 298, endPoint x: 845, endPoint y: 597, distance: 617.0
click at [847, 600] on div at bounding box center [615, 544] width 623 height 500
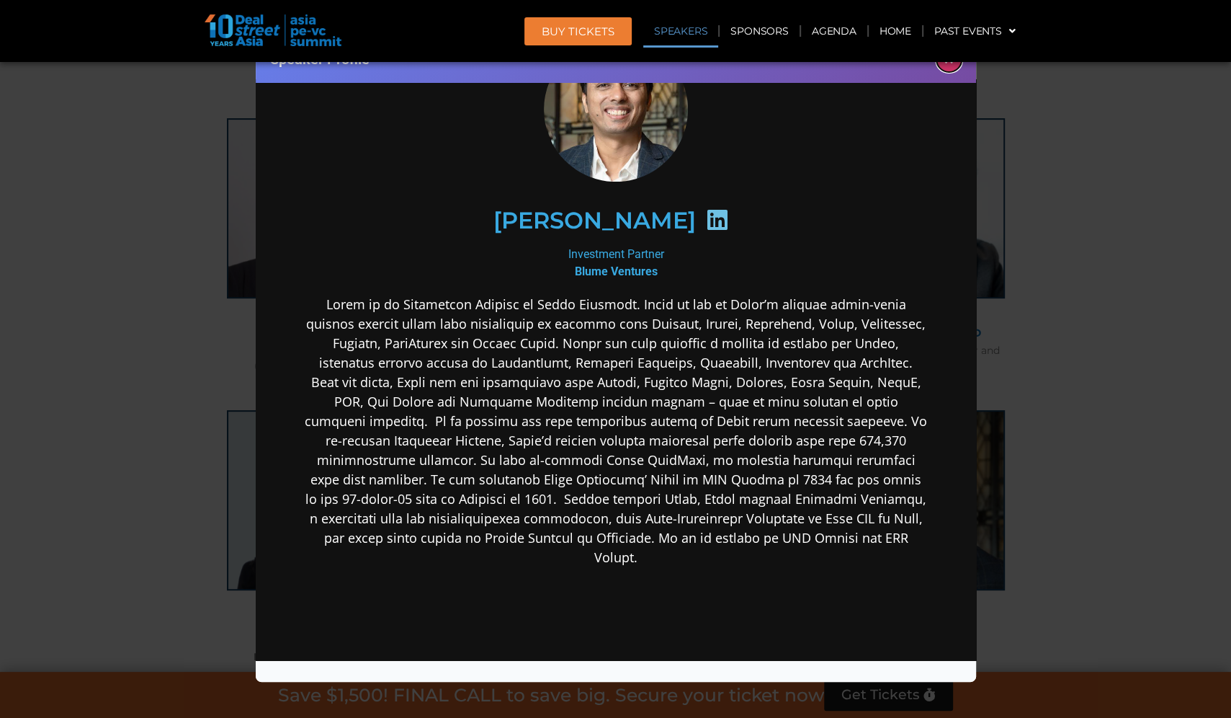
click at [948, 69] on button "×" at bounding box center [949, 59] width 25 height 25
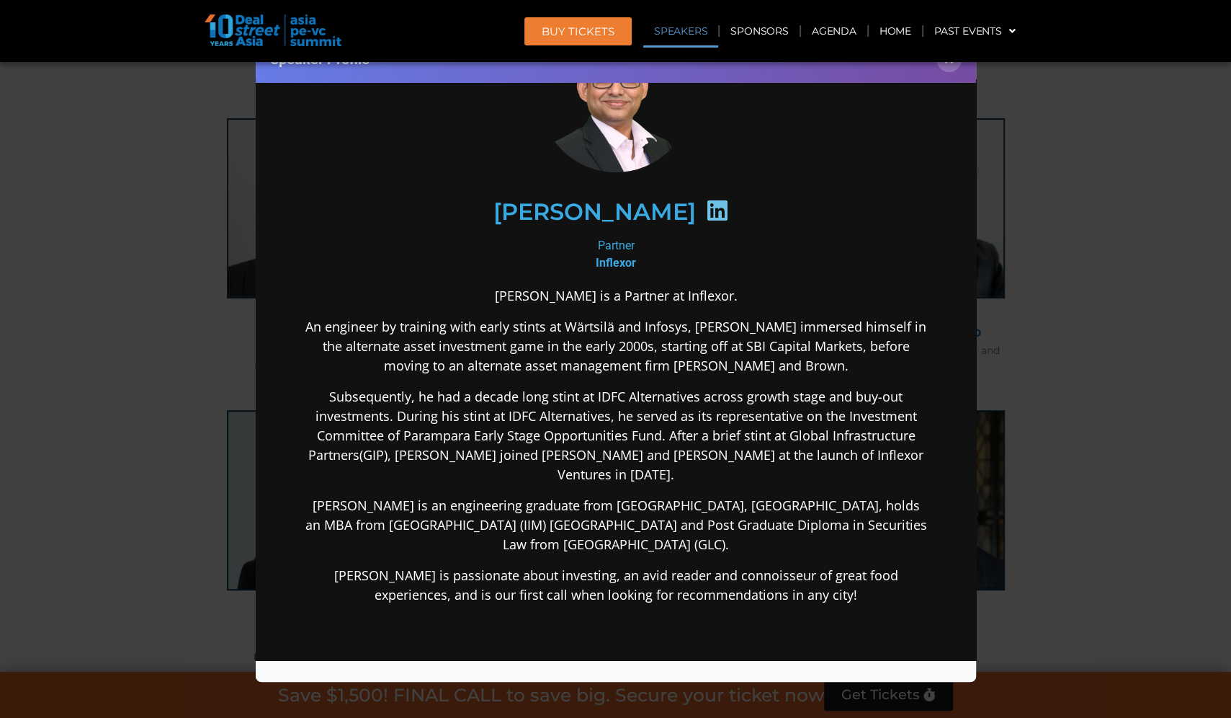
scroll to position [110, 0]
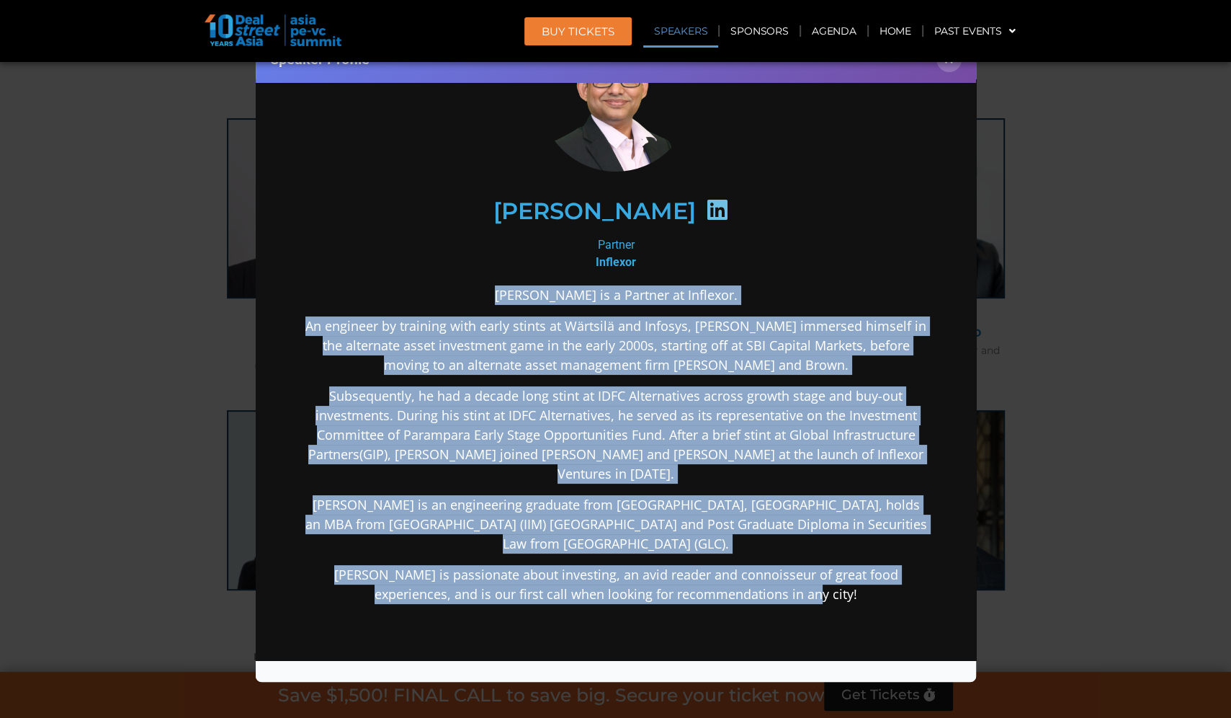
drag, startPoint x: 528, startPoint y: 295, endPoint x: 845, endPoint y: 576, distance: 423.1
click at [845, 576] on div "[PERSON_NAME] is a Partner at Inflexor. An engineer by training with early stin…" at bounding box center [615, 558] width 623 height 546
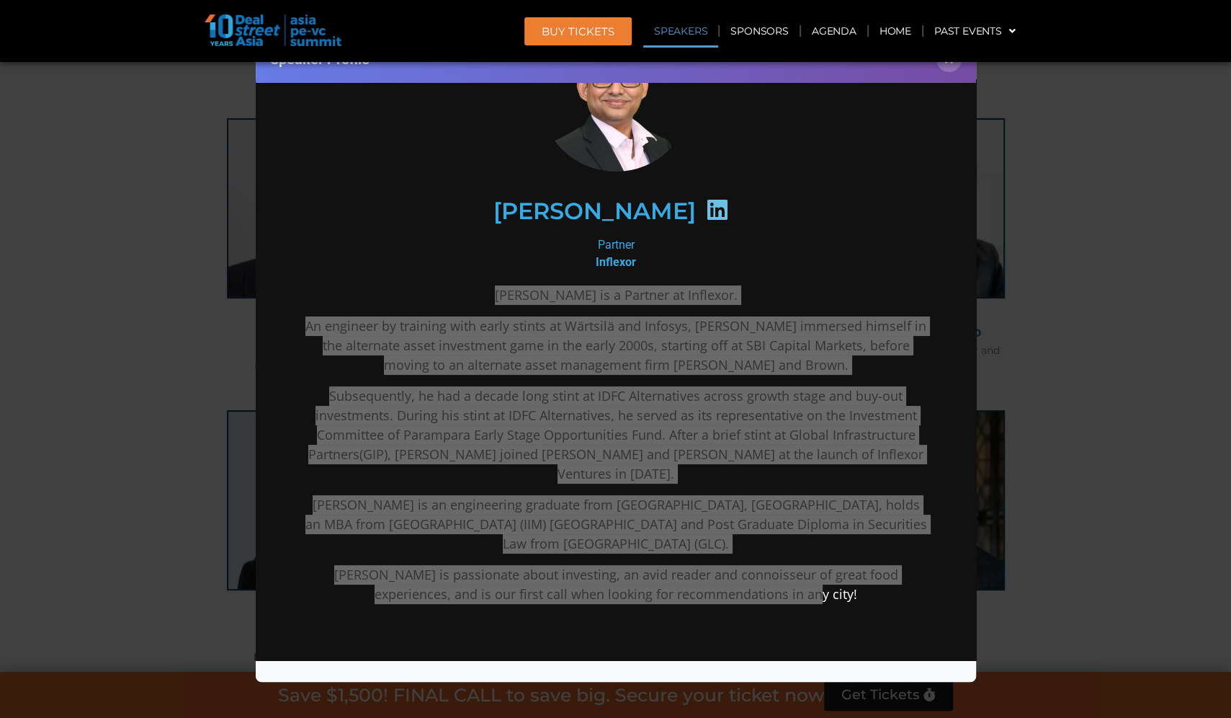
click at [951, 72] on div "Speaker Profile ×" at bounding box center [616, 59] width 721 height 47
click at [951, 68] on button "×" at bounding box center [949, 59] width 25 height 25
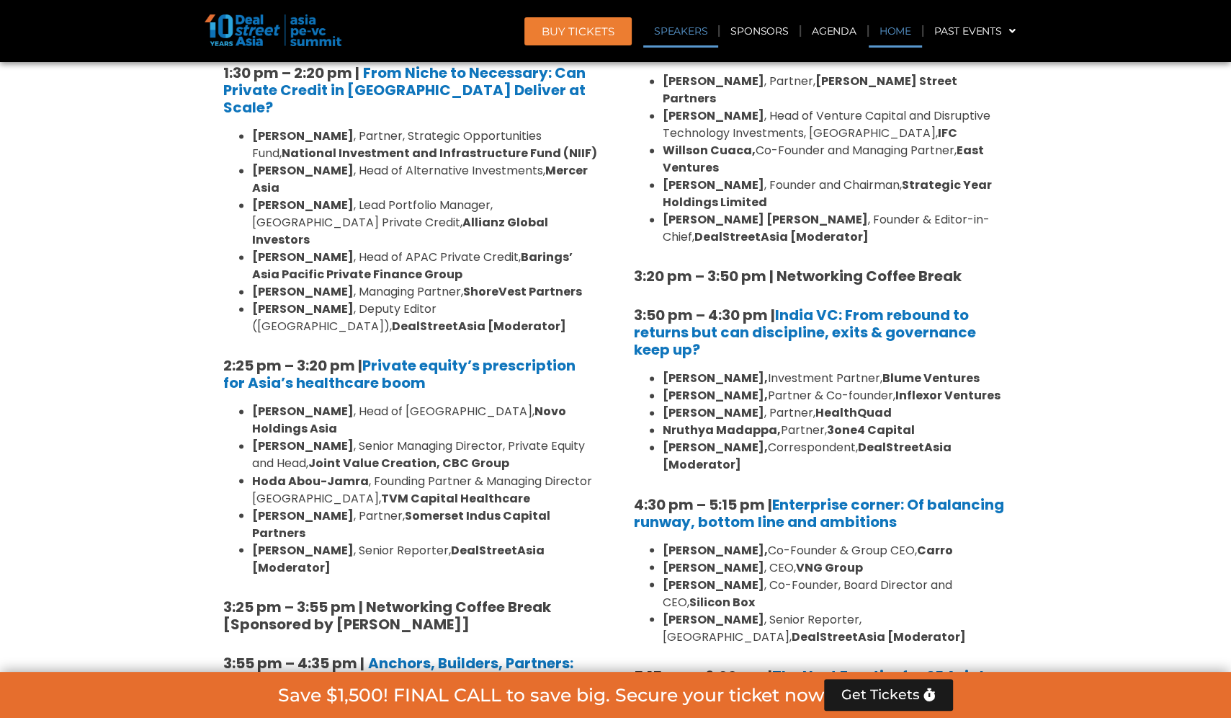
scroll to position [11365, 0]
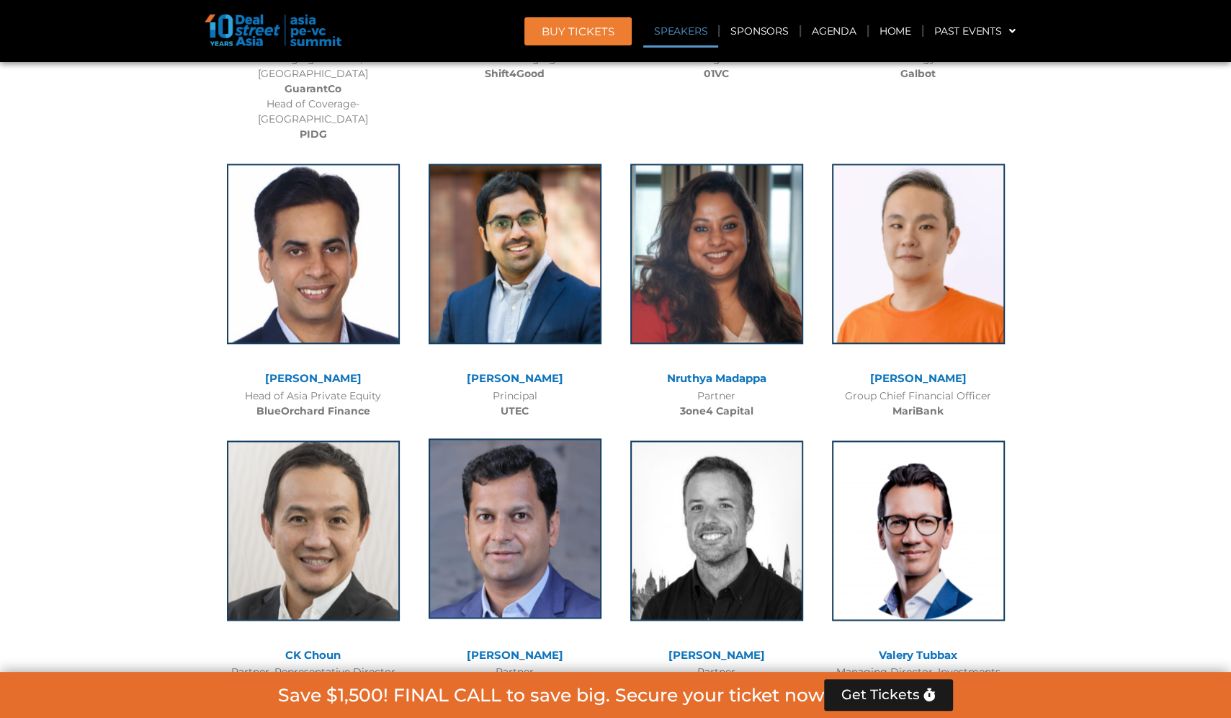
click at [511, 438] on img at bounding box center [515, 528] width 173 height 180
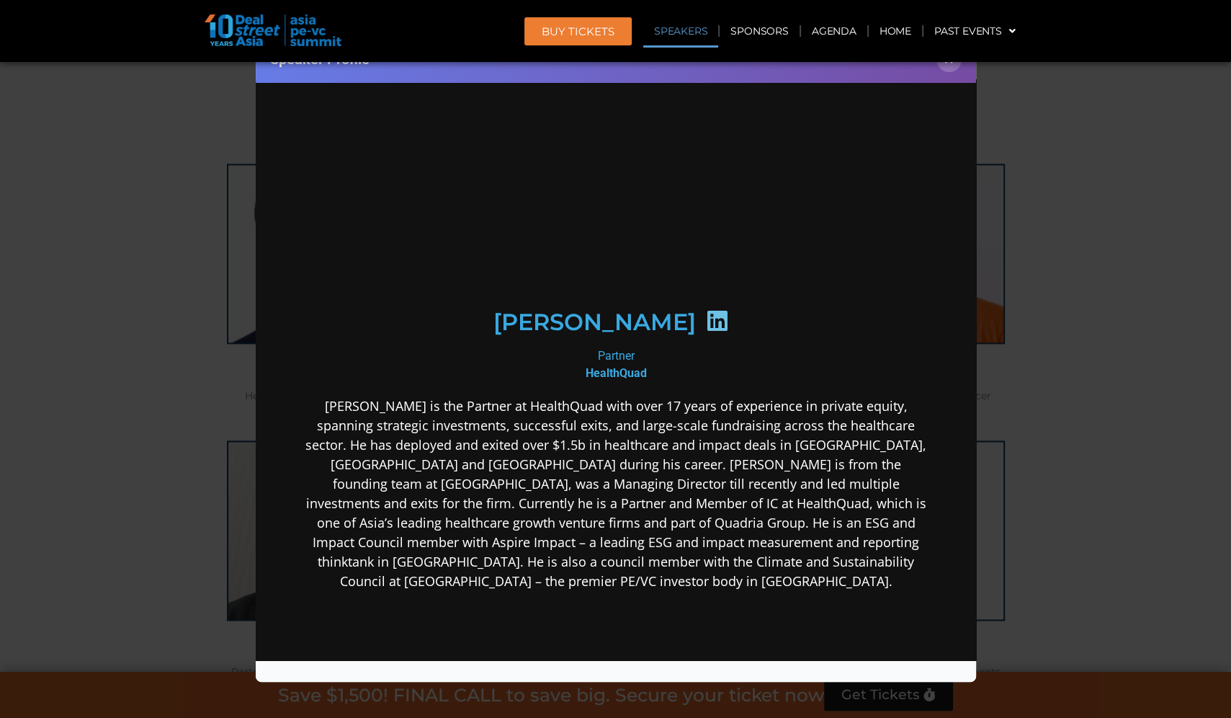
scroll to position [0, 0]
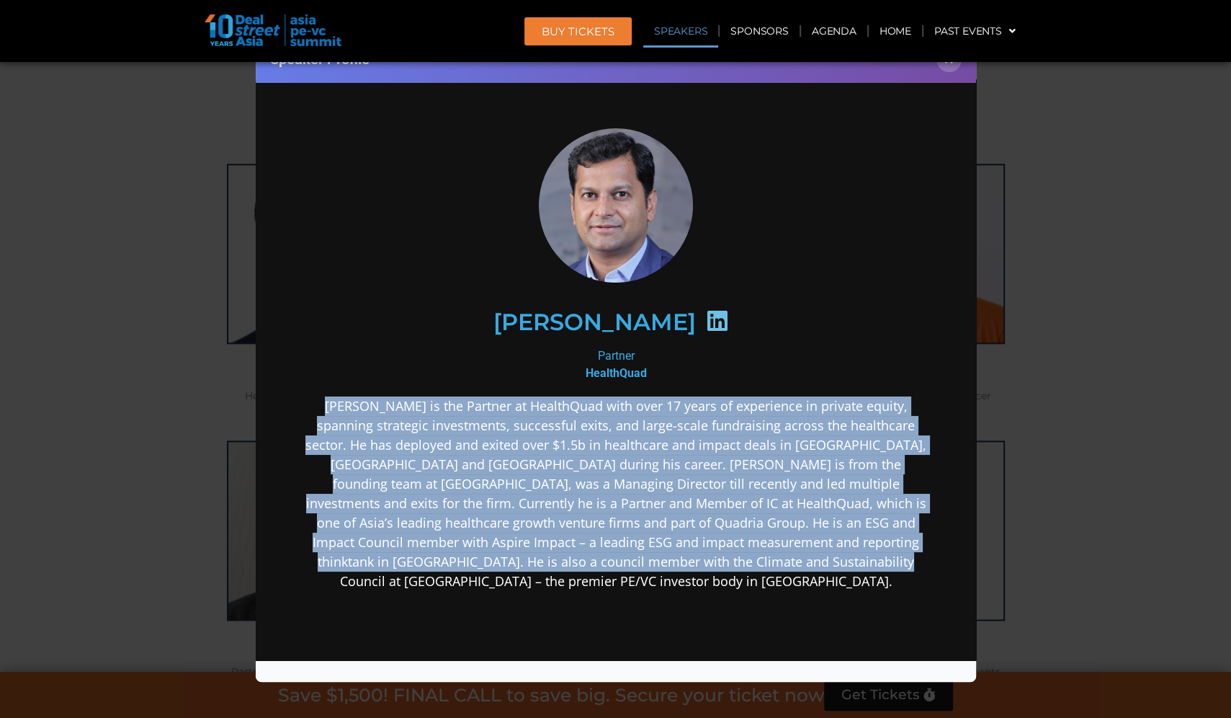
drag, startPoint x: 322, startPoint y: 401, endPoint x: 801, endPoint y: 571, distance: 508.5
click at [801, 571] on div "[PERSON_NAME] is the Partner at HealthQuad with over 17 years of experience in …" at bounding box center [615, 607] width 623 height 422
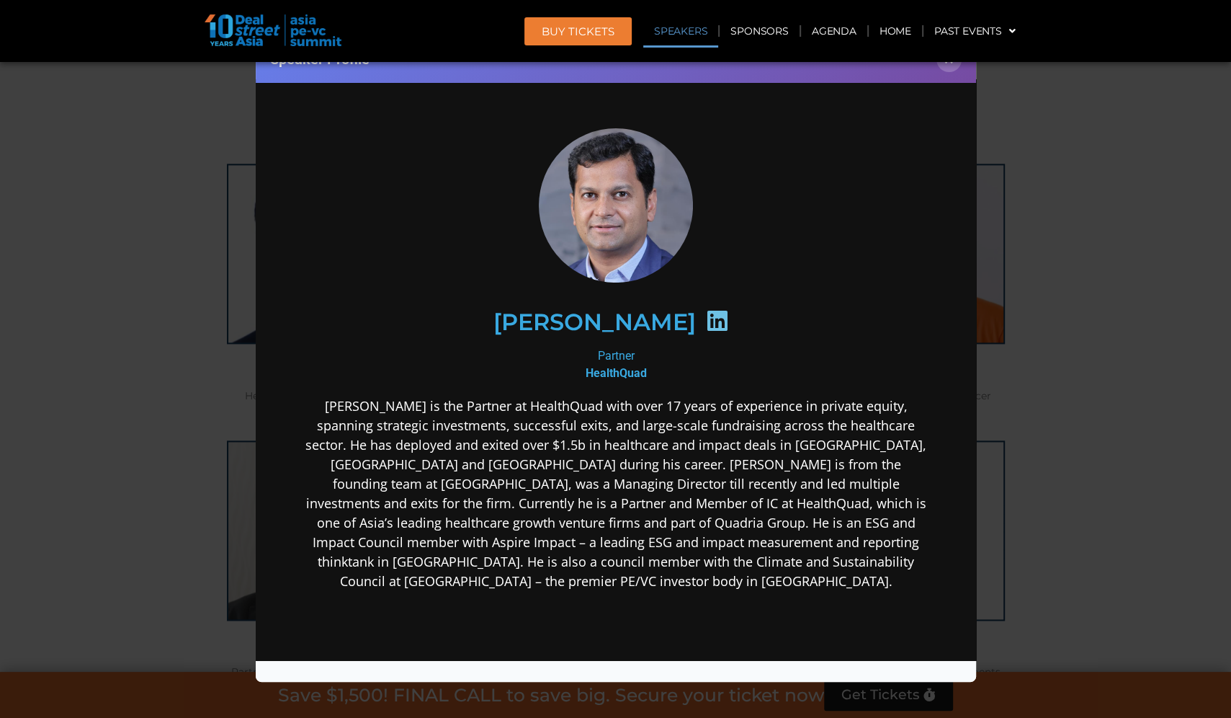
click at [775, 313] on div "[PERSON_NAME]" at bounding box center [615, 321] width 561 height 74
click at [953, 69] on button "×" at bounding box center [949, 59] width 25 height 25
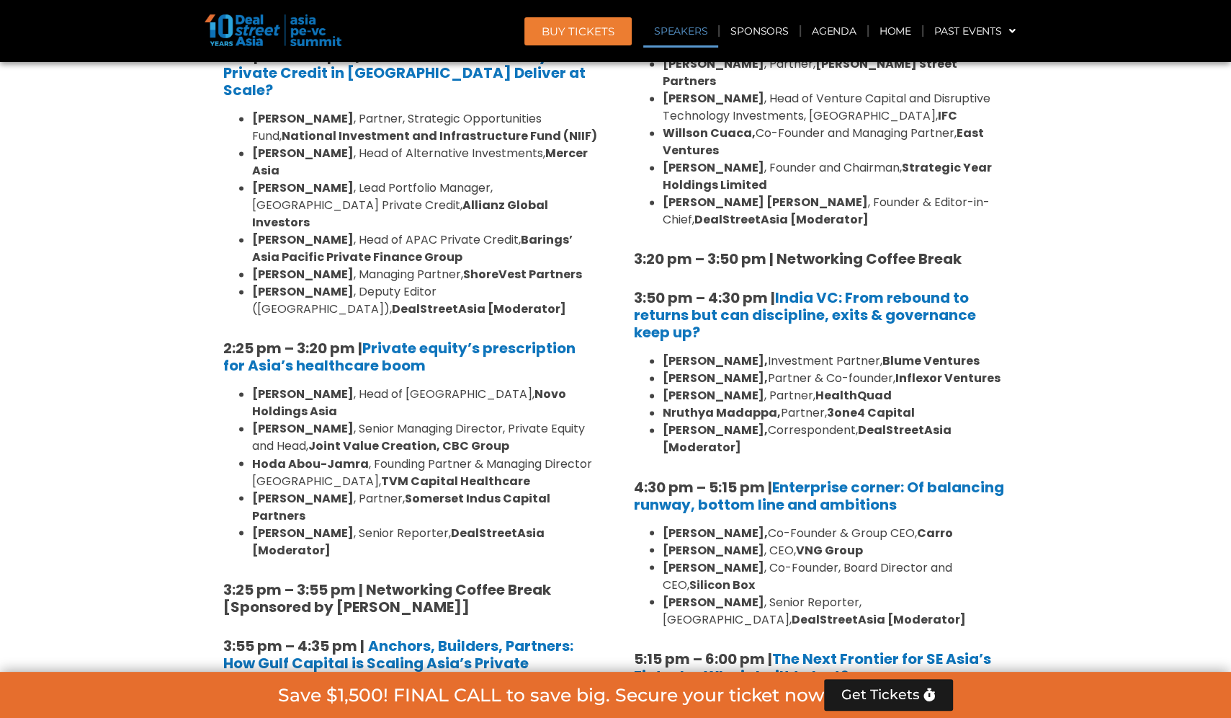
scroll to position [11088, 0]
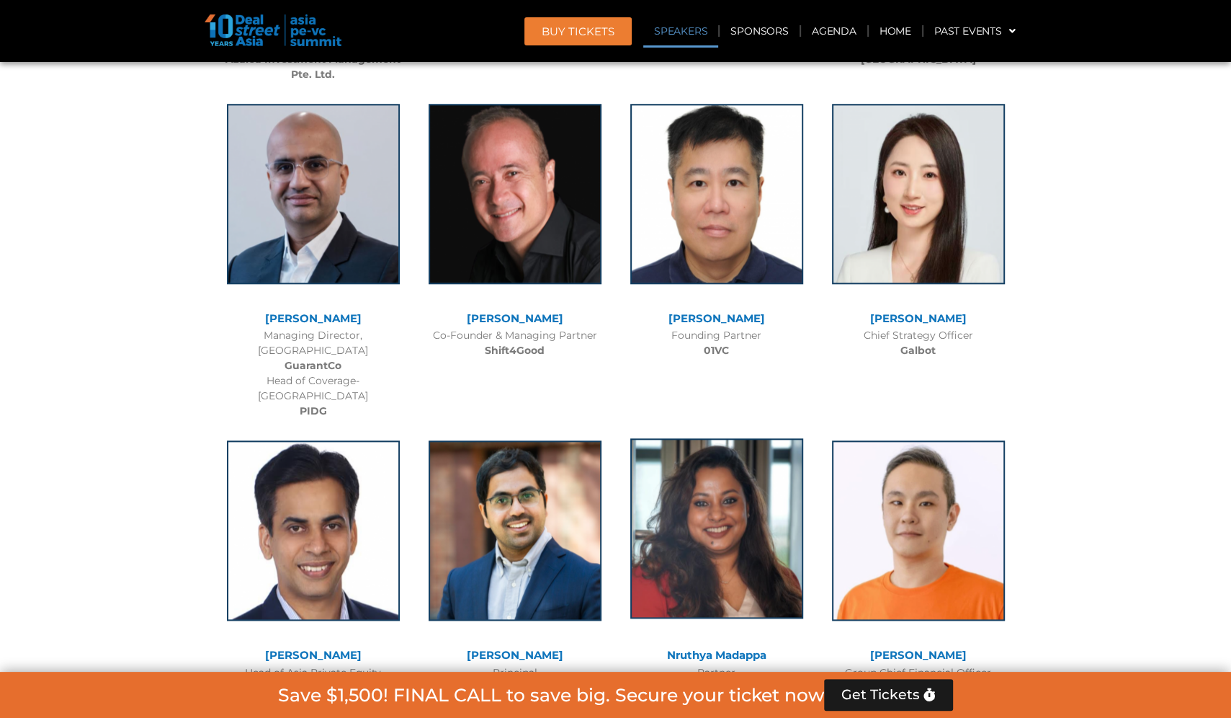
click at [715, 438] on img at bounding box center [716, 528] width 173 height 180
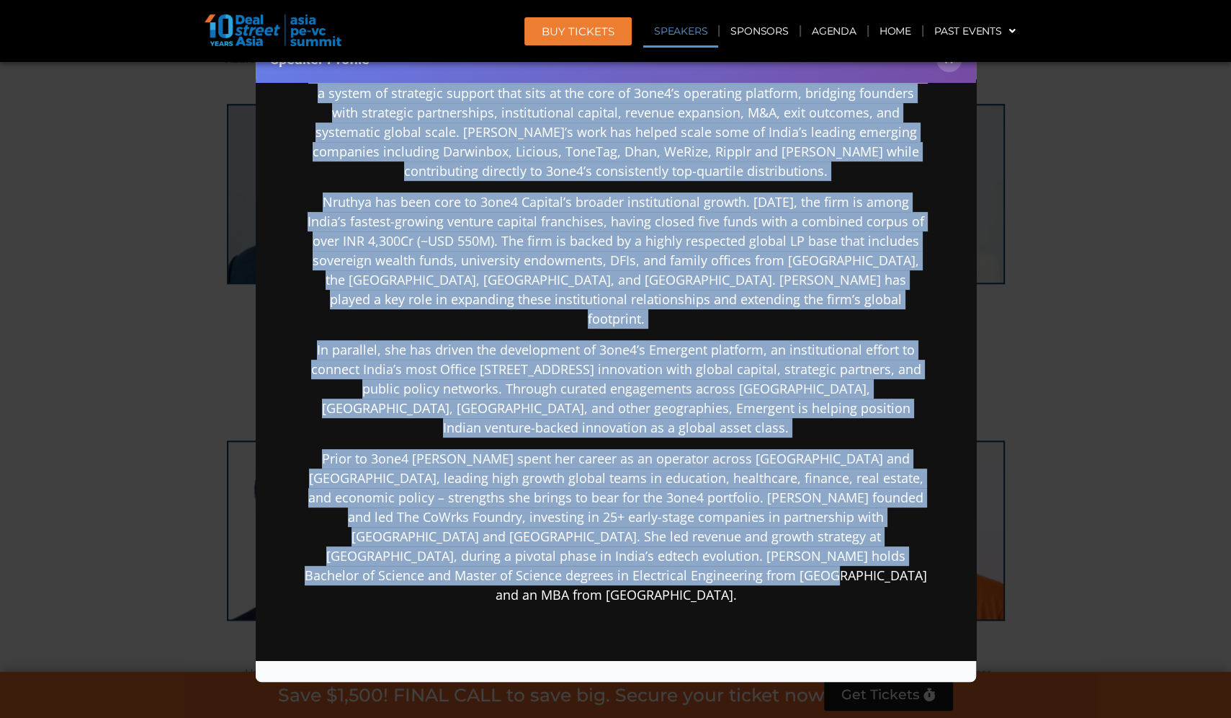
scroll to position [653, 0]
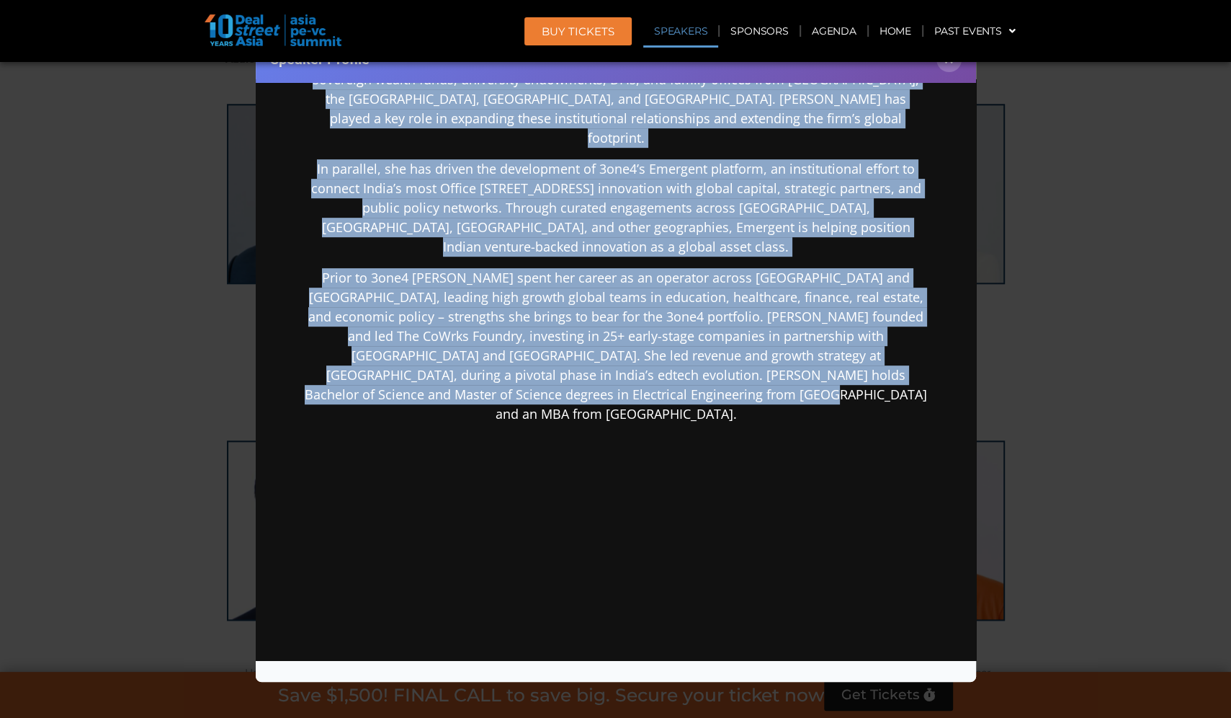
drag, startPoint x: 319, startPoint y: 218, endPoint x: 674, endPoint y: 419, distance: 407.2
click at [674, 419] on div "[PERSON_NAME] is Partner at 3one4 Capital. She has been crucial in building one…" at bounding box center [615, 198] width 623 height 904
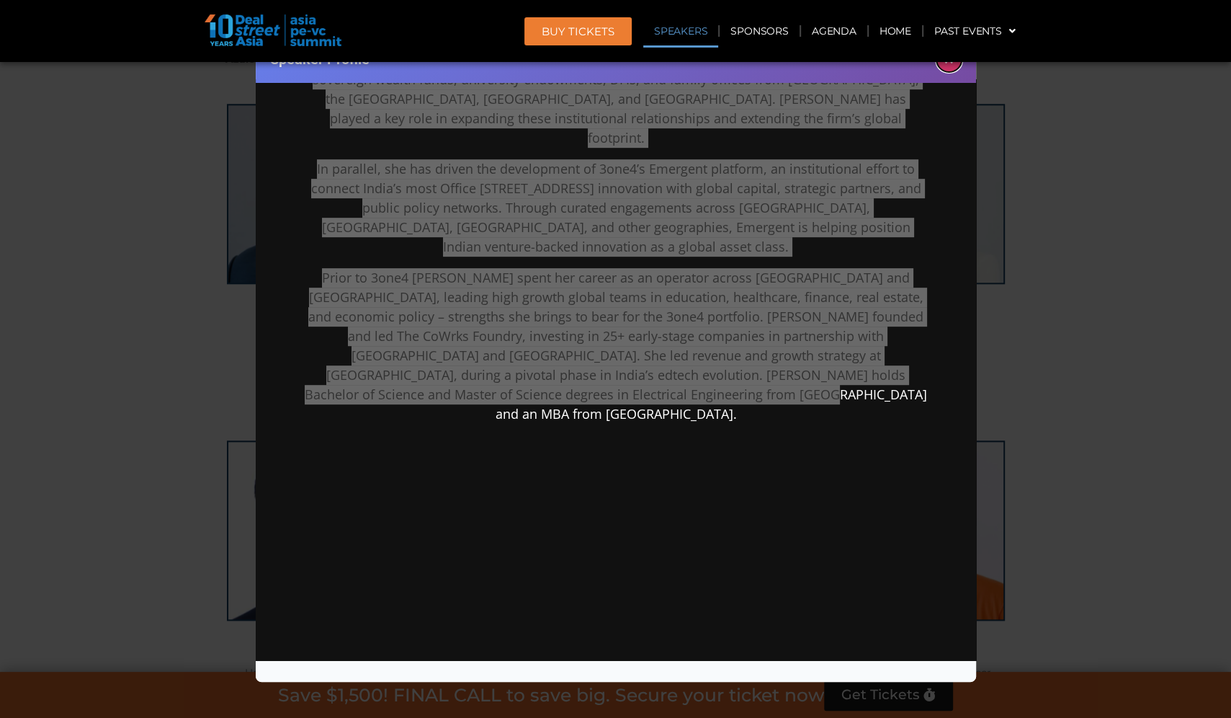
click at [949, 68] on button "×" at bounding box center [949, 59] width 25 height 25
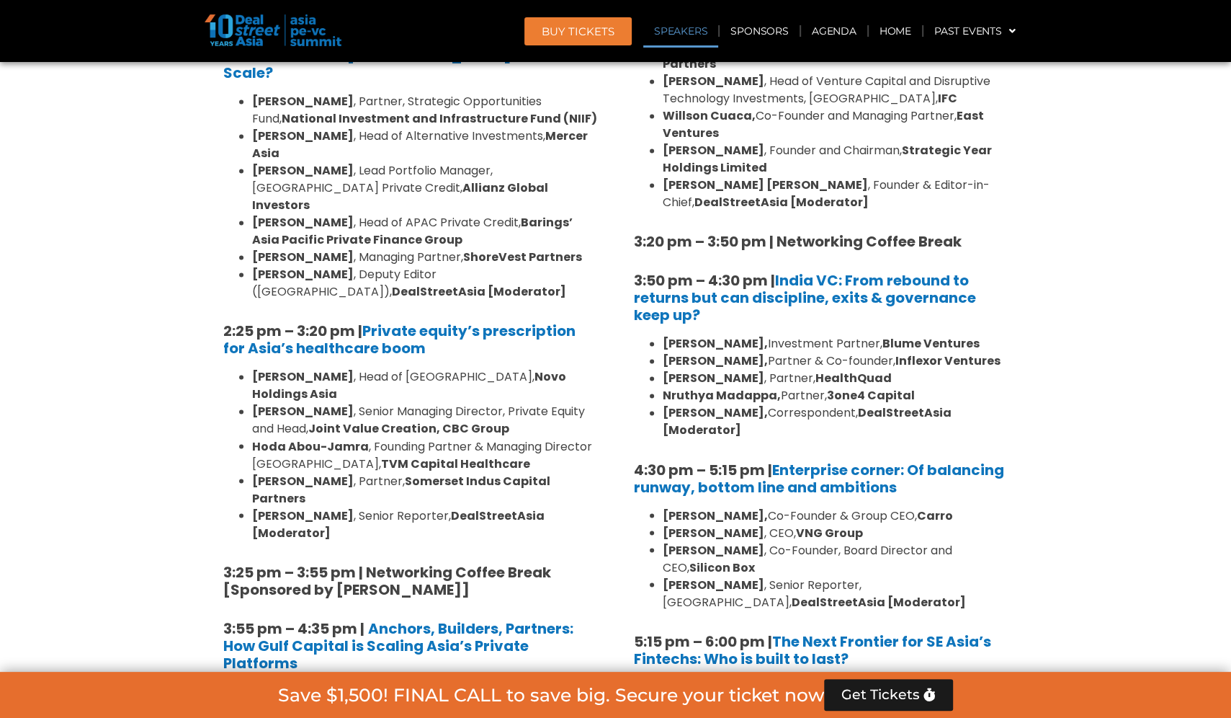
scroll to position [12987, 0]
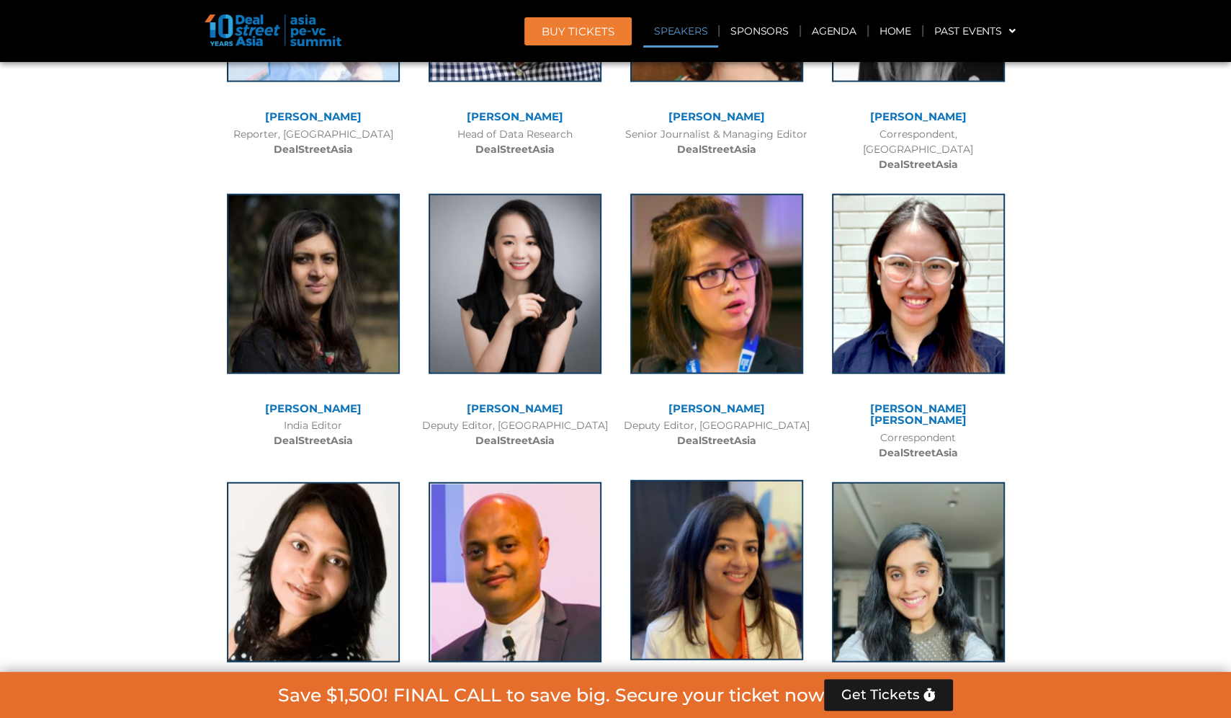
click at [726, 480] on img at bounding box center [716, 570] width 173 height 180
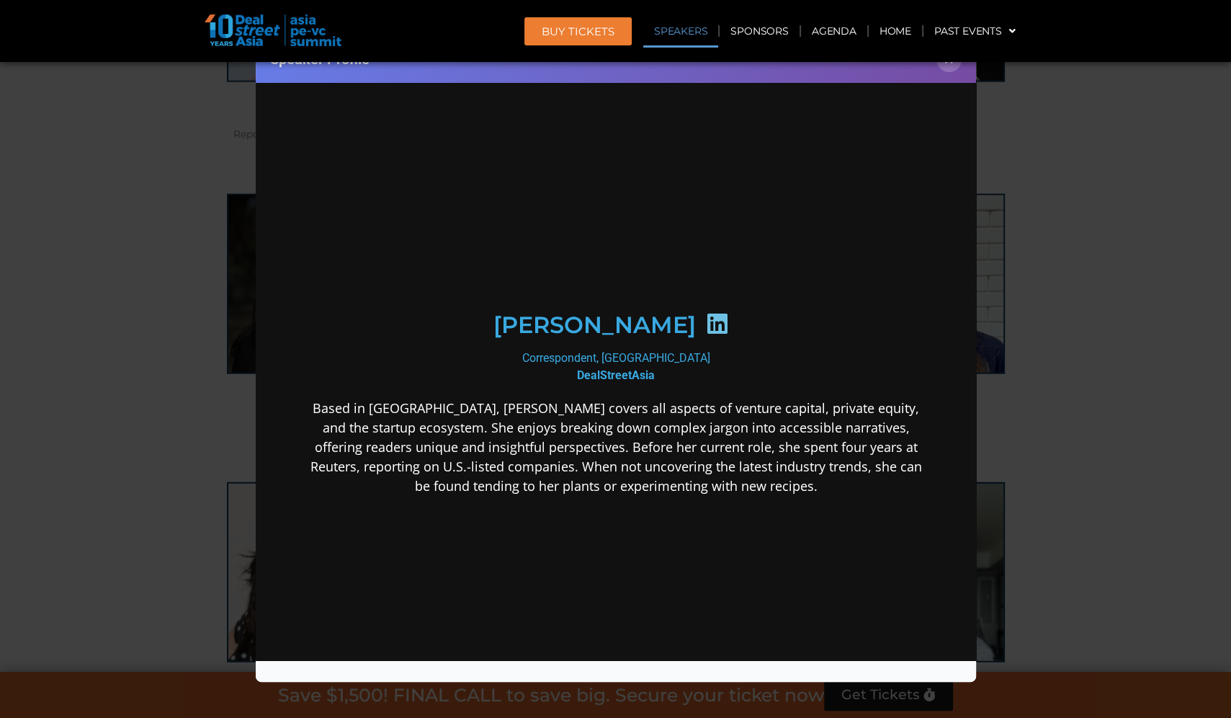
scroll to position [0, 0]
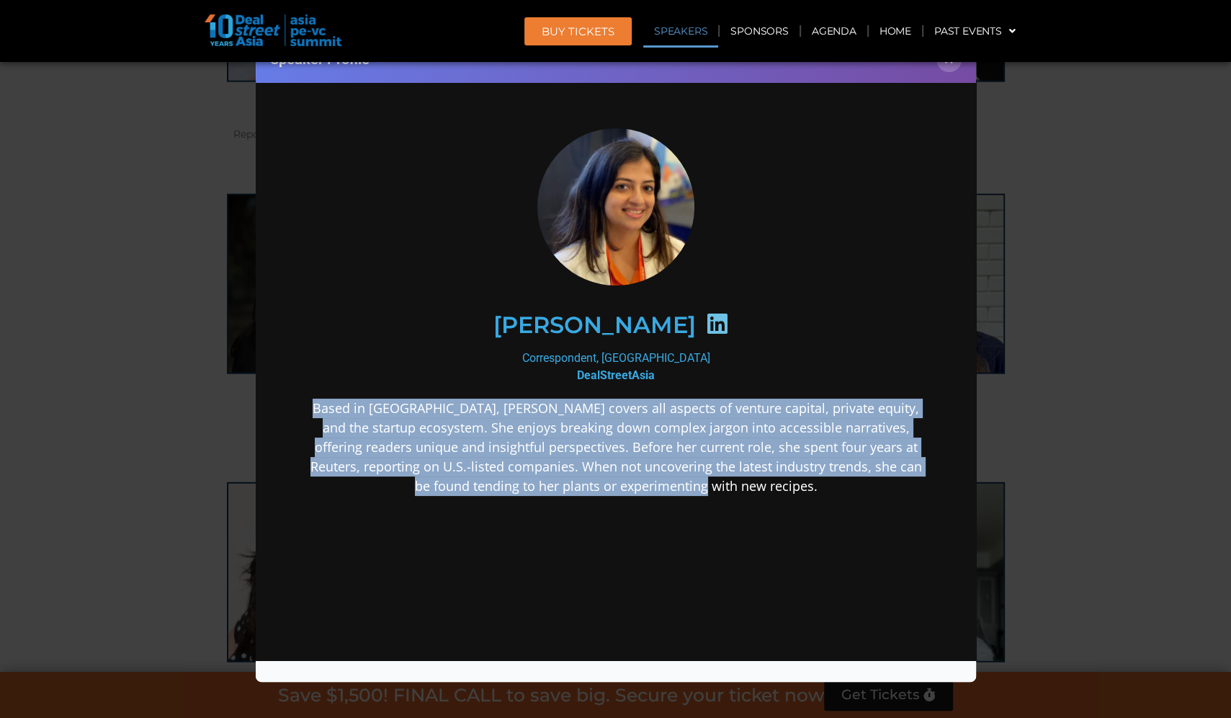
drag, startPoint x: 296, startPoint y: 410, endPoint x: 772, endPoint y: 512, distance: 486.5
click at [773, 514] on div "[PERSON_NAME] Correspondent, [GEOGRAPHIC_DATA] DealStreetAsia Based in [GEOGRAP…" at bounding box center [615, 425] width 692 height 664
